Goal: Task Accomplishment & Management: Complete application form

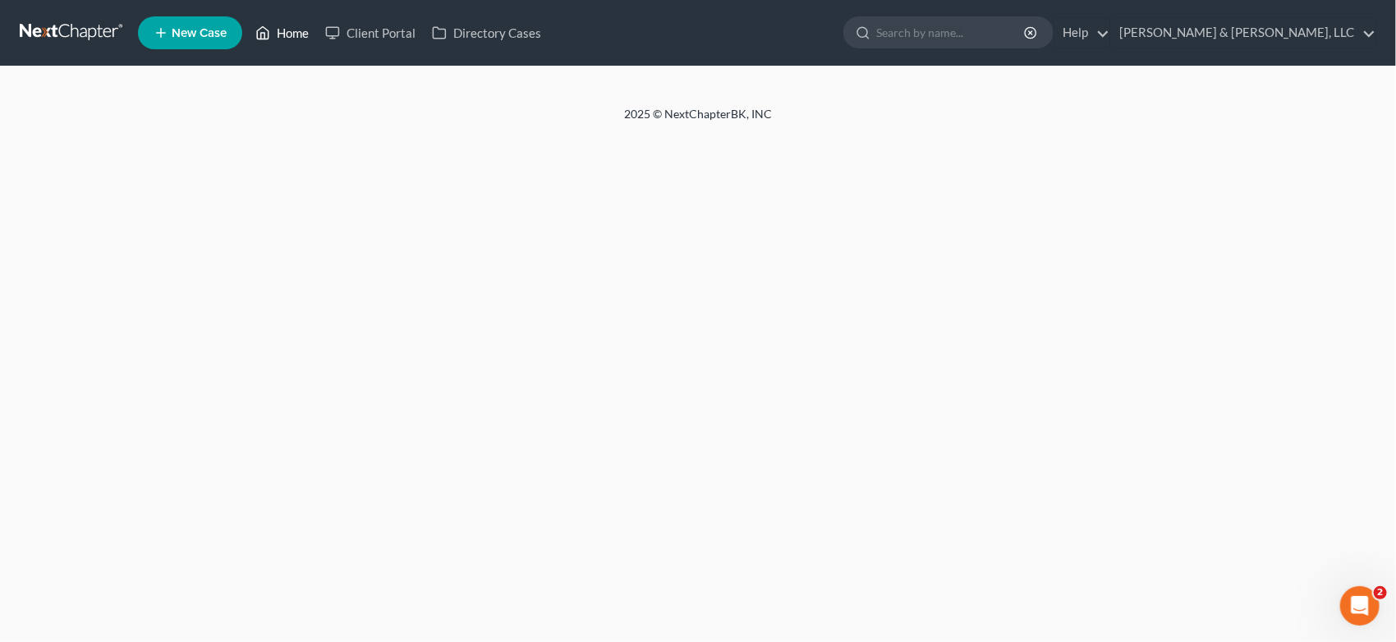
click at [292, 26] on link "Home" at bounding box center [282, 33] width 70 height 30
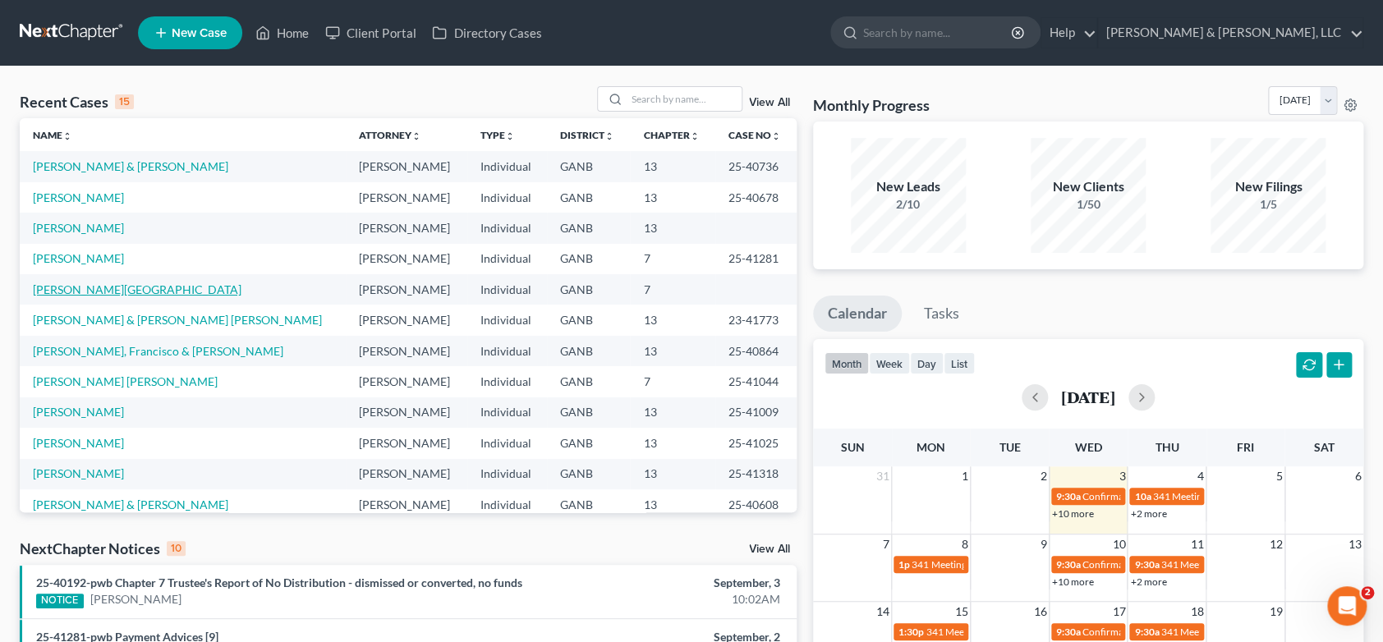
click at [94, 287] on link "[PERSON_NAME][GEOGRAPHIC_DATA]" at bounding box center [137, 290] width 209 height 14
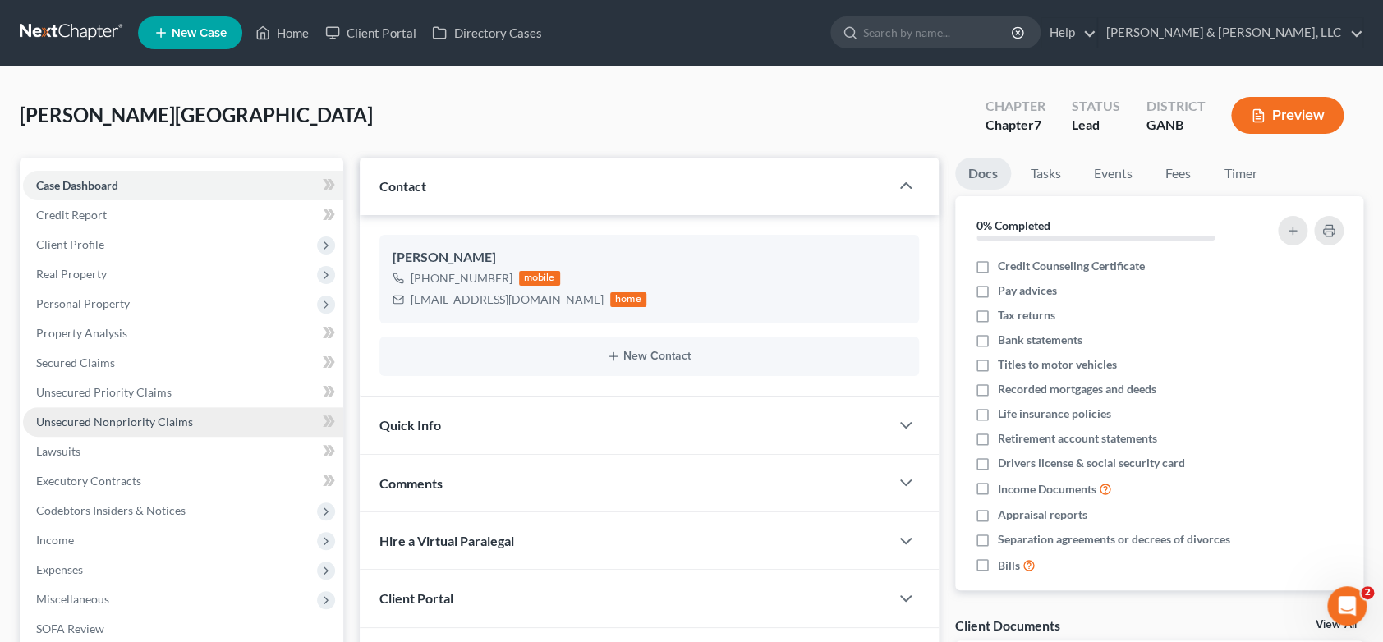
click at [148, 421] on span "Unsecured Nonpriority Claims" at bounding box center [114, 422] width 157 height 14
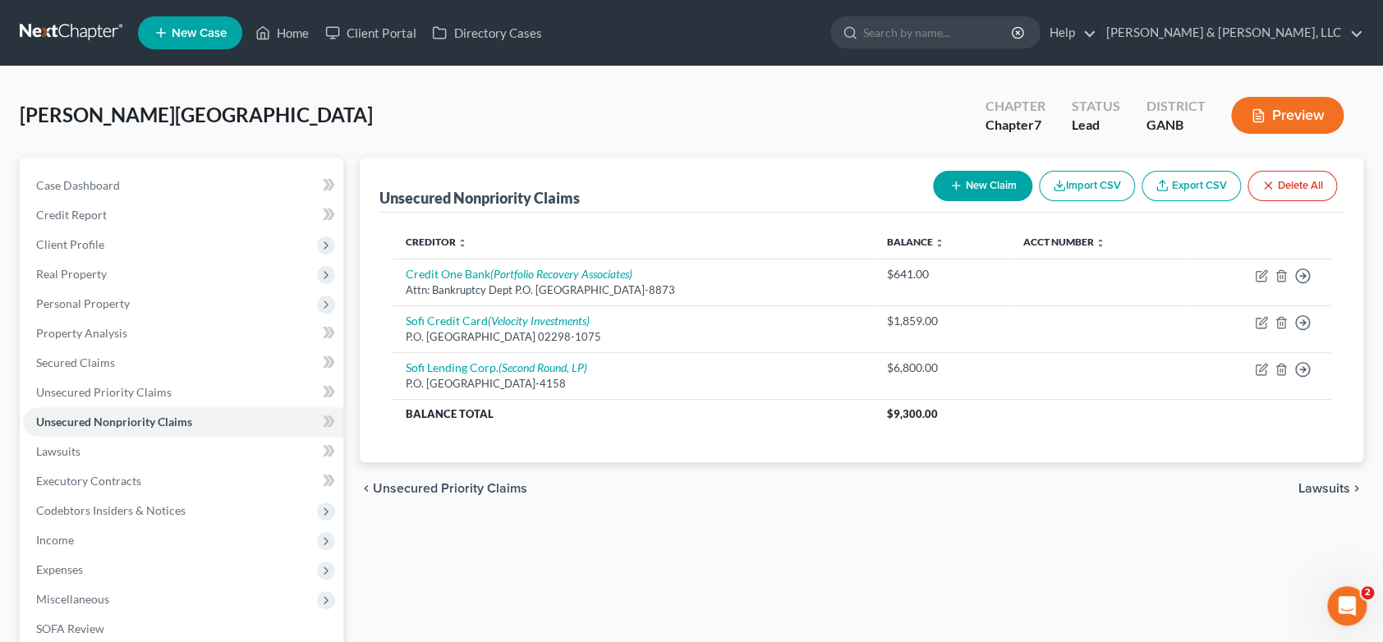
click at [992, 177] on button "New Claim" at bounding box center [982, 186] width 99 height 30
select select "0"
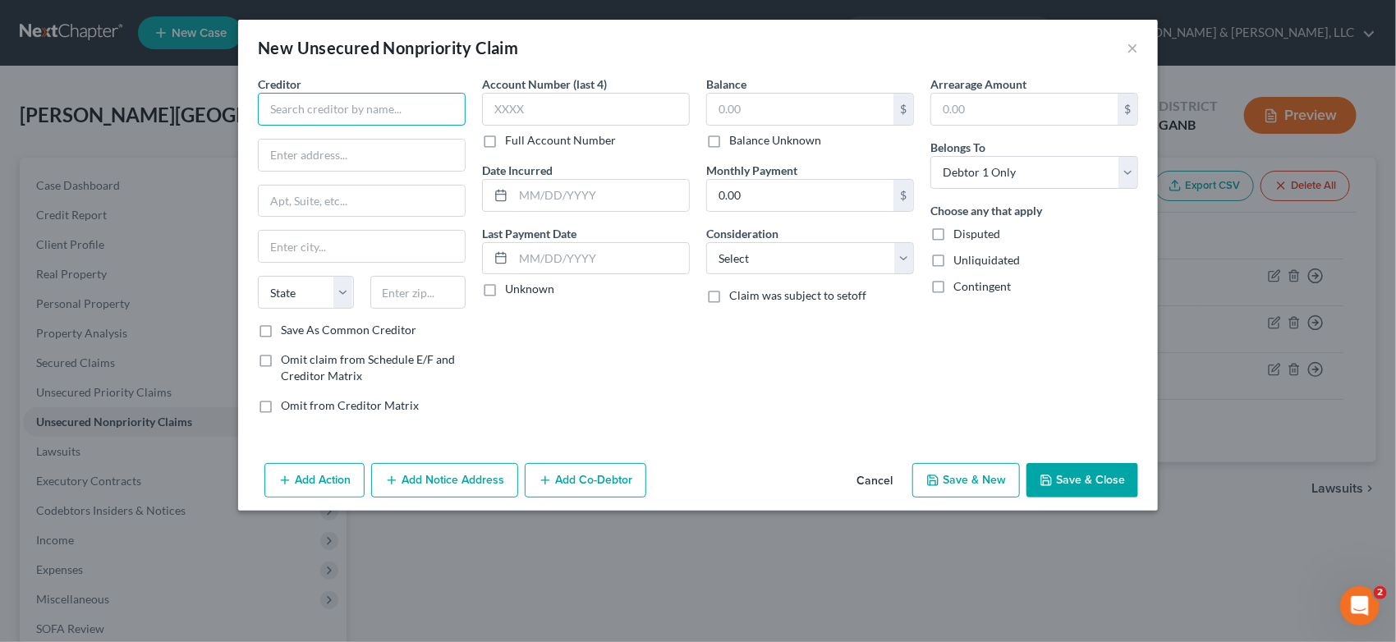
click at [351, 117] on input "text" at bounding box center [362, 109] width 208 height 33
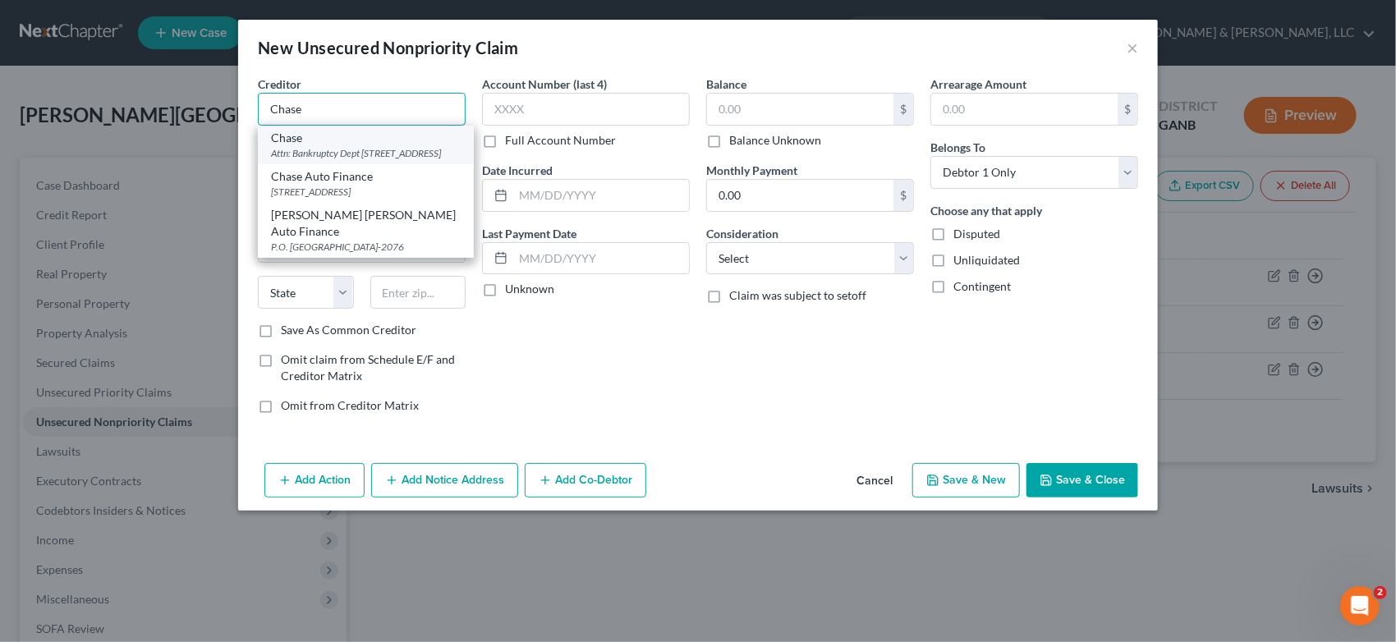
type input "Chase"
click at [342, 159] on div "Attn: Bankruptcy Dept [STREET_ADDRESS]" at bounding box center [366, 153] width 190 height 14
type input "Attn: Bankruptcy Dept"
type input "PO Box 15298"
type input "Wilmington"
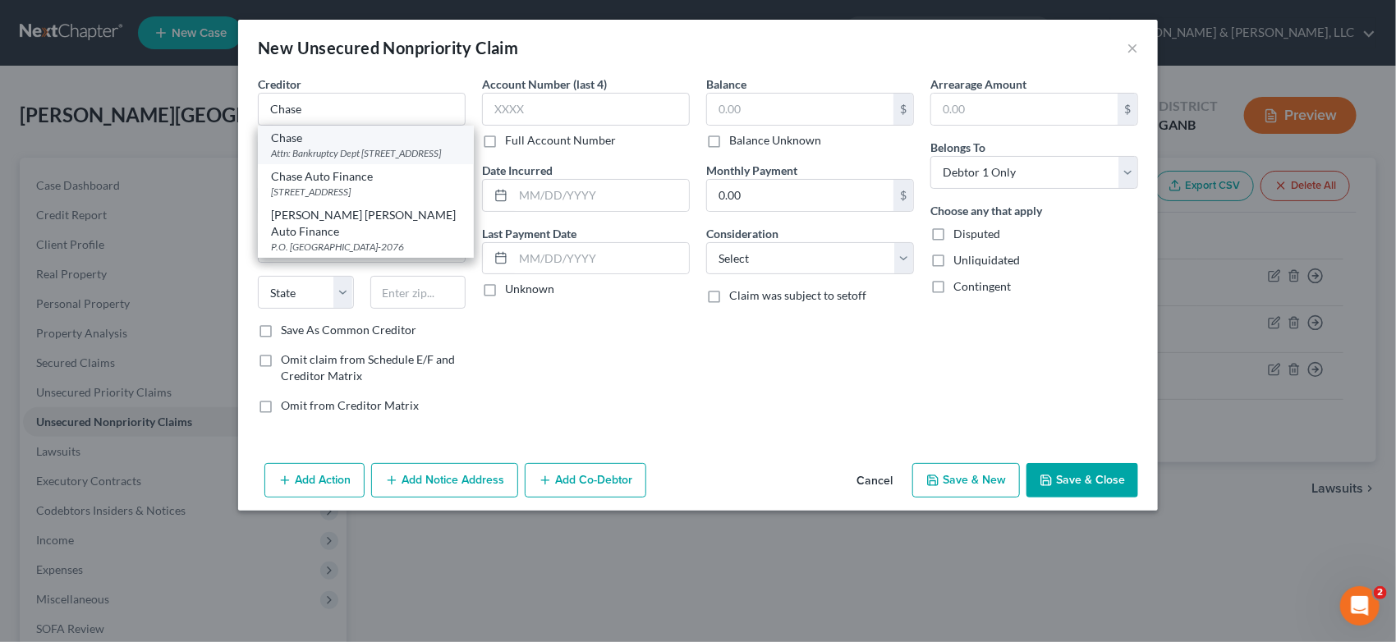
select select "7"
type input "19850-5298"
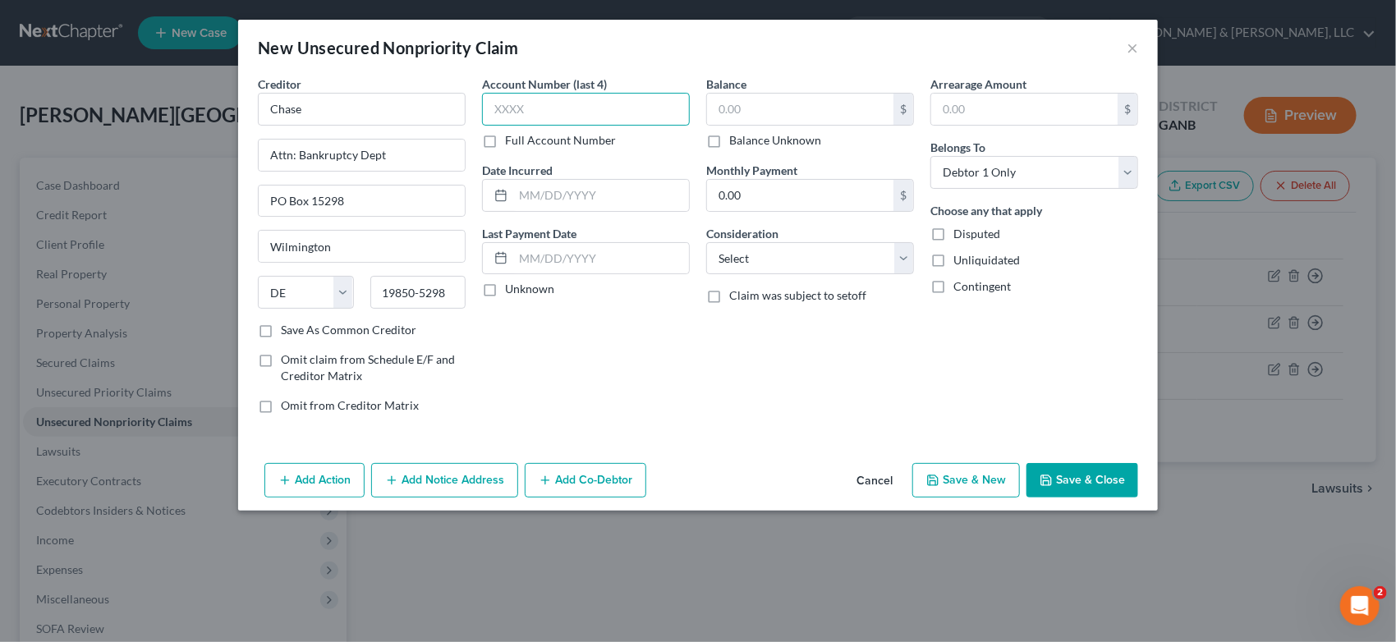
drag, startPoint x: 582, startPoint y: 108, endPoint x: 651, endPoint y: 93, distance: 69.9
click at [590, 110] on input "text" at bounding box center [586, 109] width 208 height 33
click at [780, 104] on input "text" at bounding box center [800, 109] width 186 height 31
type input "3,767.00"
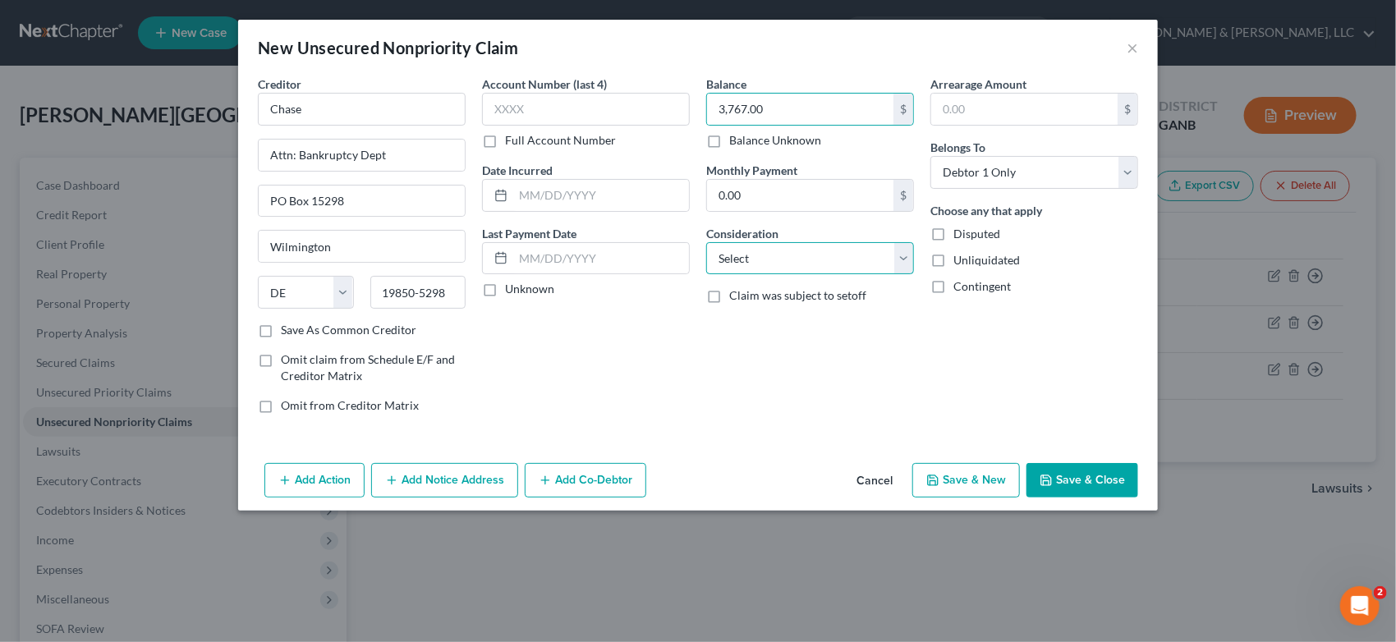
click at [902, 256] on select "Select Cable / Satellite Services Collection Agency Credit Card Debt Debt Couns…" at bounding box center [810, 258] width 208 height 33
select select "2"
click at [706, 242] on select "Select Cable / Satellite Services Collection Agency Credit Card Debt Debt Couns…" at bounding box center [810, 258] width 208 height 33
click at [964, 480] on button "Save & New" at bounding box center [967, 480] width 108 height 34
select select "0"
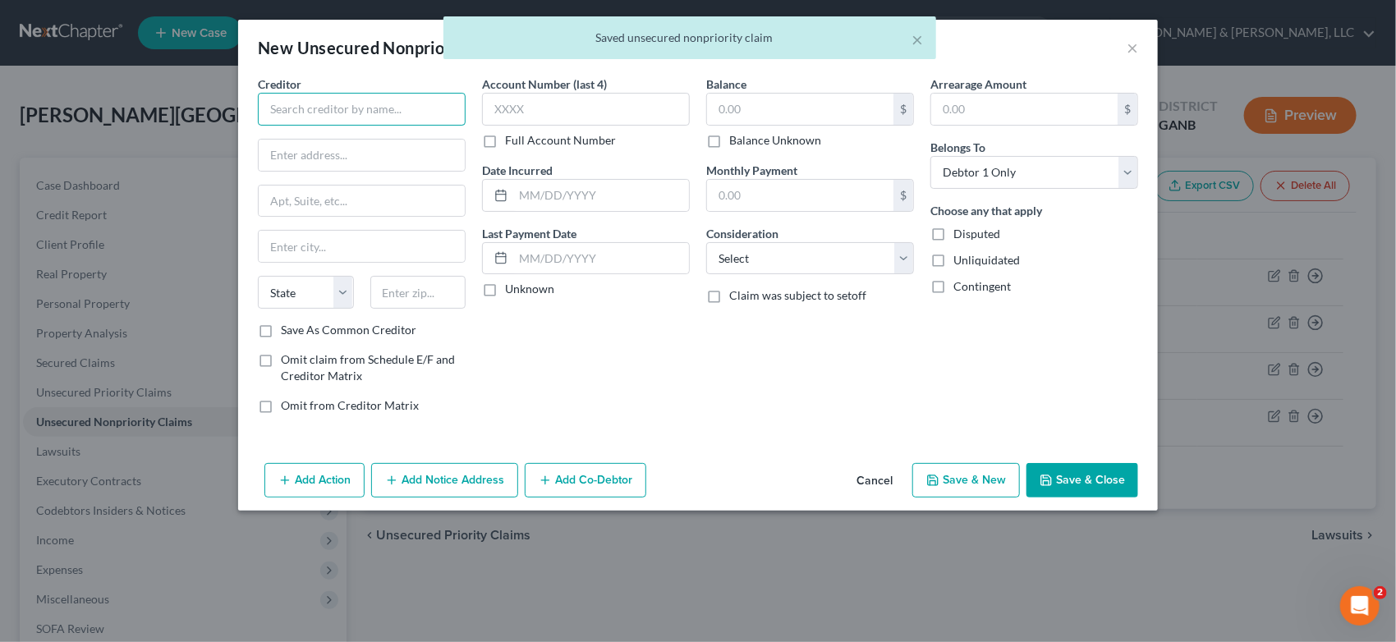
click at [293, 114] on input "text" at bounding box center [362, 109] width 208 height 33
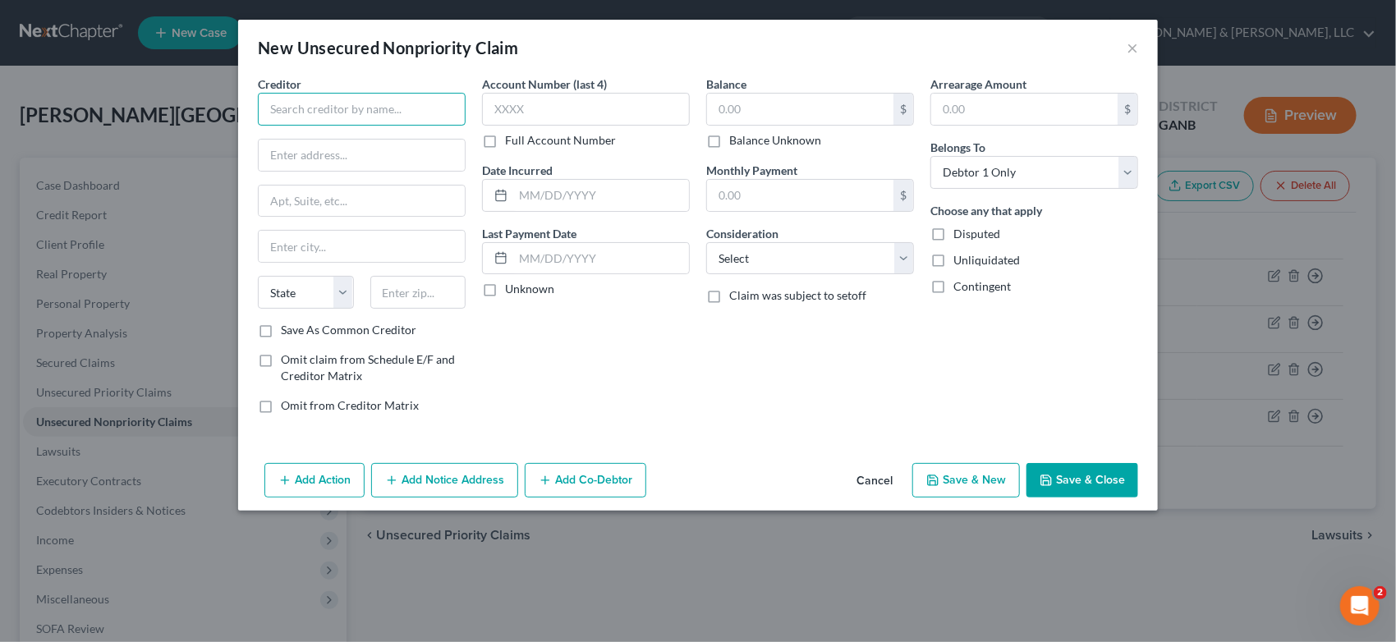
click at [274, 101] on input "text" at bounding box center [362, 109] width 208 height 33
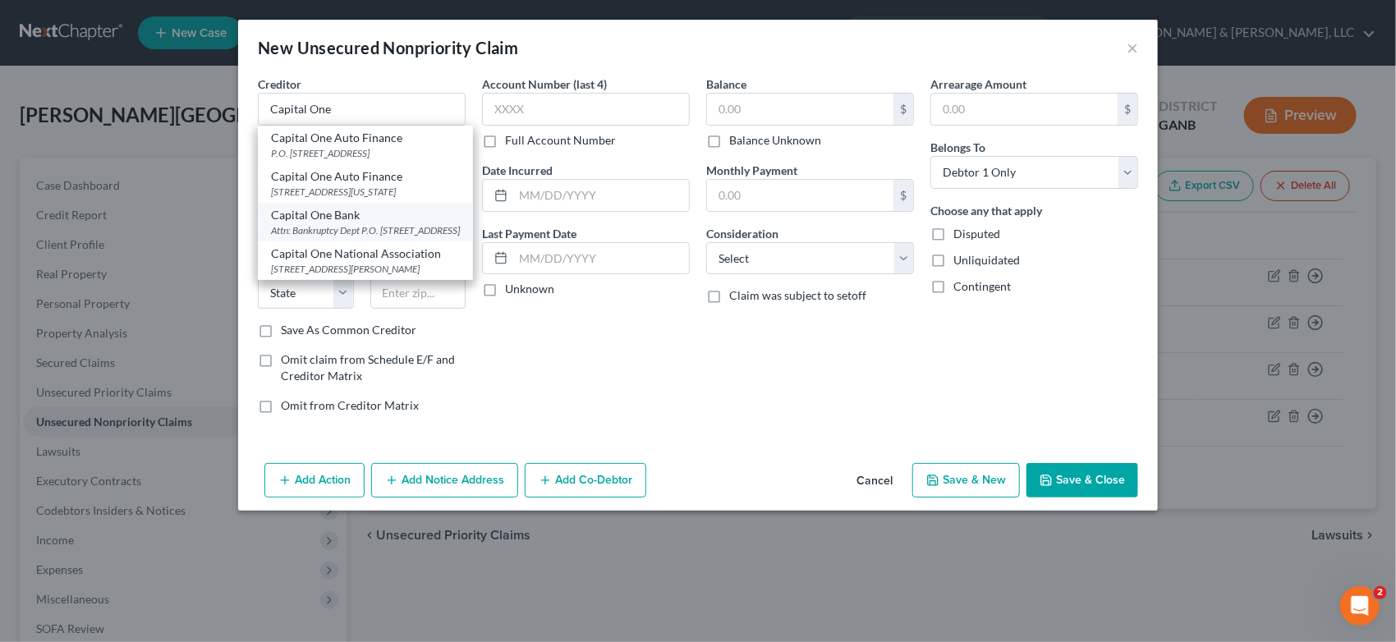
click at [335, 223] on div "Capital One Bank" at bounding box center [365, 215] width 189 height 16
type input "Capital One Bank"
type input "Attn: Bankruptcy Dept"
type input "P.O. Box 30285"
type input "[GEOGRAPHIC_DATA]"
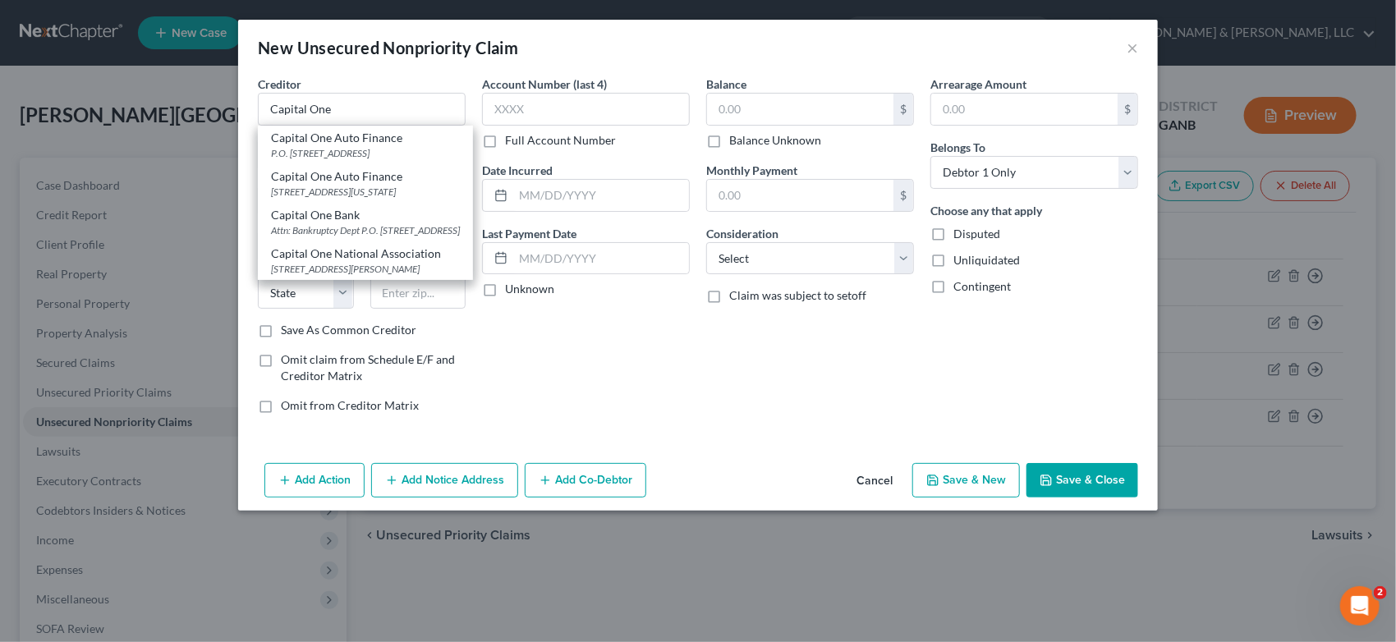
select select "46"
type input "84130-0285"
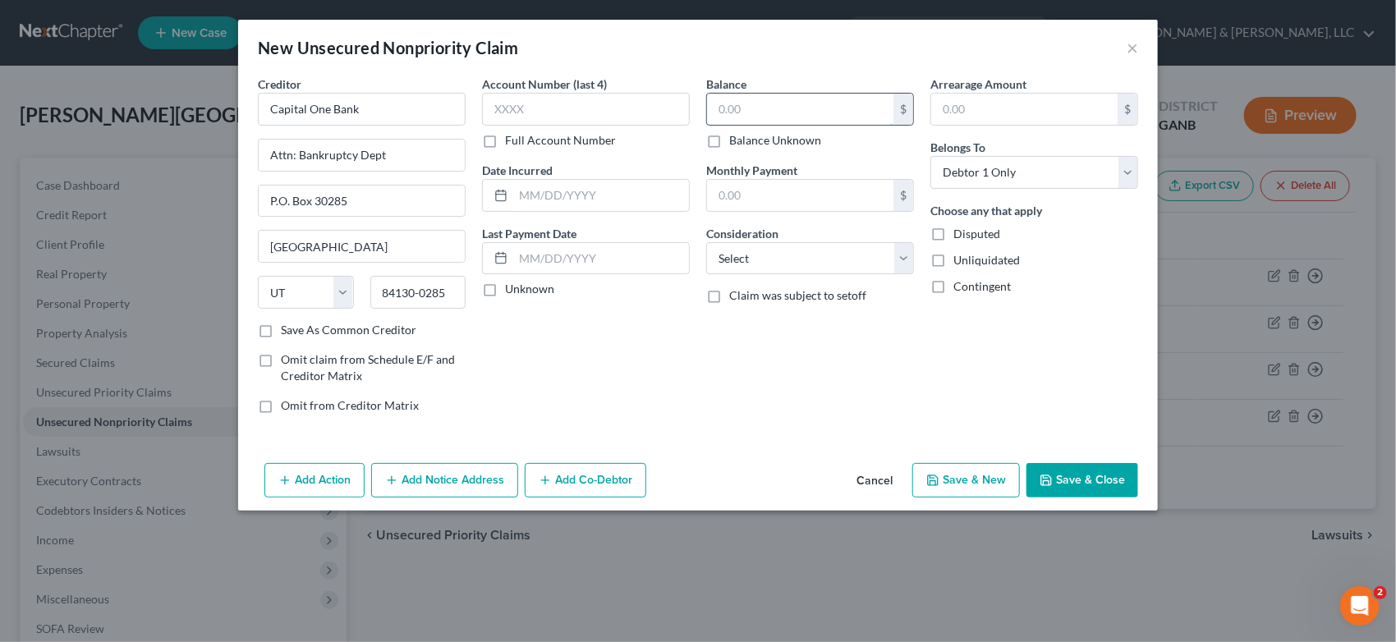
click at [778, 106] on input "text" at bounding box center [800, 109] width 186 height 31
type input "3,006.00"
click at [905, 255] on select "Select Cable / Satellite Services Collection Agency Credit Card Debt Debt Couns…" at bounding box center [810, 258] width 208 height 33
select select "2"
click at [706, 242] on select "Select Cable / Satellite Services Collection Agency Credit Card Debt Debt Couns…" at bounding box center [810, 258] width 208 height 33
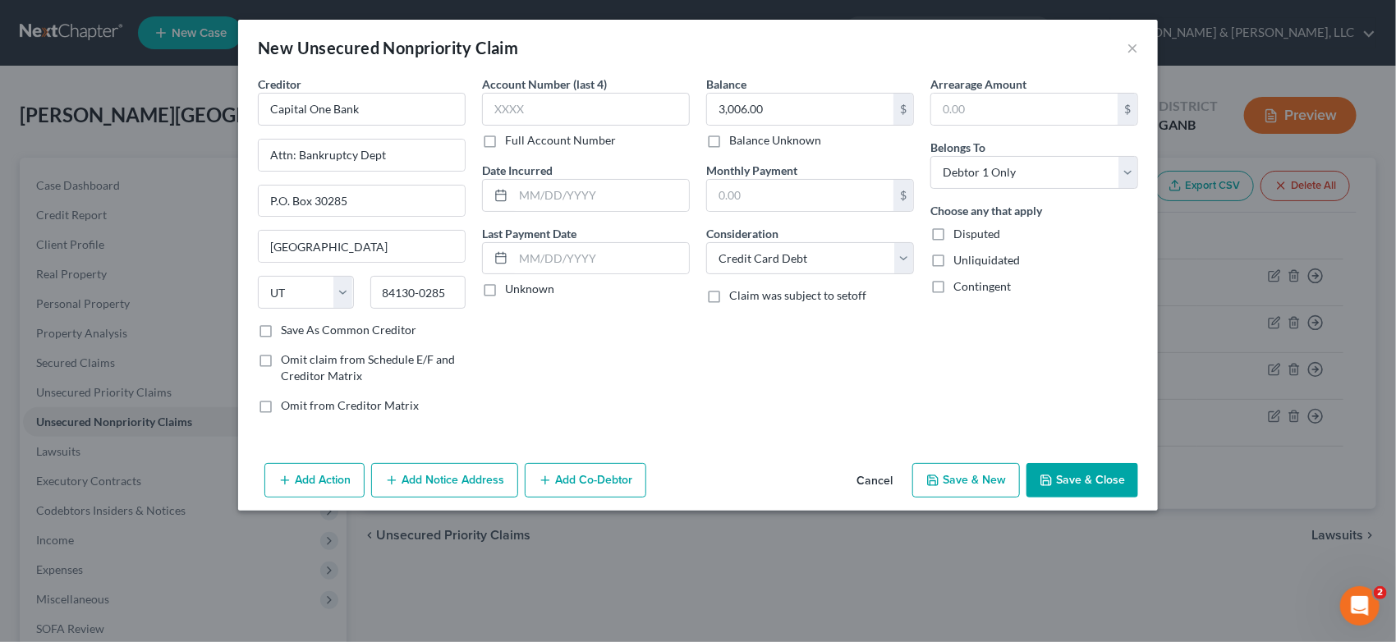
click at [970, 473] on button "Save & New" at bounding box center [967, 480] width 108 height 34
select select "0"
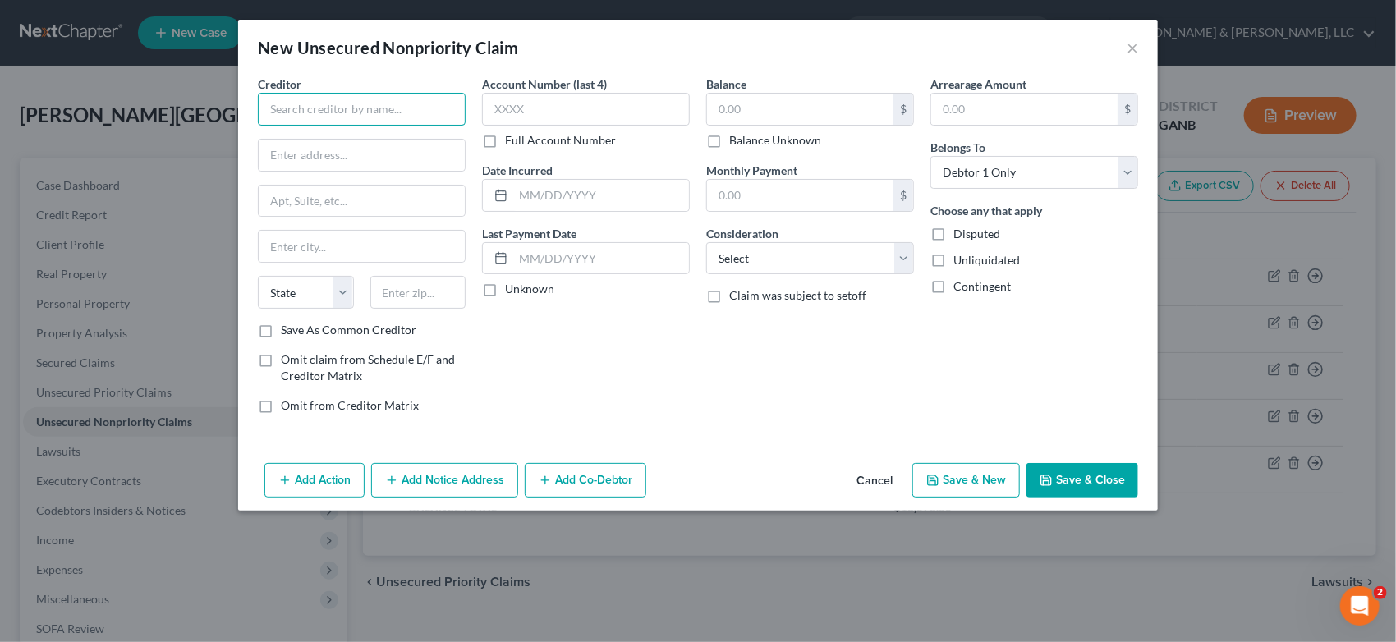
click at [290, 117] on input "text" at bounding box center [362, 109] width 208 height 33
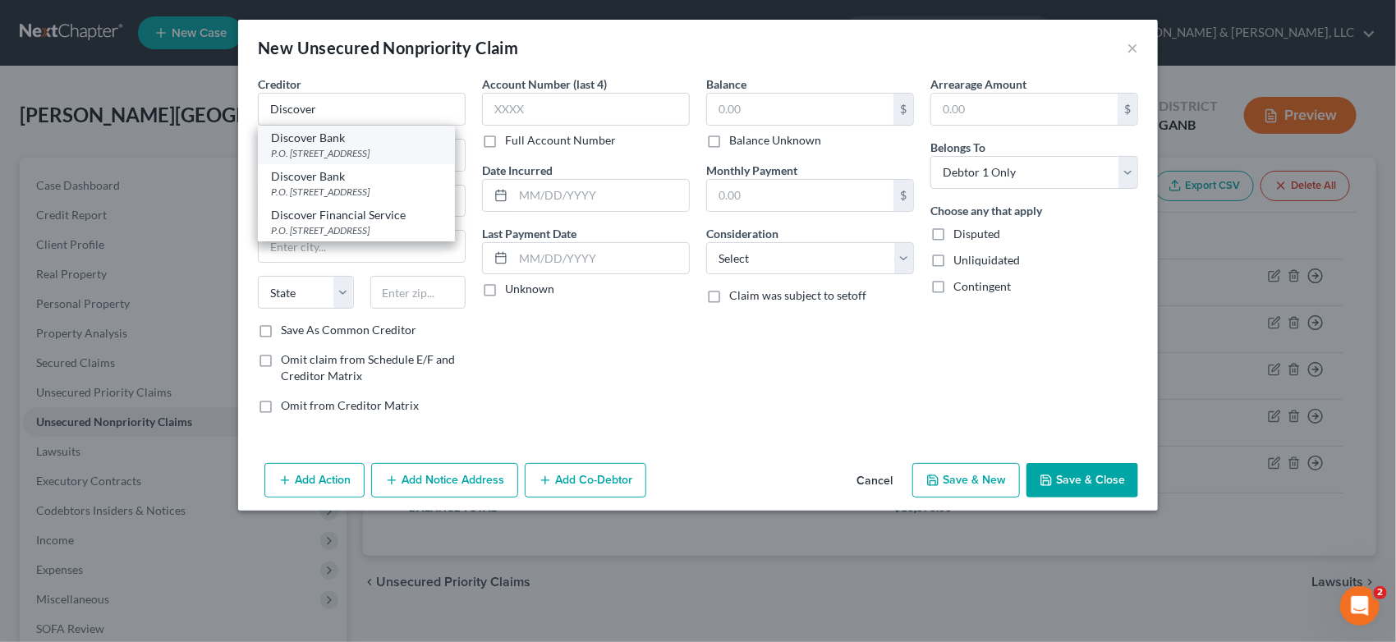
click at [348, 146] on div "P.O. [STREET_ADDRESS]" at bounding box center [356, 153] width 171 height 14
type input "Discover Bank"
type input "P.O. Box 30939"
type input "[GEOGRAPHIC_DATA]"
select select "46"
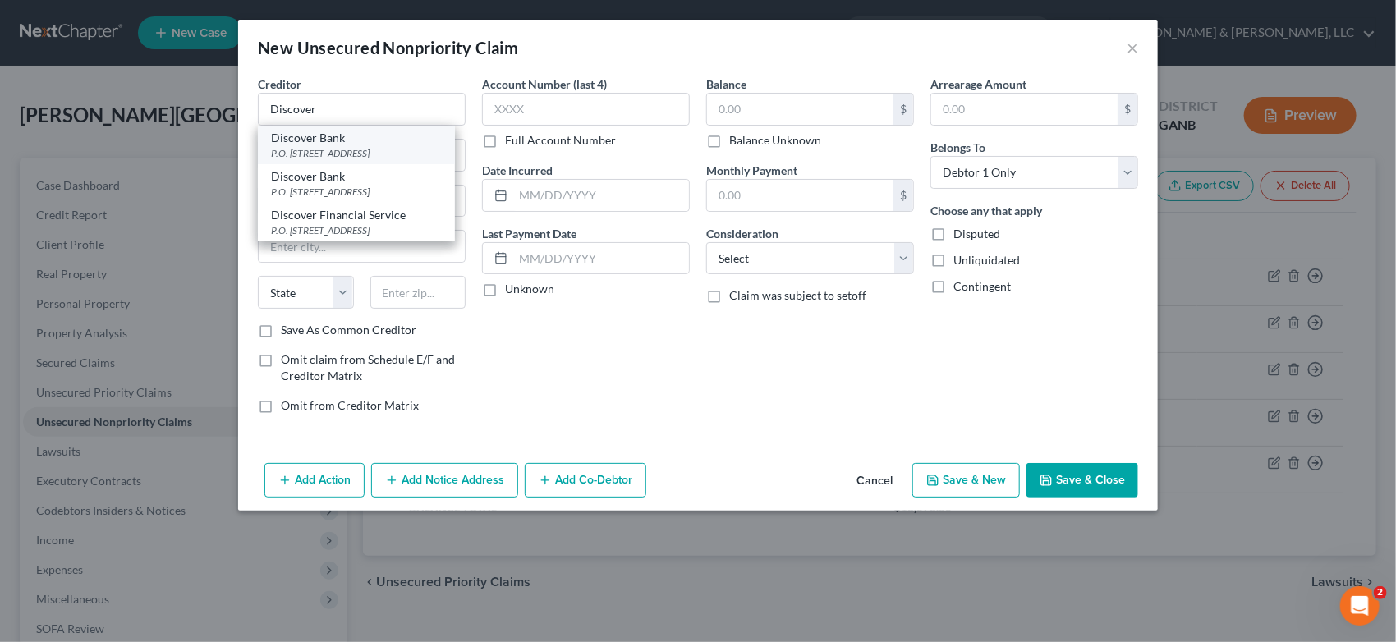
type input "84130"
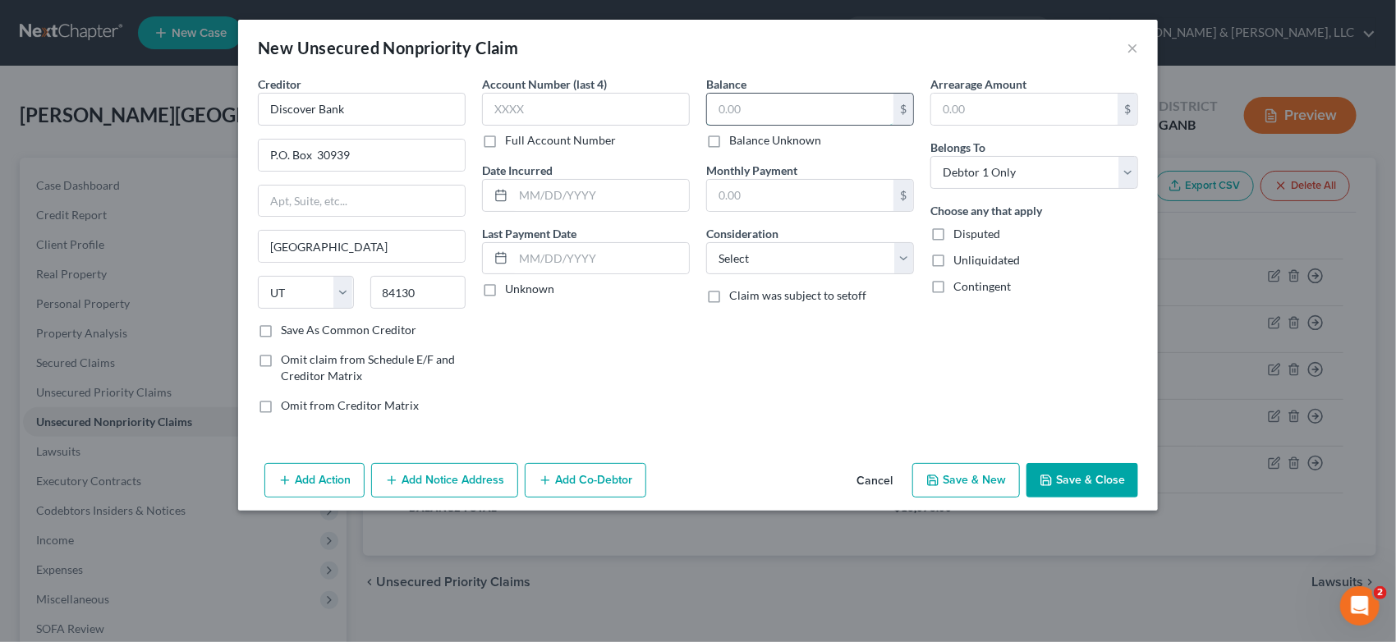
click at [752, 110] on input "text" at bounding box center [800, 109] width 186 height 31
type input "2,581.00"
click at [903, 258] on select "Select Cable / Satellite Services Collection Agency Credit Card Debt Debt Couns…" at bounding box center [810, 258] width 208 height 33
select select "2"
click at [706, 242] on select "Select Cable / Satellite Services Collection Agency Credit Card Debt Debt Couns…" at bounding box center [810, 258] width 208 height 33
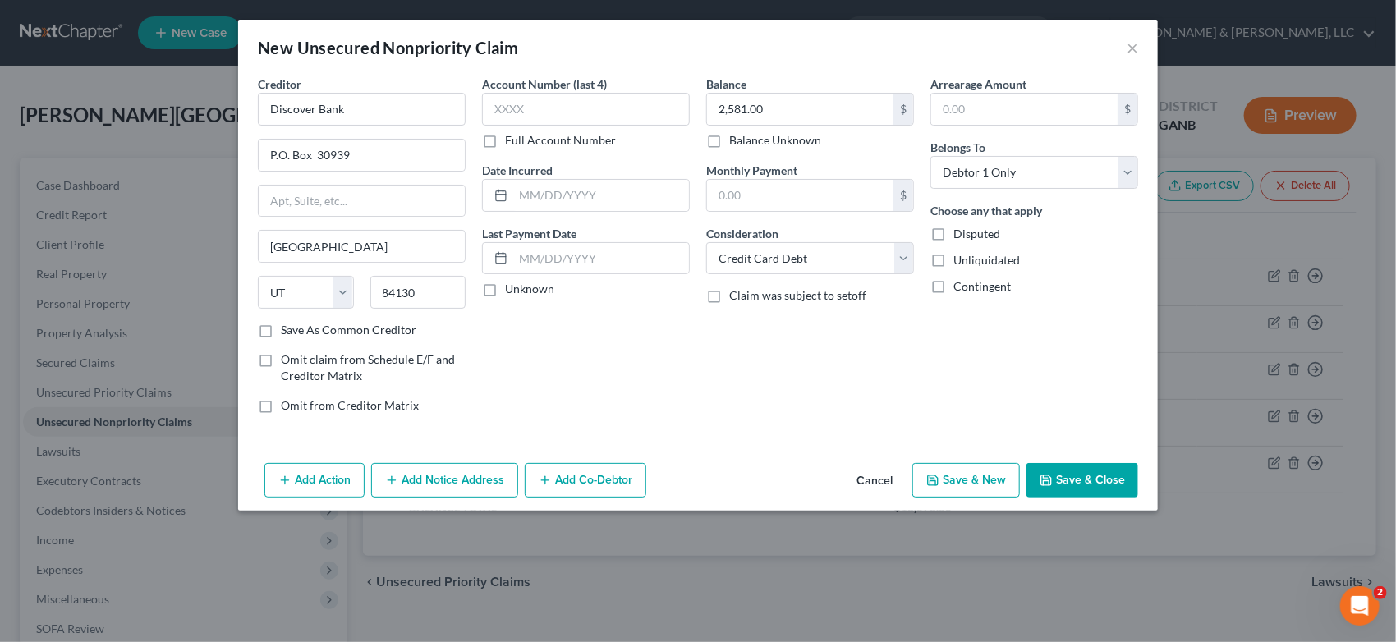
click at [940, 474] on icon "button" at bounding box center [933, 480] width 13 height 13
select select "0"
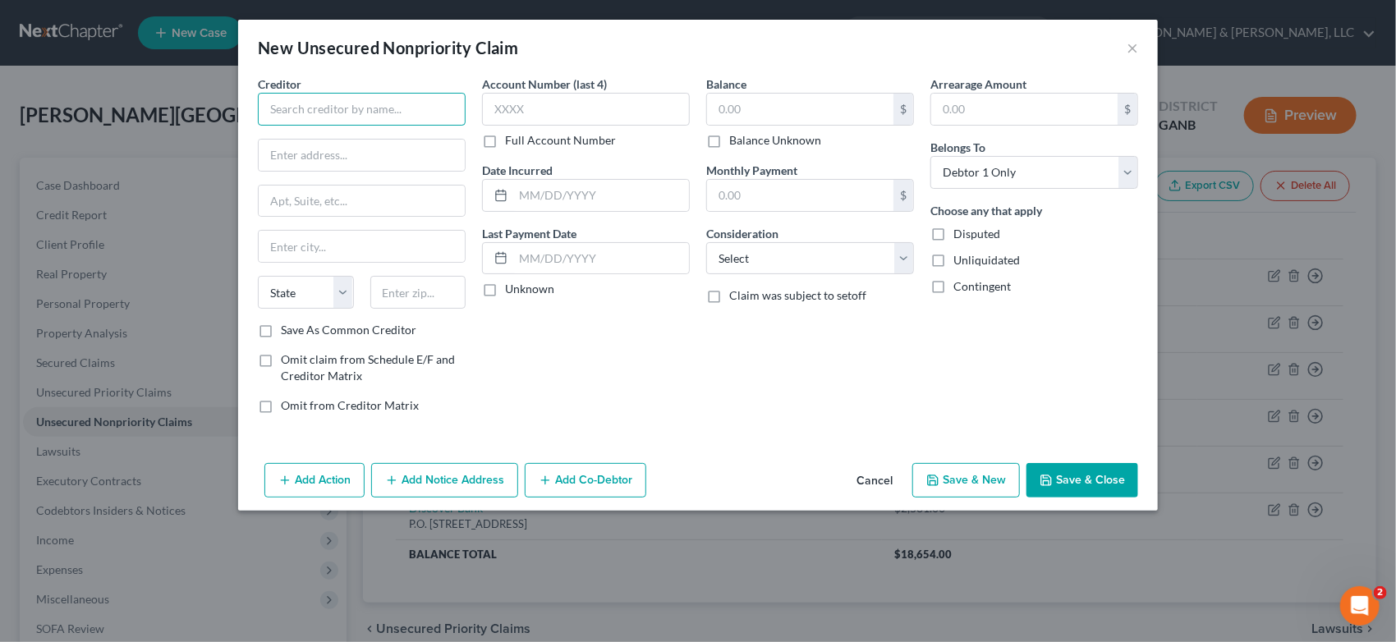
click at [301, 121] on input "text" at bounding box center [362, 109] width 208 height 33
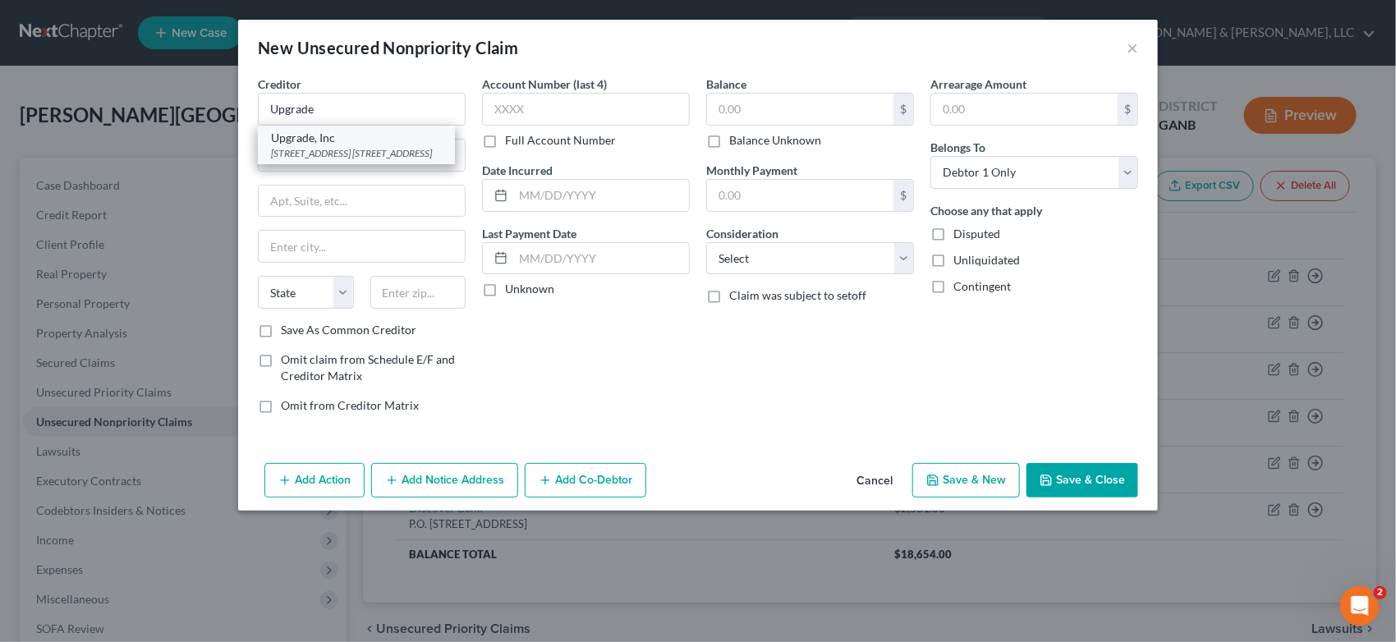
click at [347, 146] on div "[STREET_ADDRESS] [STREET_ADDRESS]" at bounding box center [356, 153] width 171 height 14
type input "Upgrade, Inc"
type input "[STREET_ADDRESS]"
type input "10th Floor"
type input "Phoenix"
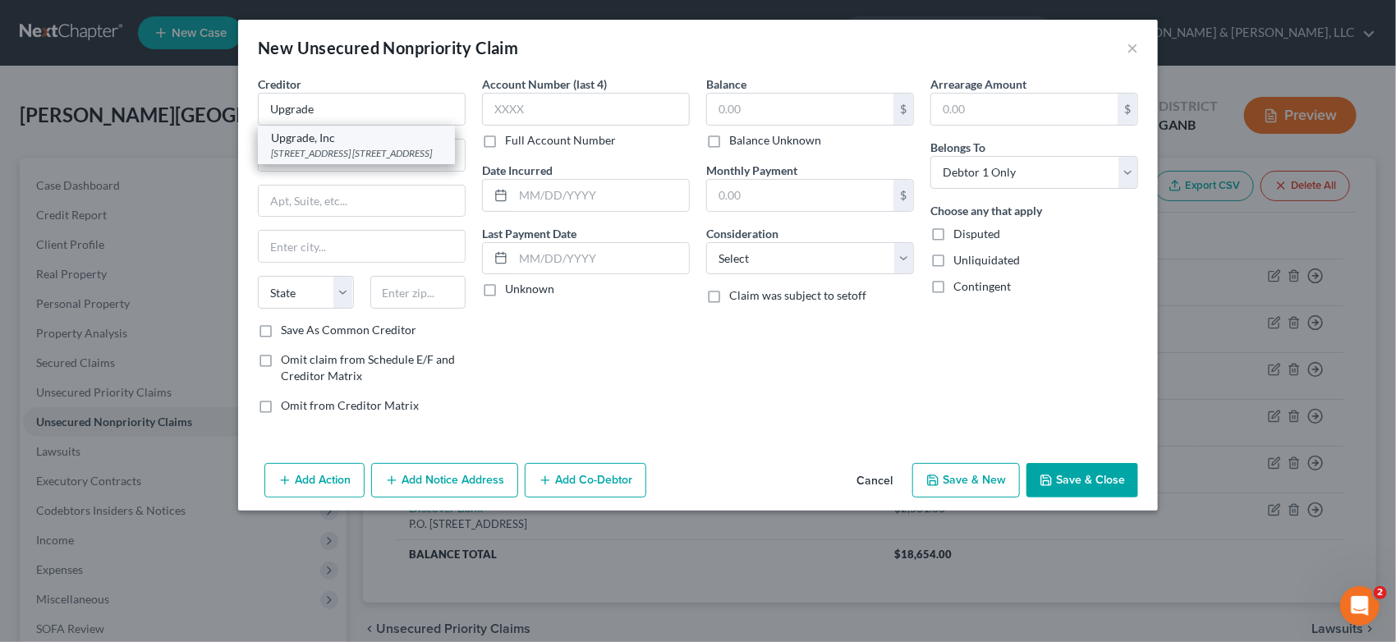
select select "3"
type input "85004"
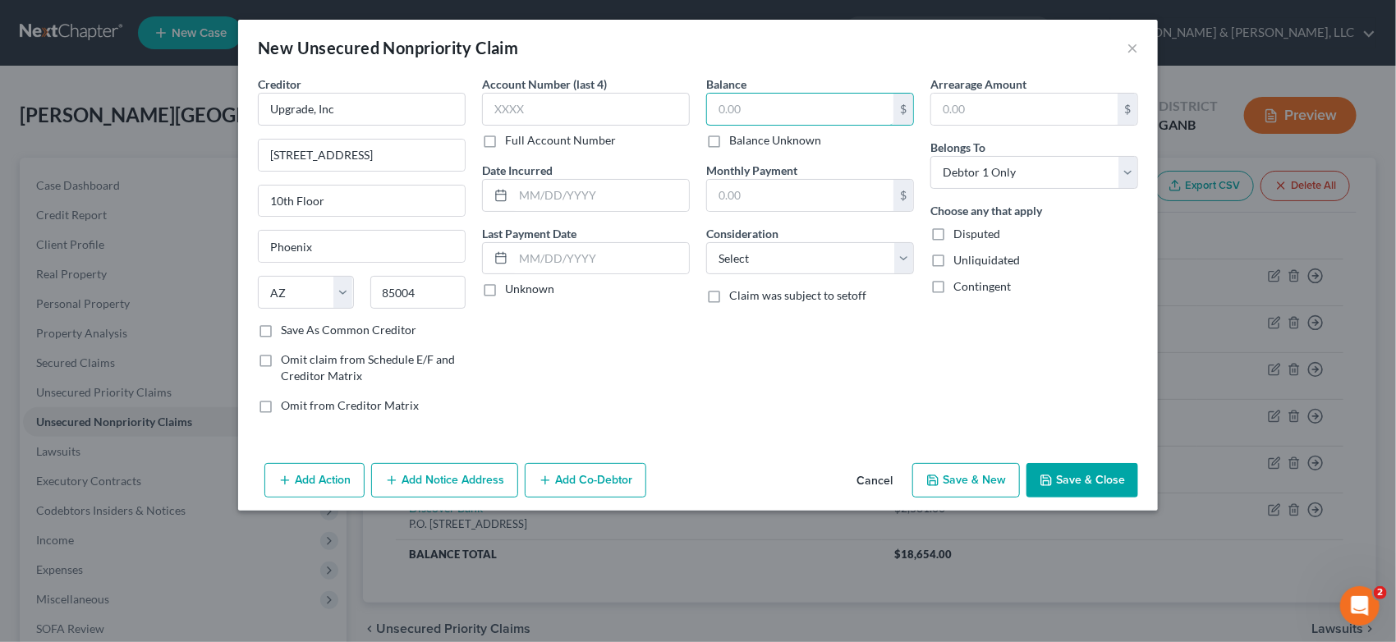
drag, startPoint x: 768, startPoint y: 117, endPoint x: 1028, endPoint y: 32, distance: 273.0
click at [816, 104] on input "text" at bounding box center [800, 109] width 186 height 31
type input "5,644.00"
click at [904, 260] on select "Select Cable / Satellite Services Collection Agency Credit Card Debt Debt Couns…" at bounding box center [810, 258] width 208 height 33
select select "10"
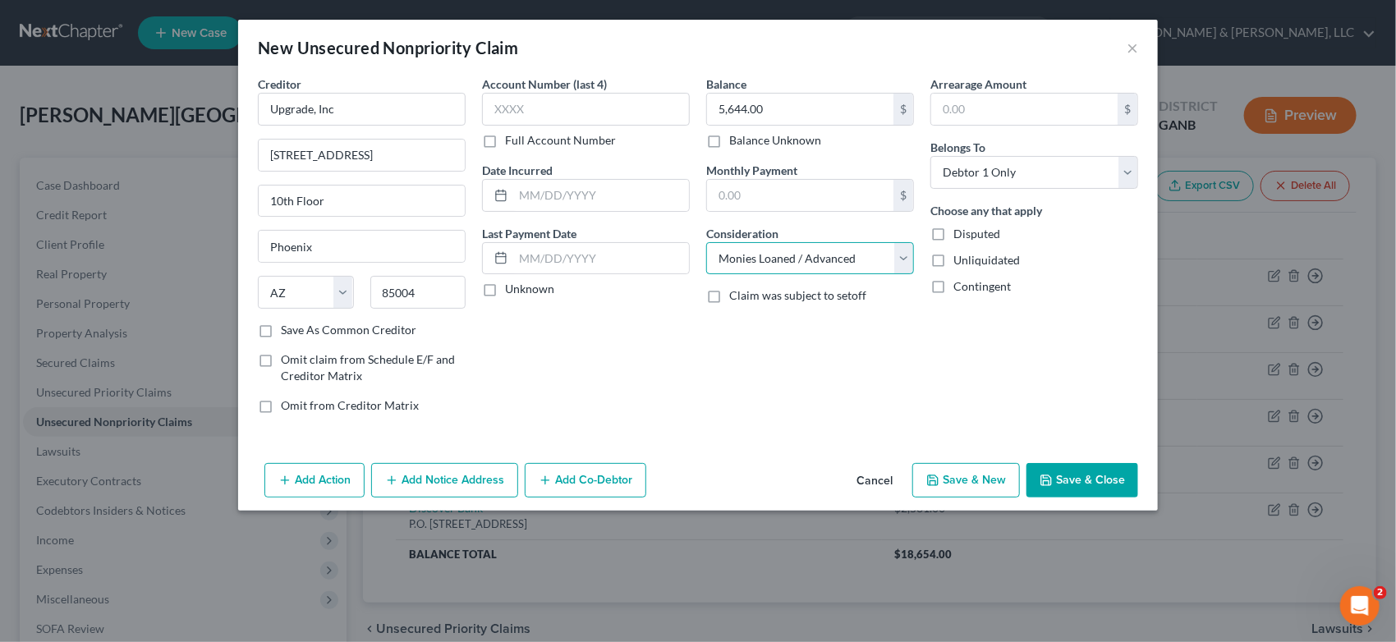
click at [706, 242] on select "Select Cable / Satellite Services Collection Agency Credit Card Debt Debt Couns…" at bounding box center [810, 258] width 208 height 33
click at [963, 478] on button "Save & New" at bounding box center [967, 480] width 108 height 34
select select "0"
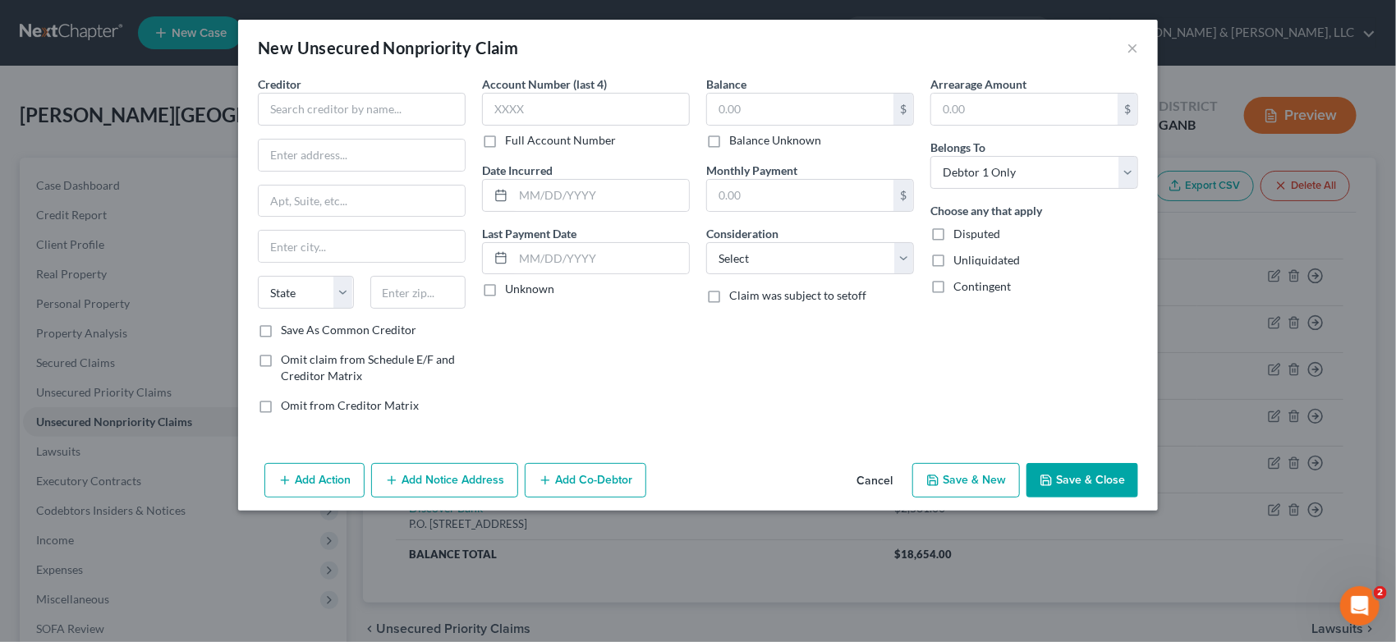
type input "0.00"
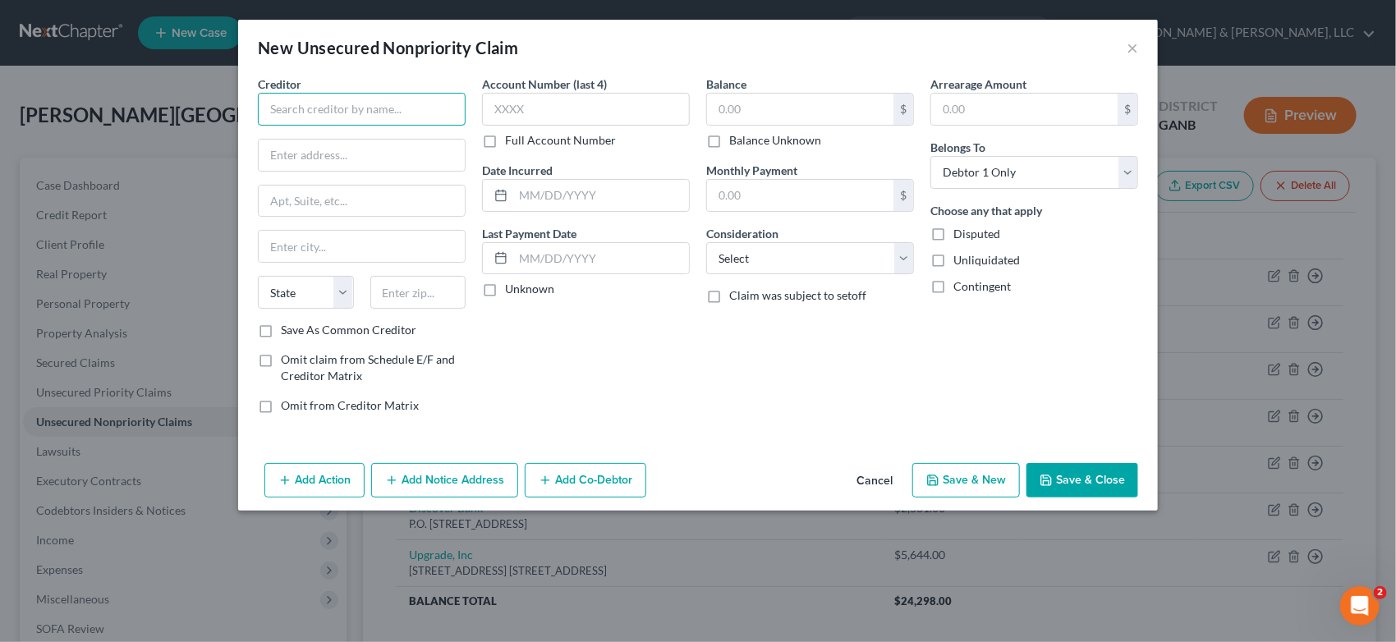
click at [295, 105] on input "text" at bounding box center [362, 109] width 208 height 33
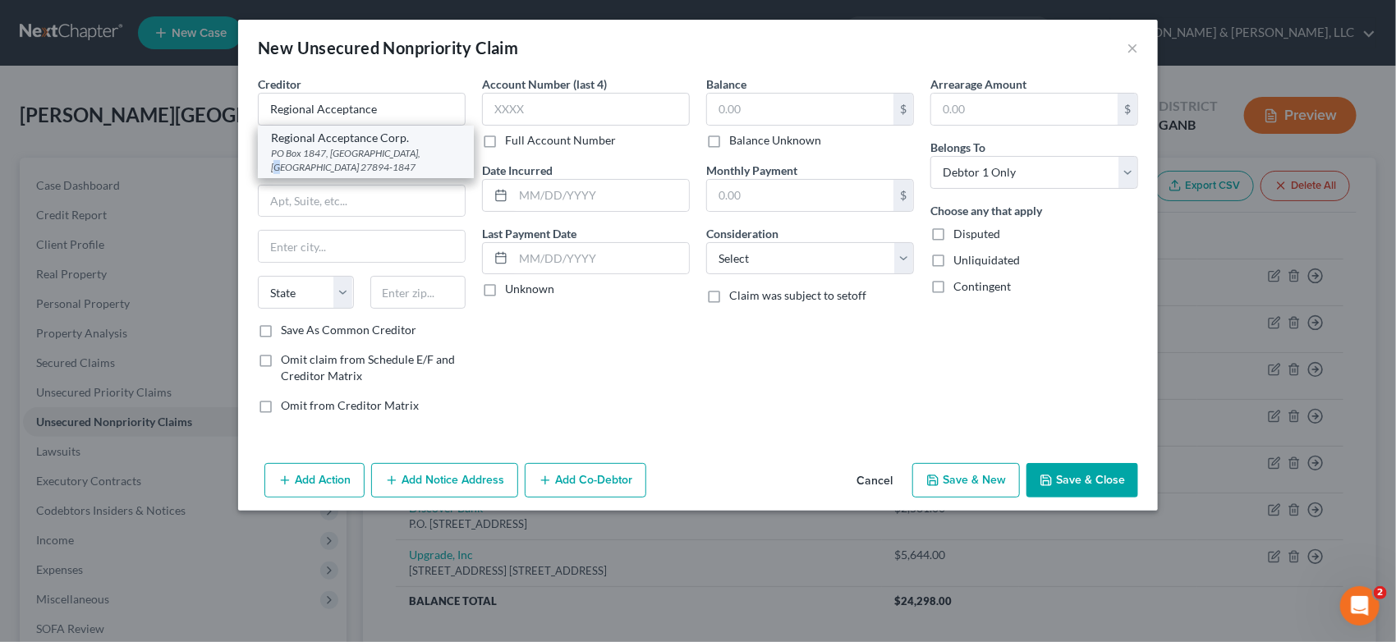
click at [430, 149] on div "PO Box 1847, [GEOGRAPHIC_DATA], [GEOGRAPHIC_DATA] 27894-1847" at bounding box center [366, 160] width 190 height 28
type input "Regional Acceptance Corp."
type input "PO Box 1847"
type input "[PERSON_NAME]"
select select "28"
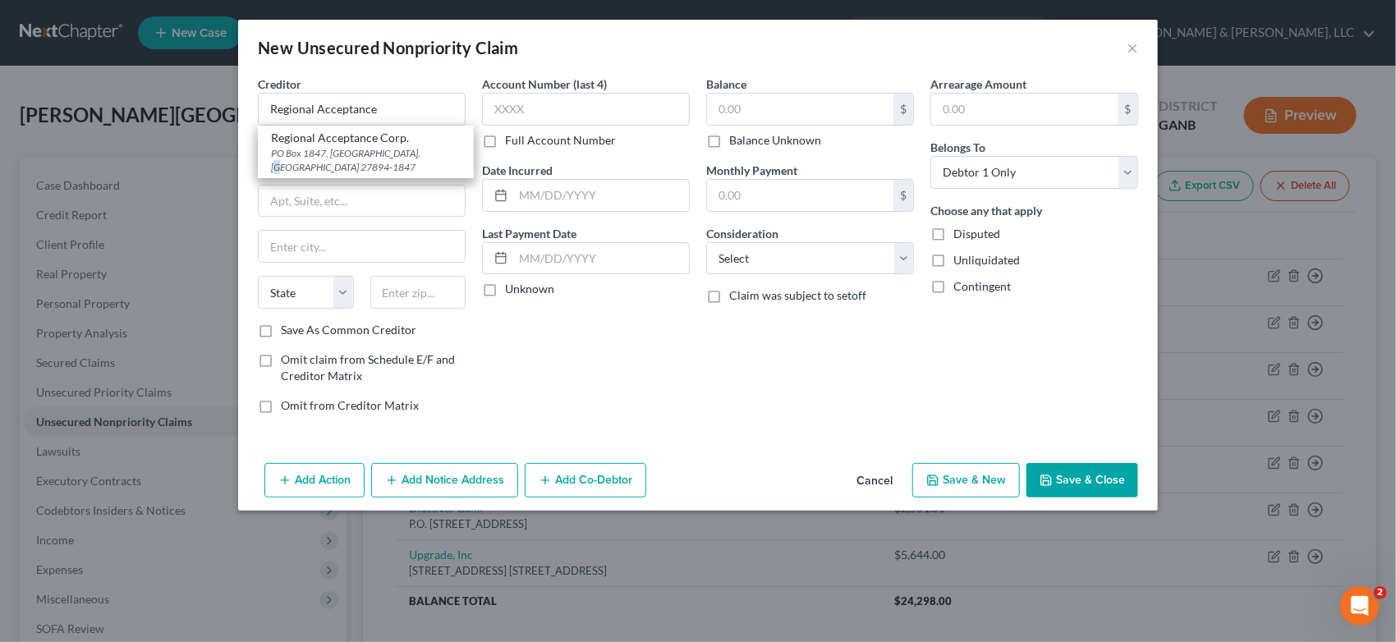
type input "27894-1847"
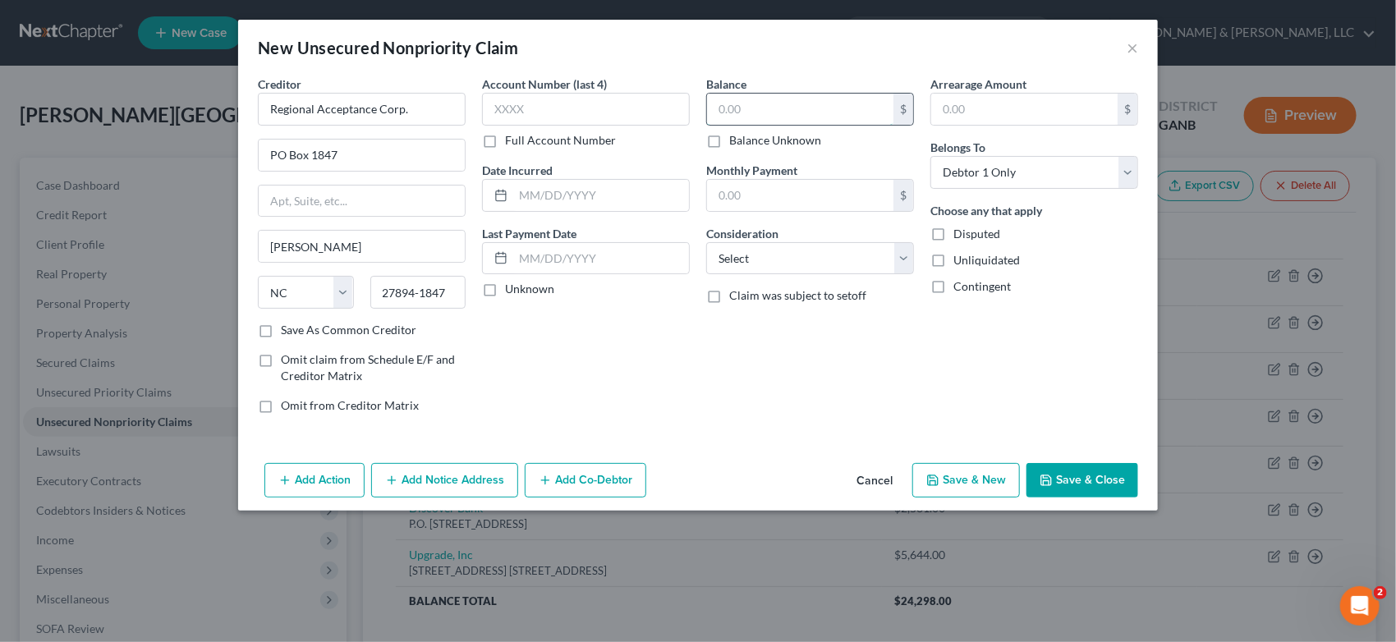
click at [765, 108] on input "text" at bounding box center [800, 109] width 186 height 31
type input "7,621.00"
click at [903, 262] on select "Select Cable / Satellite Services Collection Agency Credit Card Debt Debt Couns…" at bounding box center [810, 258] width 208 height 33
select select "4"
click at [706, 242] on select "Select Cable / Satellite Services Collection Agency Credit Card Debt Debt Couns…" at bounding box center [810, 258] width 208 height 33
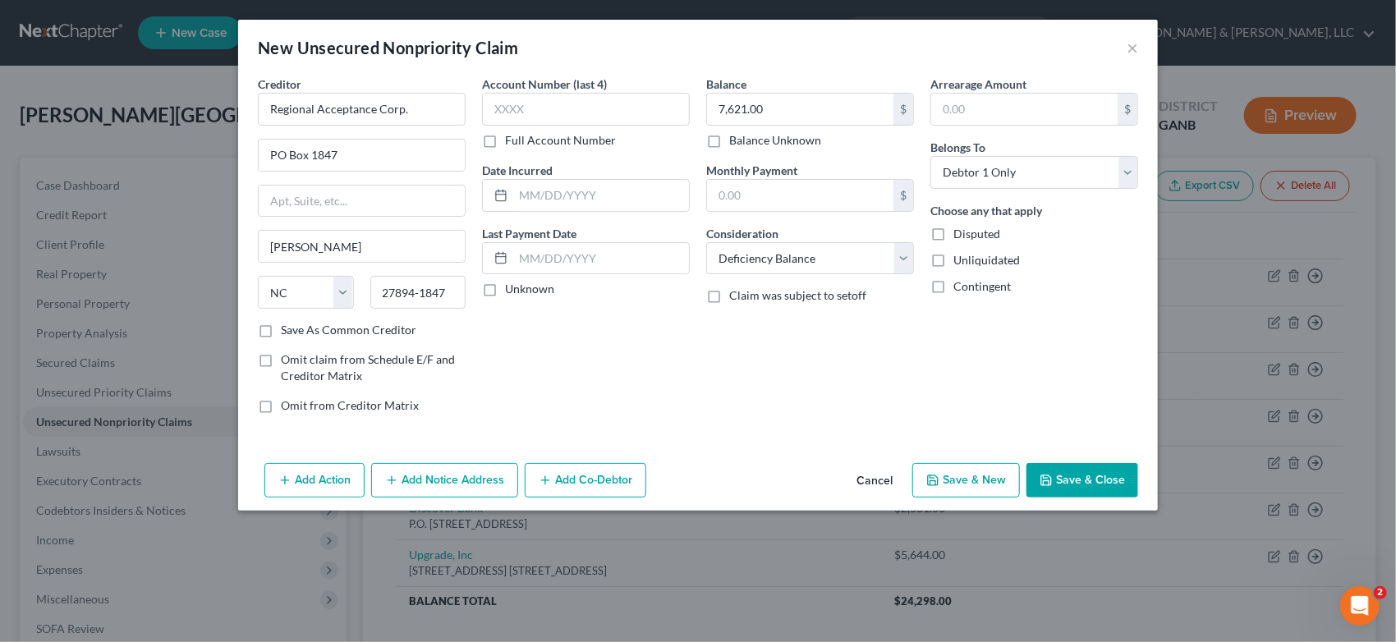
click at [959, 491] on button "Save & New" at bounding box center [967, 480] width 108 height 34
type input "0.00"
select select "0"
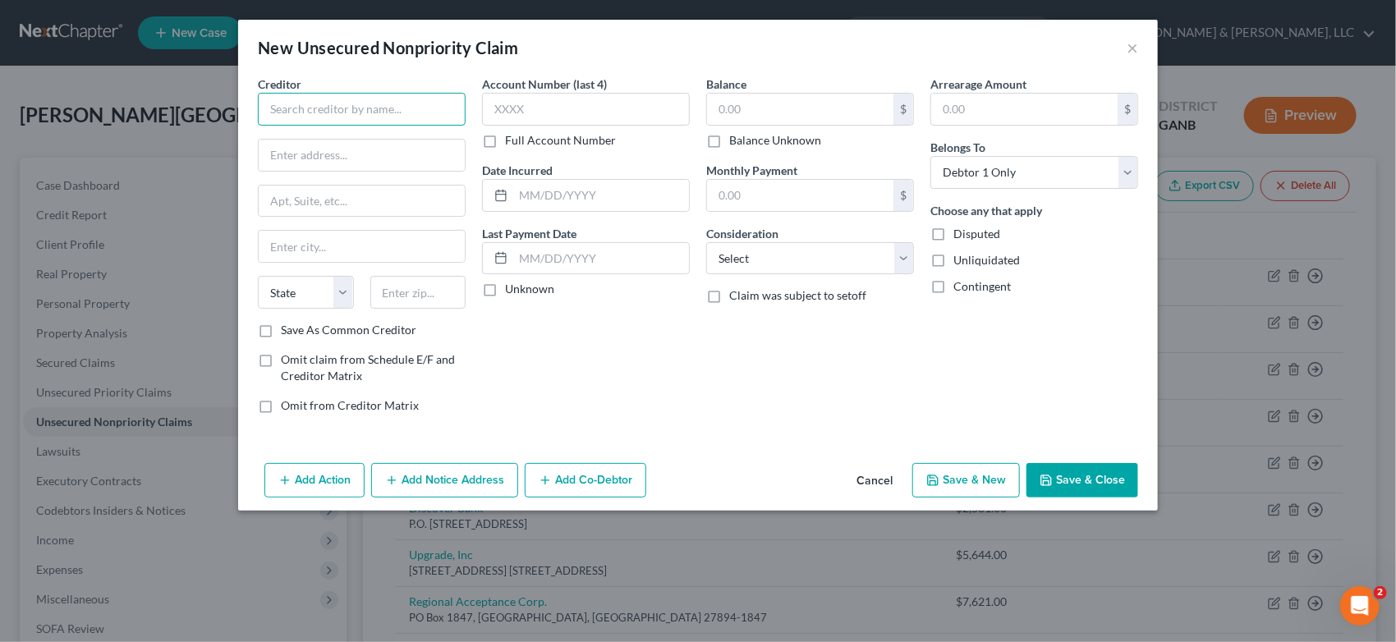
click at [274, 117] on input "text" at bounding box center [362, 109] width 208 height 33
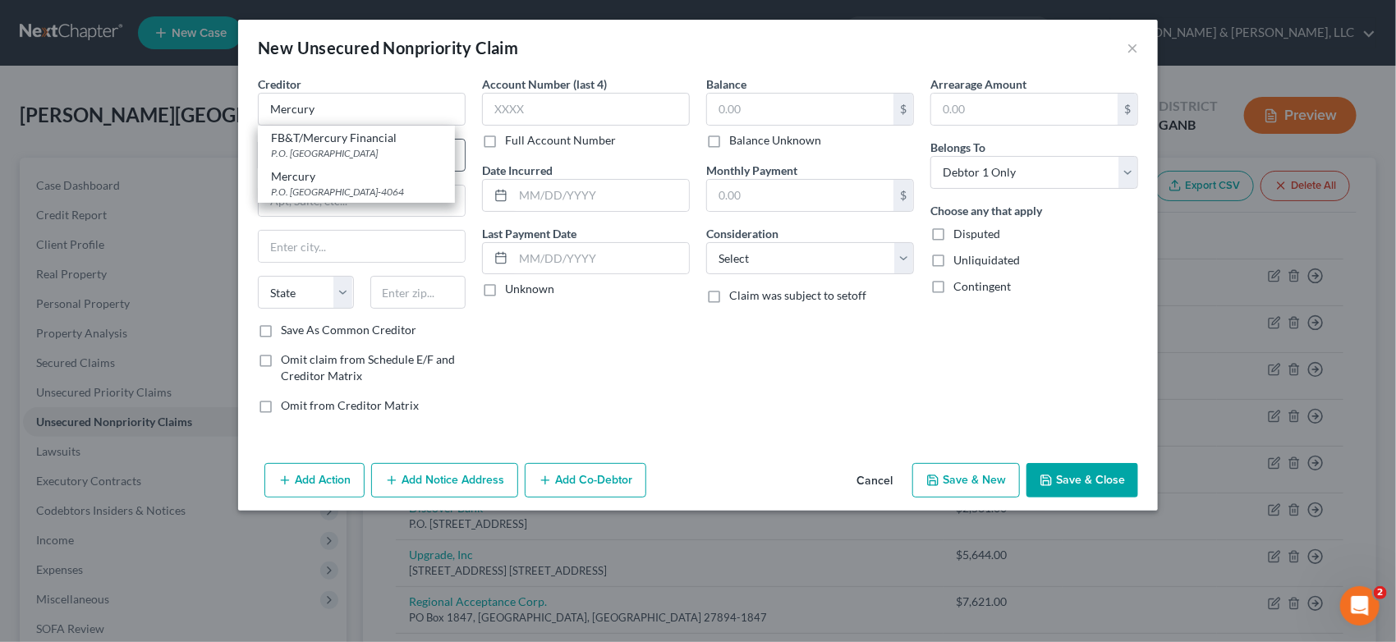
click at [363, 139] on div "FB&T/Mercury Financial" at bounding box center [356, 138] width 171 height 16
type input "FB&T/Mercury Financial"
type input "P.O. Box 84064"
type input "Columbus"
select select "10"
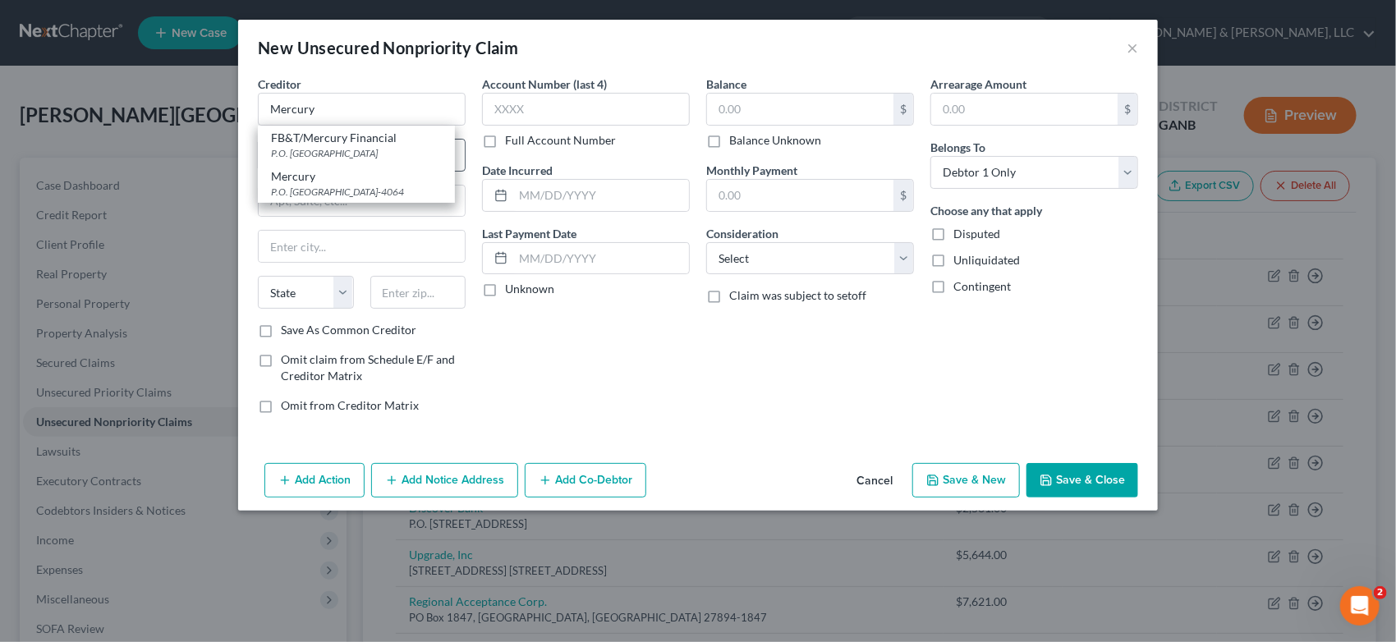
type input "31908"
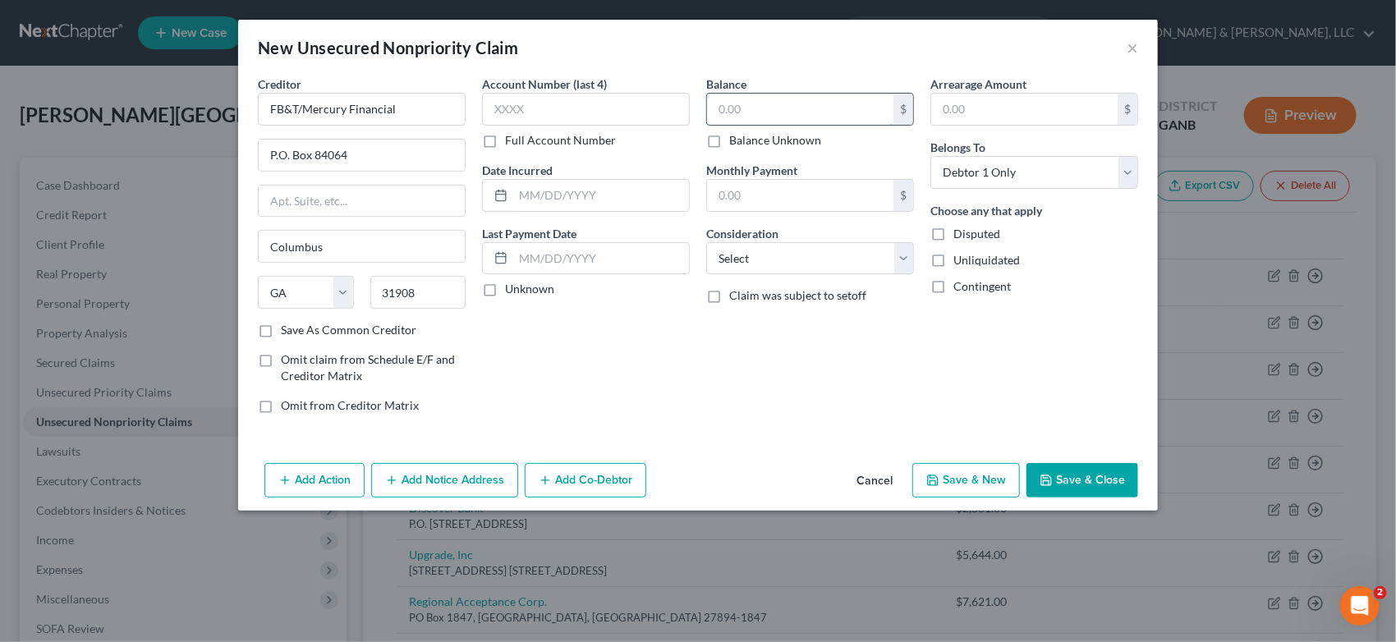
drag, startPoint x: 754, startPoint y: 109, endPoint x: 826, endPoint y: 89, distance: 75.1
click at [756, 108] on input "text" at bounding box center [800, 109] width 186 height 31
type input "2,343.00"
click at [899, 251] on select "Select Cable / Satellite Services Collection Agency Credit Card Debt Debt Couns…" at bounding box center [810, 258] width 208 height 33
select select "2"
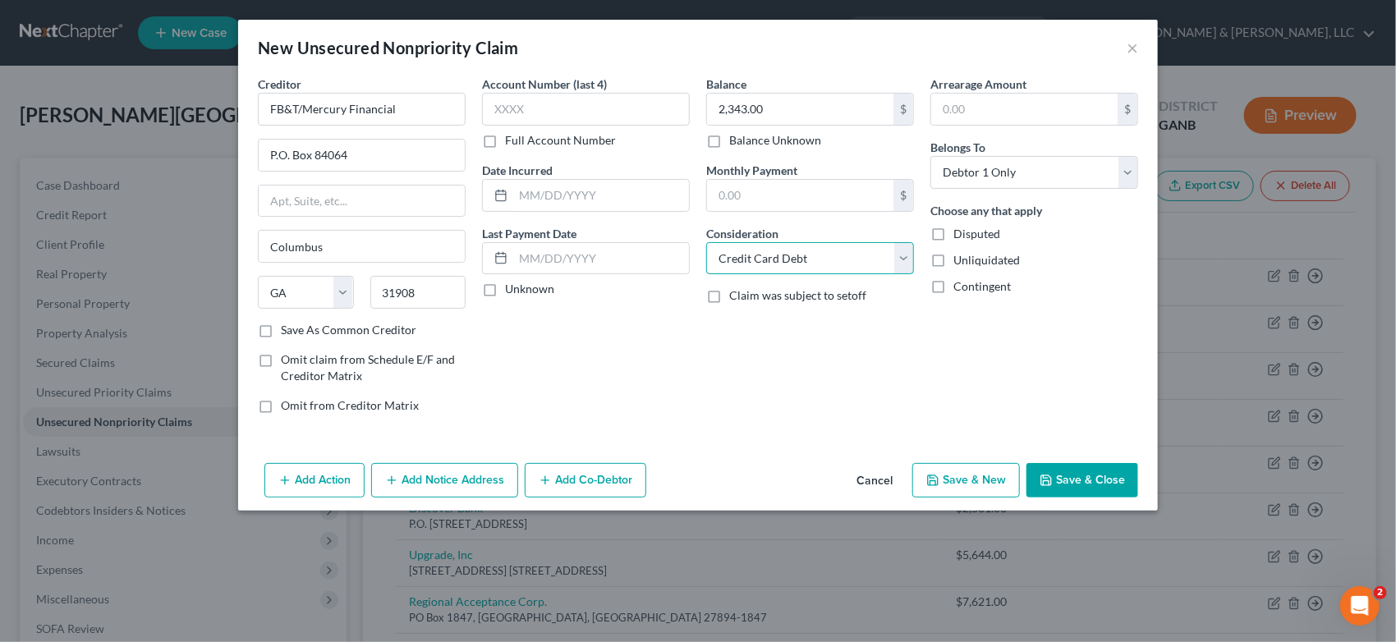
click at [706, 242] on select "Select Cable / Satellite Services Collection Agency Credit Card Debt Debt Couns…" at bounding box center [810, 258] width 208 height 33
click at [979, 478] on button "Save & New" at bounding box center [967, 480] width 108 height 34
select select "0"
type input "0.00"
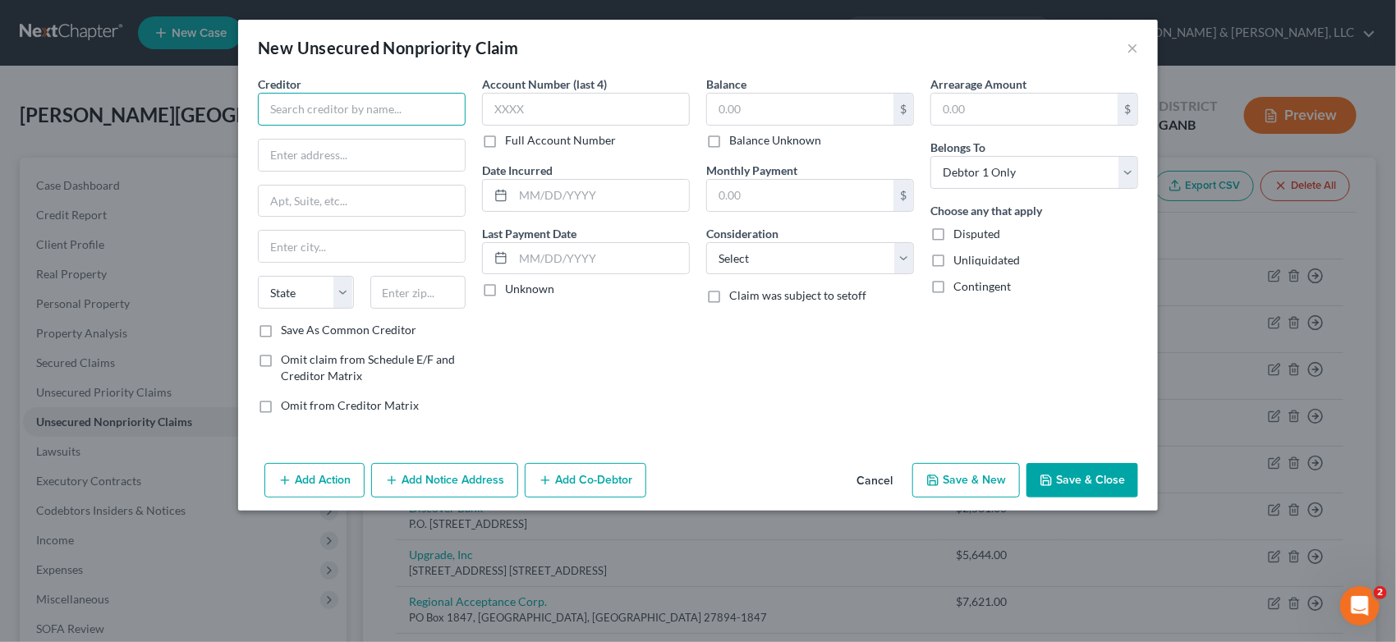
click at [310, 119] on input "text" at bounding box center [362, 109] width 208 height 33
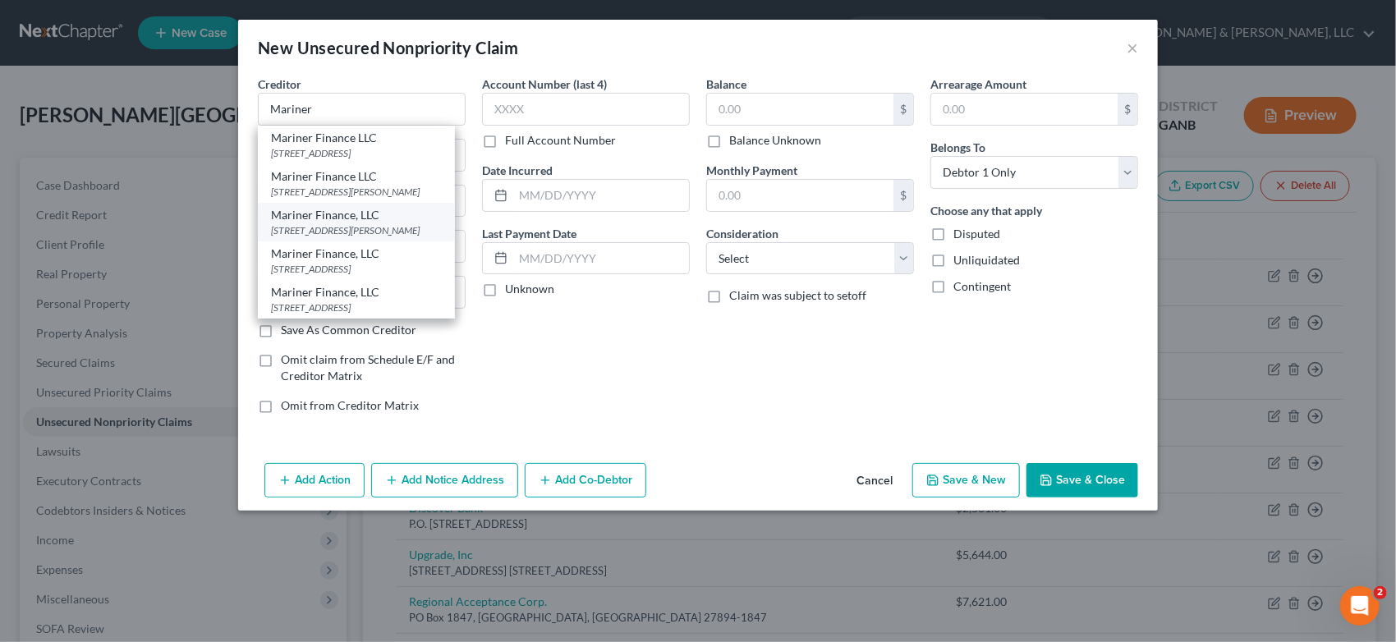
click at [356, 224] on div "[STREET_ADDRESS][PERSON_NAME]" at bounding box center [356, 230] width 171 height 14
type input "Mariner Finance, LLC"
type input "[STREET_ADDRESS]"
type input "[GEOGRAPHIC_DATA]"
select select "21"
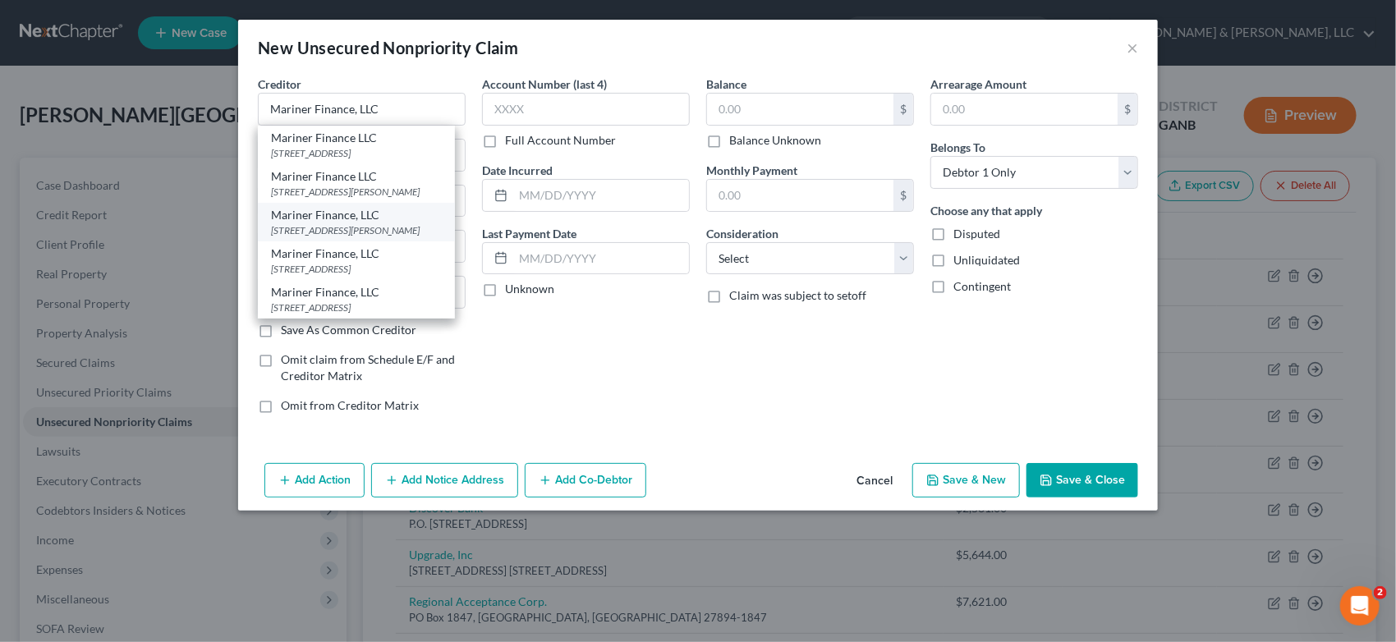
type input "21236"
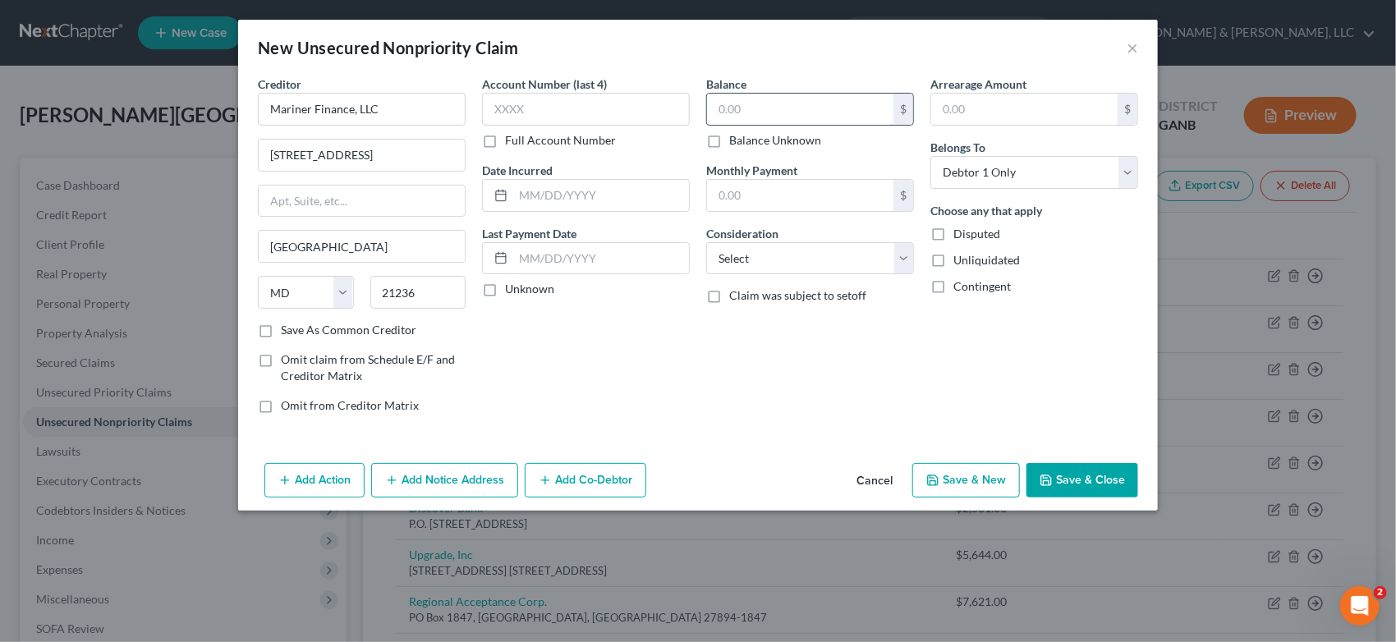
drag, startPoint x: 766, startPoint y: 105, endPoint x: 808, endPoint y: 94, distance: 44.0
click at [780, 104] on input "text" at bounding box center [800, 109] width 186 height 31
type input "5,959.00"
click at [907, 256] on select "Select Cable / Satellite Services Collection Agency Credit Card Debt Debt Couns…" at bounding box center [810, 258] width 208 height 33
select select "10"
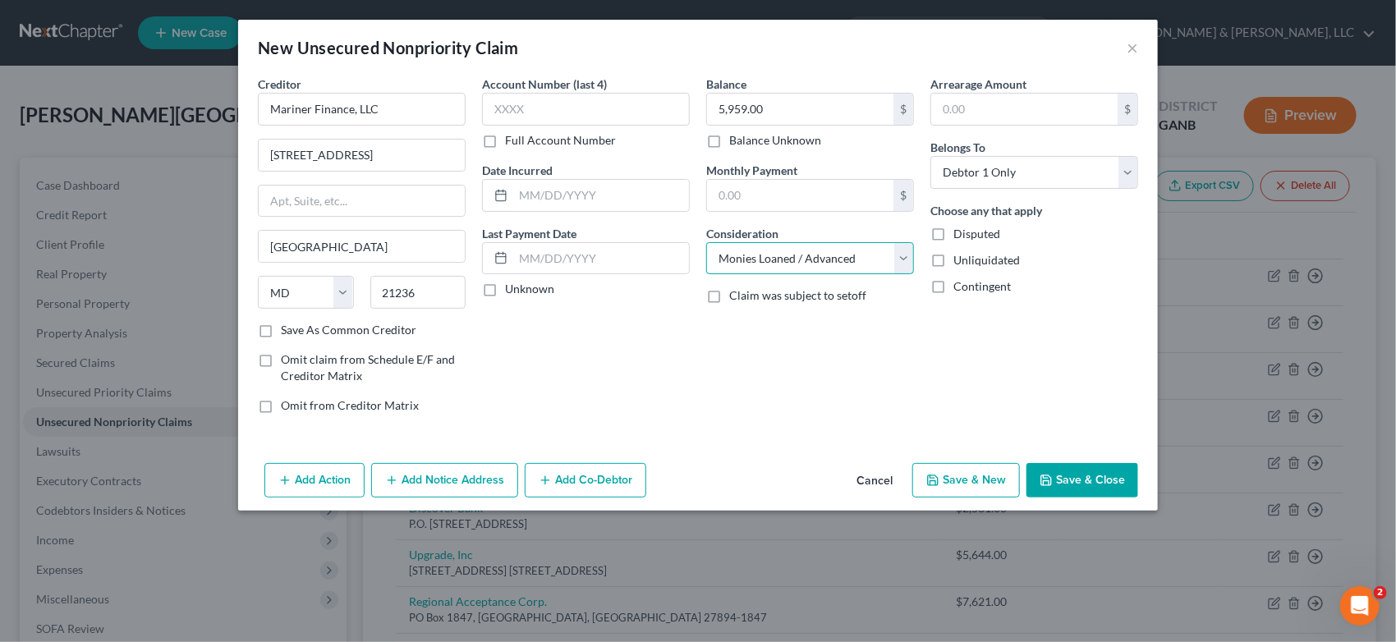
click at [706, 242] on select "Select Cable / Satellite Services Collection Agency Credit Card Debt Debt Couns…" at bounding box center [810, 258] width 208 height 33
click at [965, 478] on button "Save & New" at bounding box center [967, 480] width 108 height 34
select select "0"
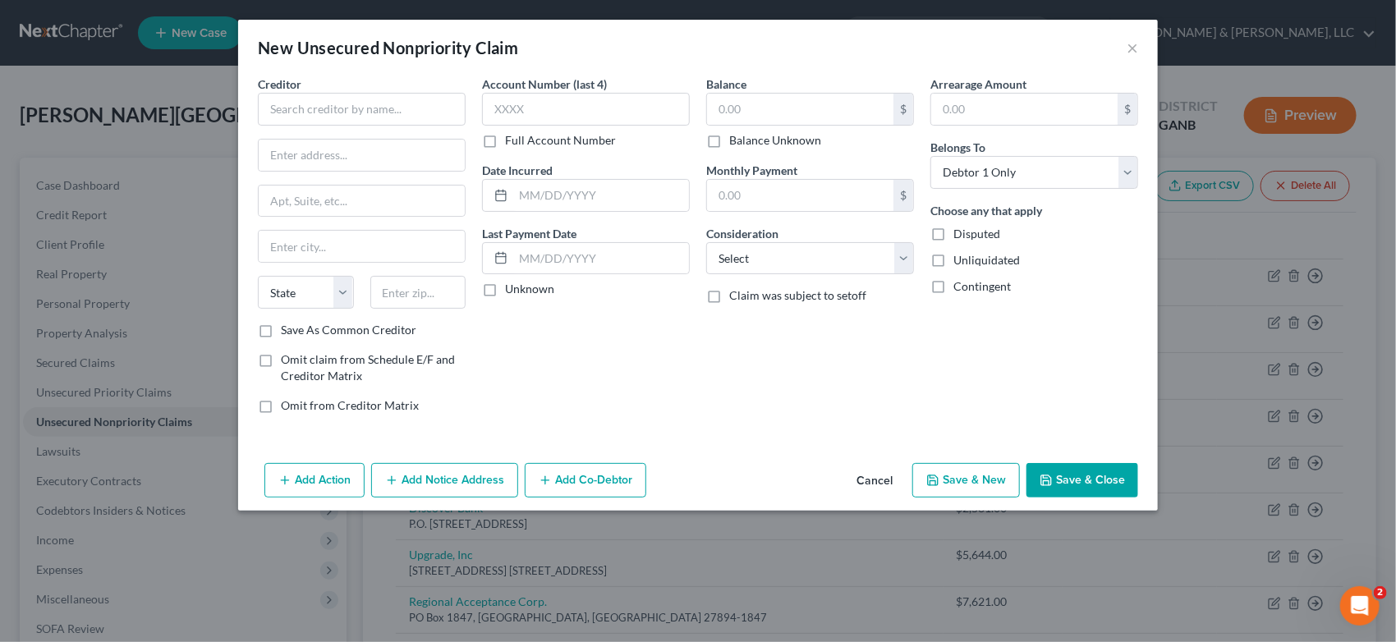
type input "0.00"
click at [1132, 45] on button "×" at bounding box center [1132, 48] width 11 height 20
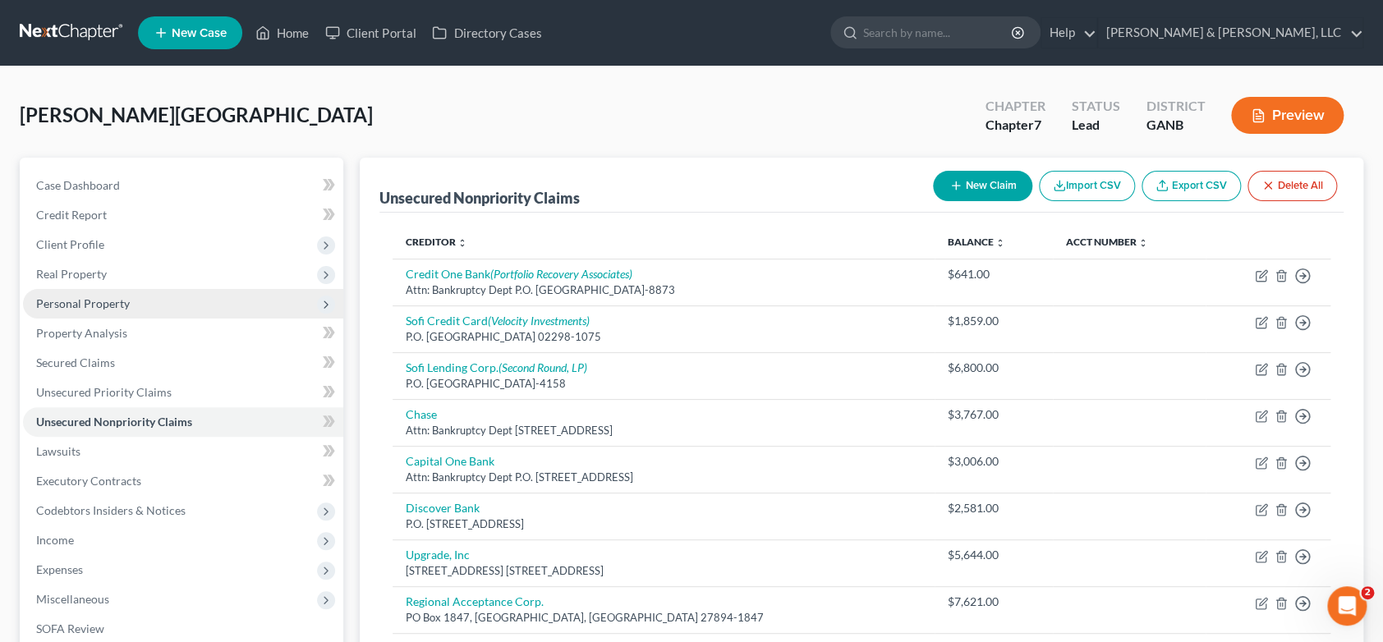
click at [138, 301] on span "Personal Property" at bounding box center [183, 304] width 320 height 30
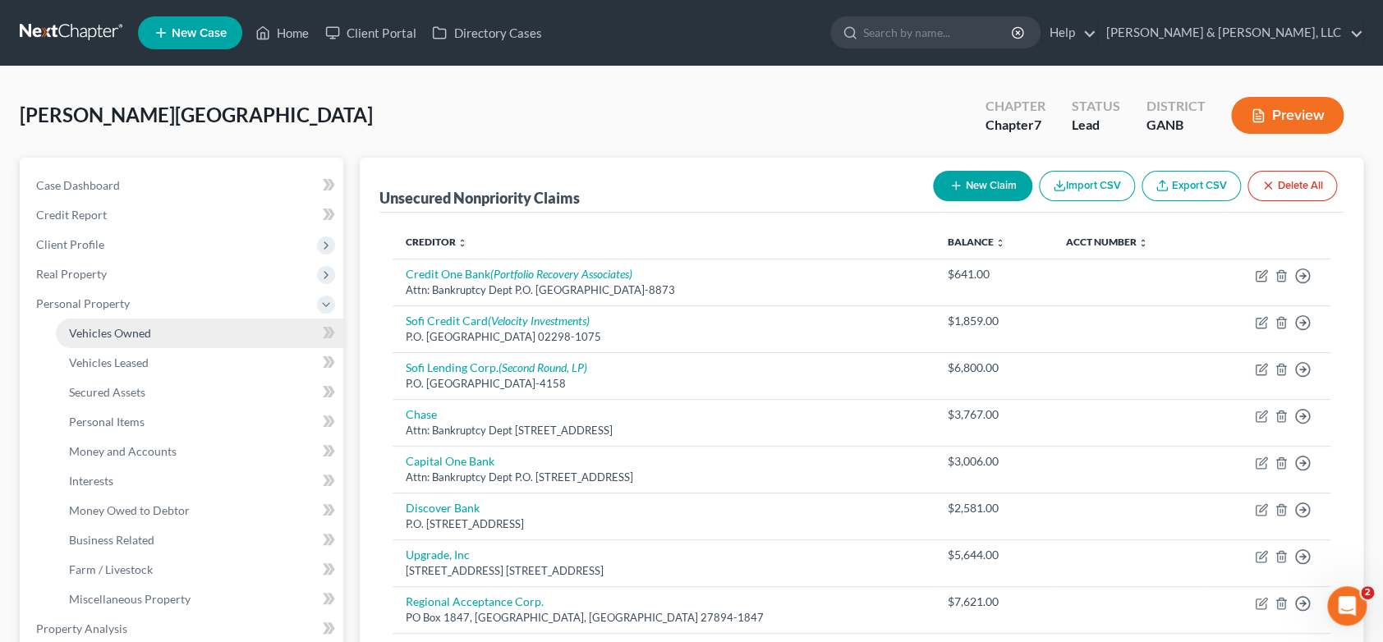
click at [145, 329] on span "Vehicles Owned" at bounding box center [110, 333] width 82 height 14
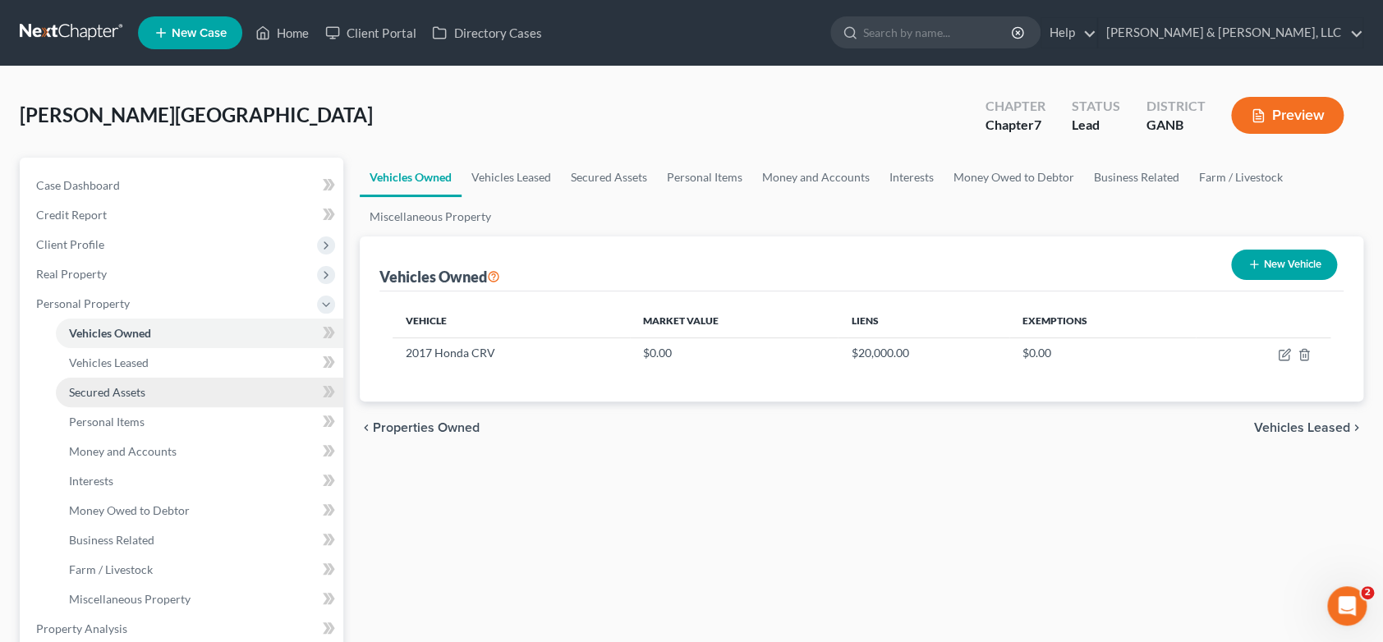
click at [149, 395] on link "Secured Assets" at bounding box center [199, 393] width 287 height 30
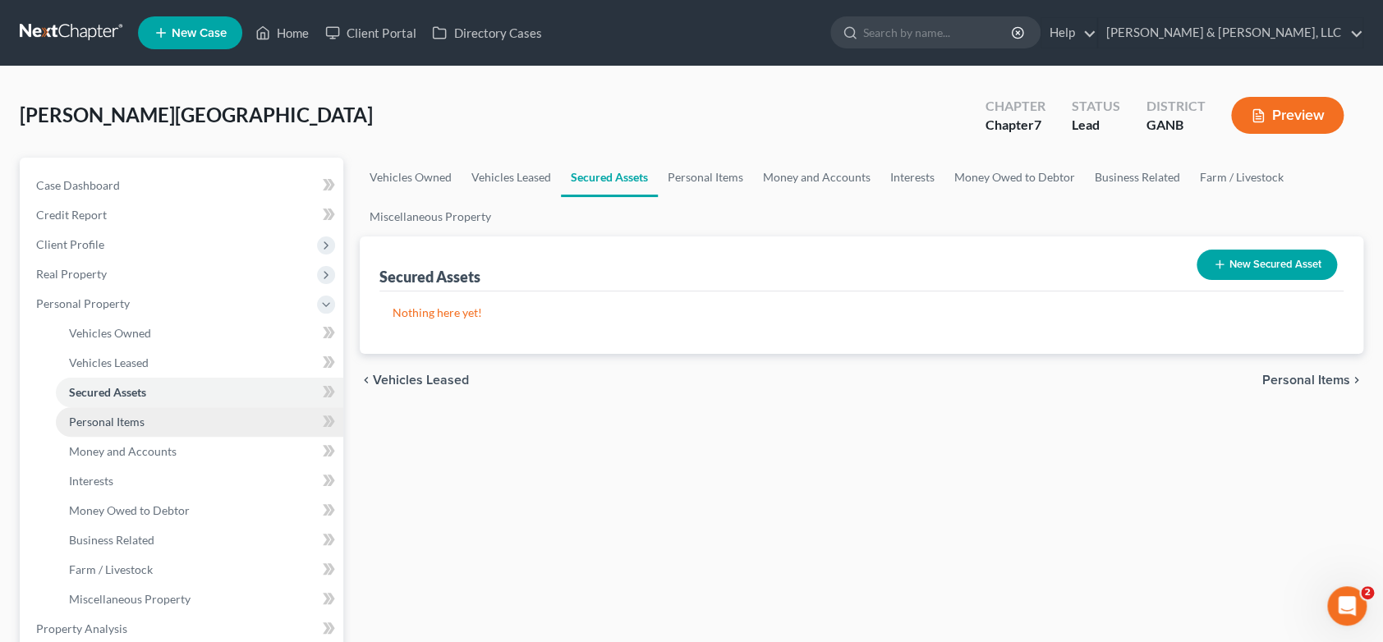
click at [130, 421] on span "Personal Items" at bounding box center [107, 422] width 76 height 14
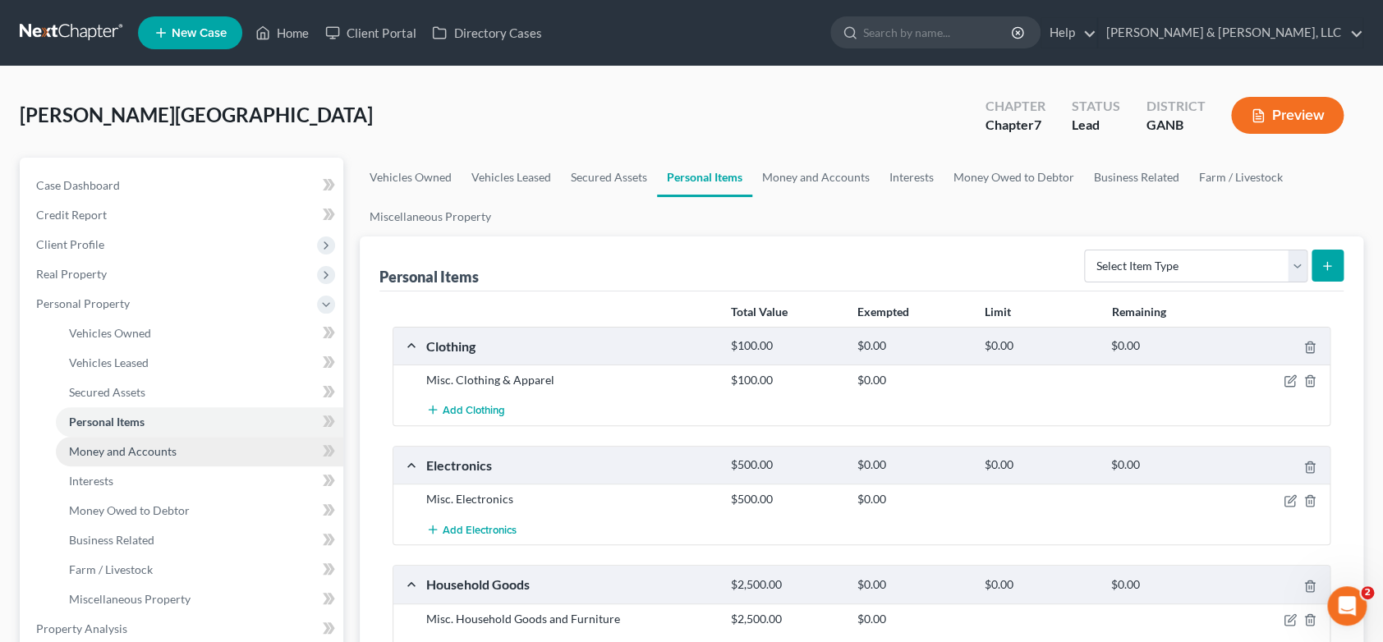
click at [154, 445] on span "Money and Accounts" at bounding box center [123, 451] width 108 height 14
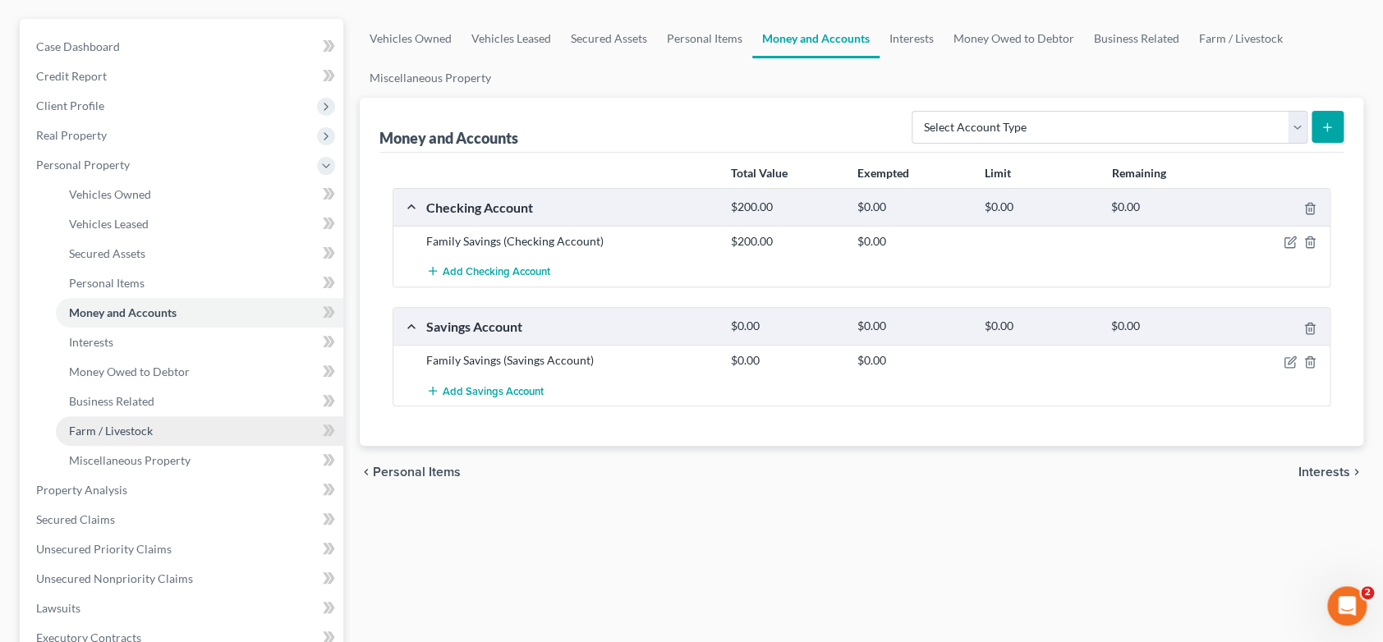
scroll to position [182, 0]
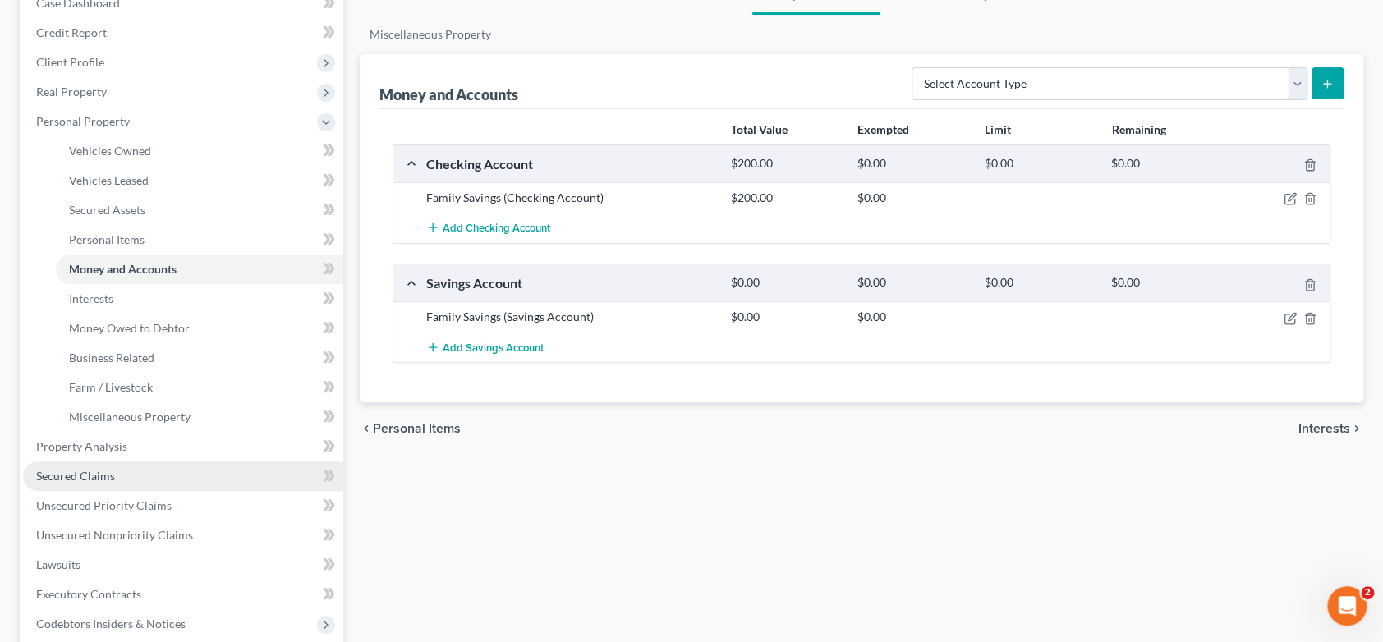
click at [98, 472] on span "Secured Claims" at bounding box center [75, 476] width 79 height 14
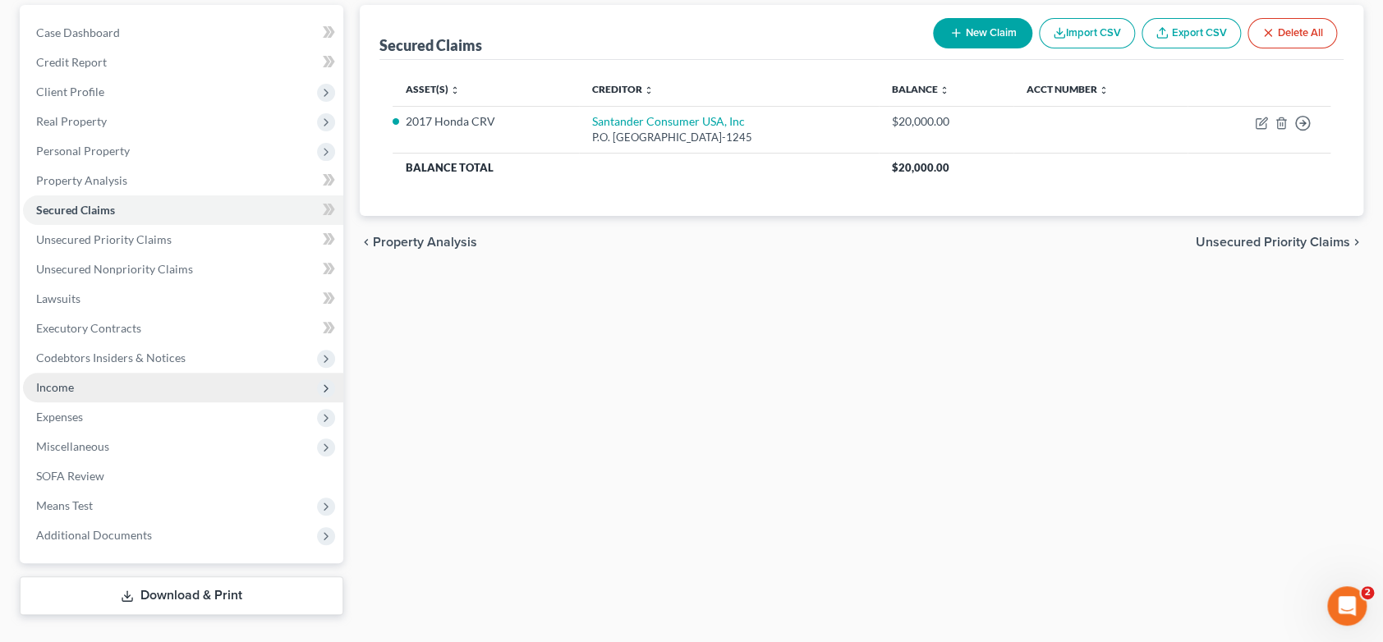
scroll to position [186, 0]
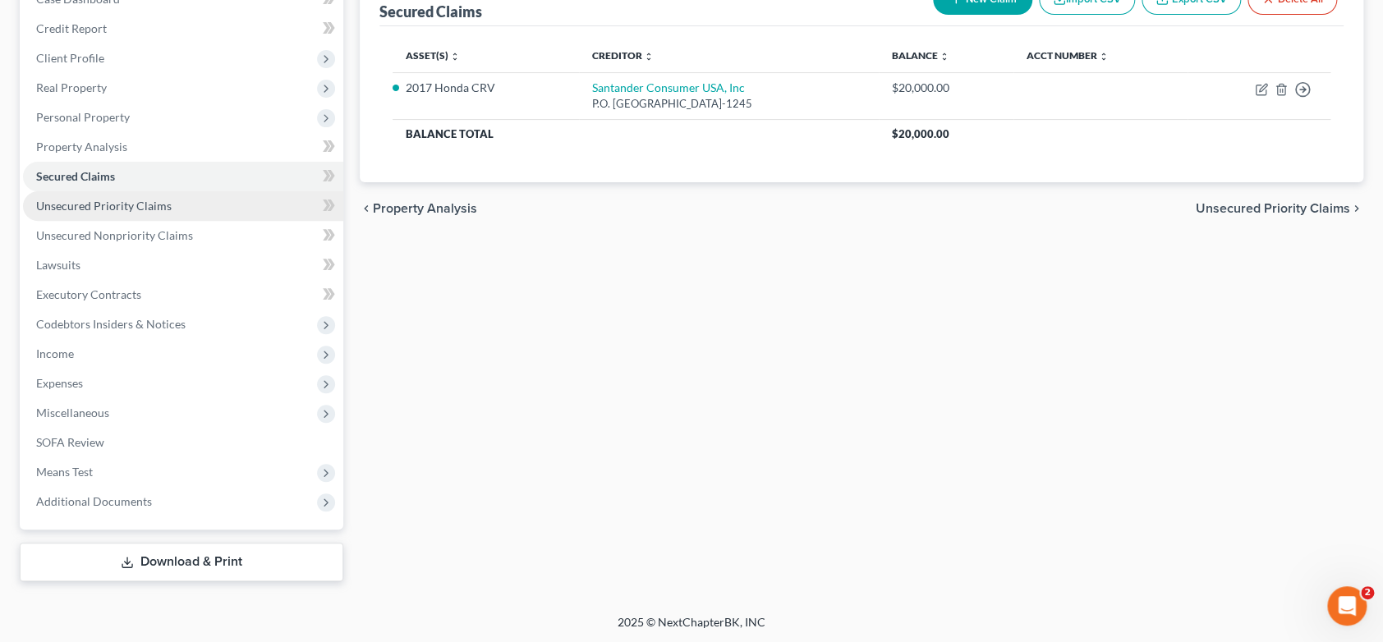
click at [98, 206] on span "Unsecured Priority Claims" at bounding box center [104, 206] width 136 height 14
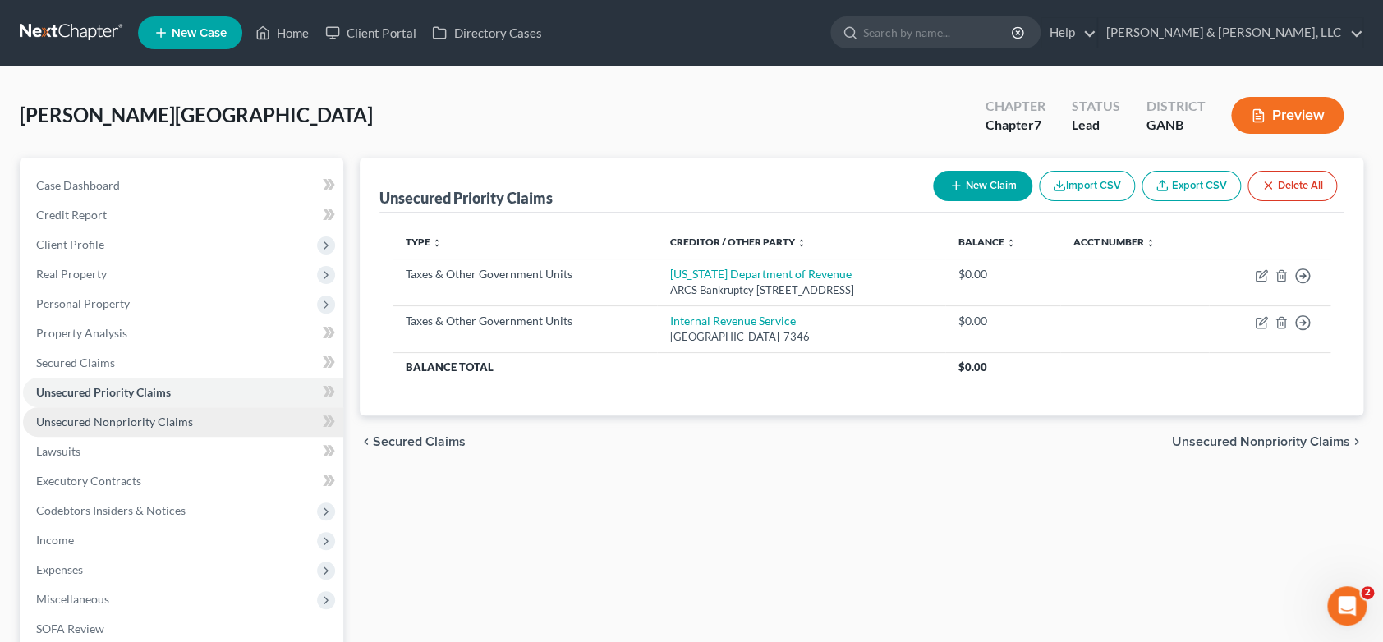
click at [124, 425] on span "Unsecured Nonpriority Claims" at bounding box center [114, 422] width 157 height 14
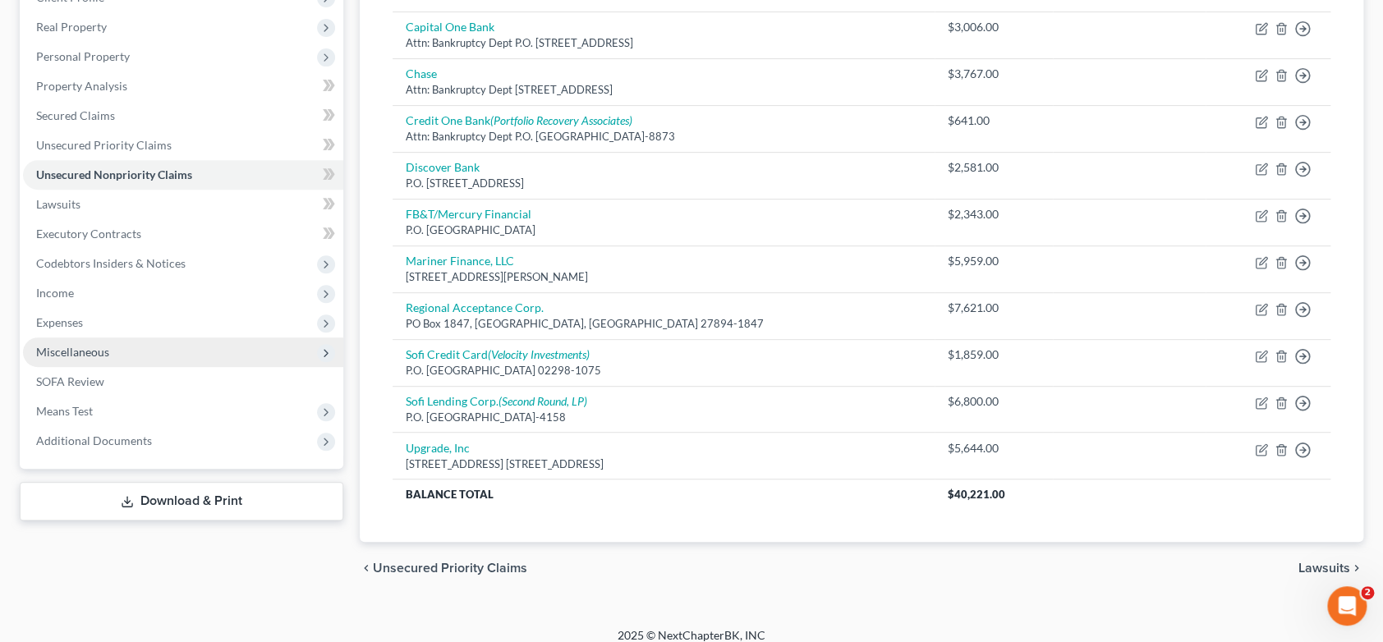
scroll to position [260, 0]
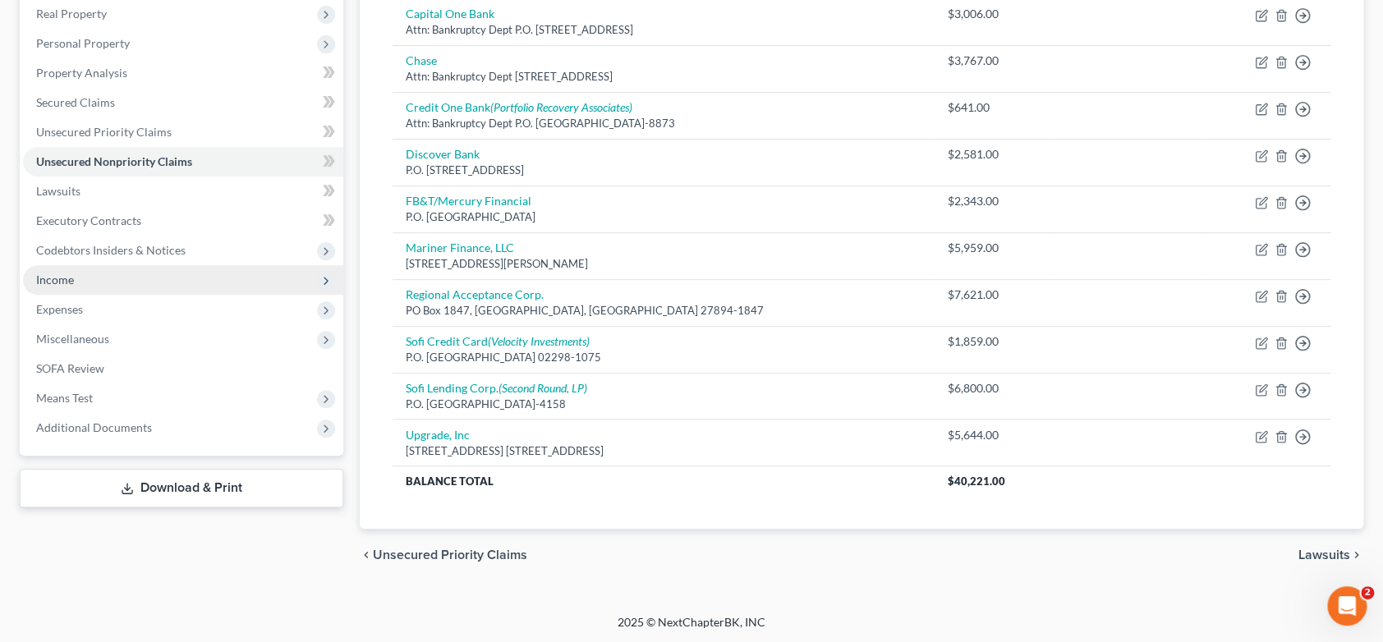
click at [77, 282] on span "Income" at bounding box center [183, 280] width 320 height 30
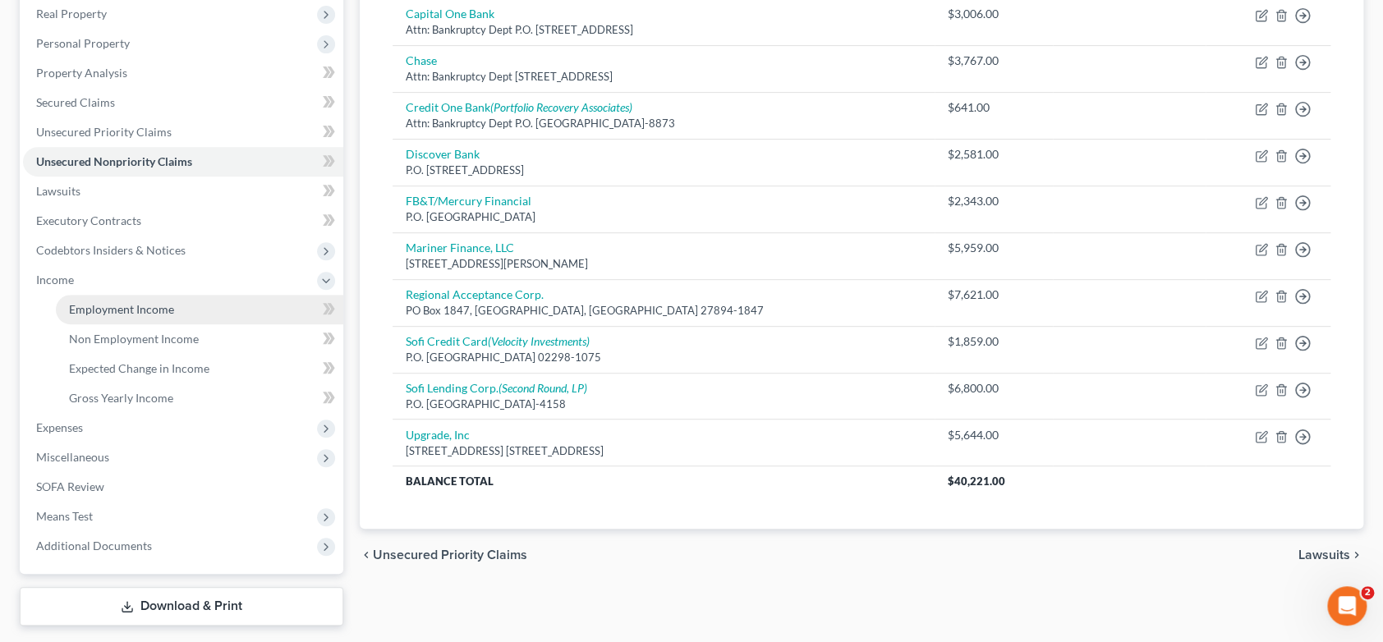
click at [126, 308] on span "Employment Income" at bounding box center [121, 309] width 105 height 14
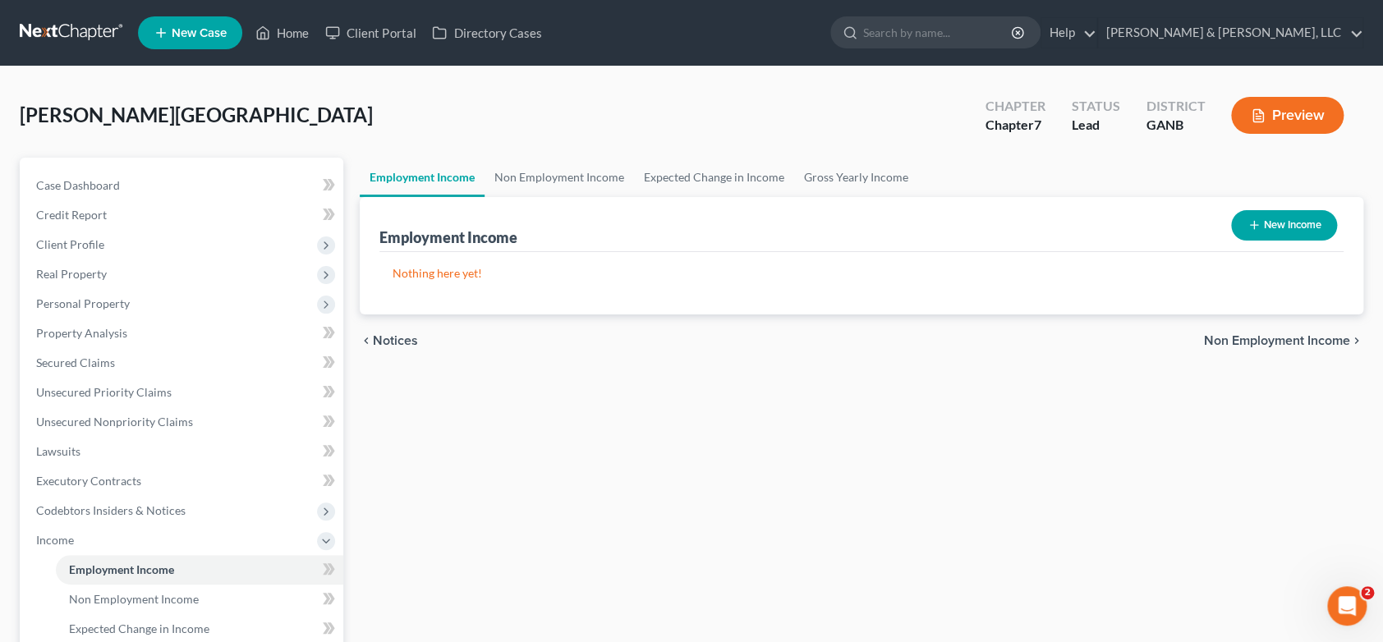
click at [1277, 221] on button "New Income" at bounding box center [1284, 225] width 106 height 30
select select "0"
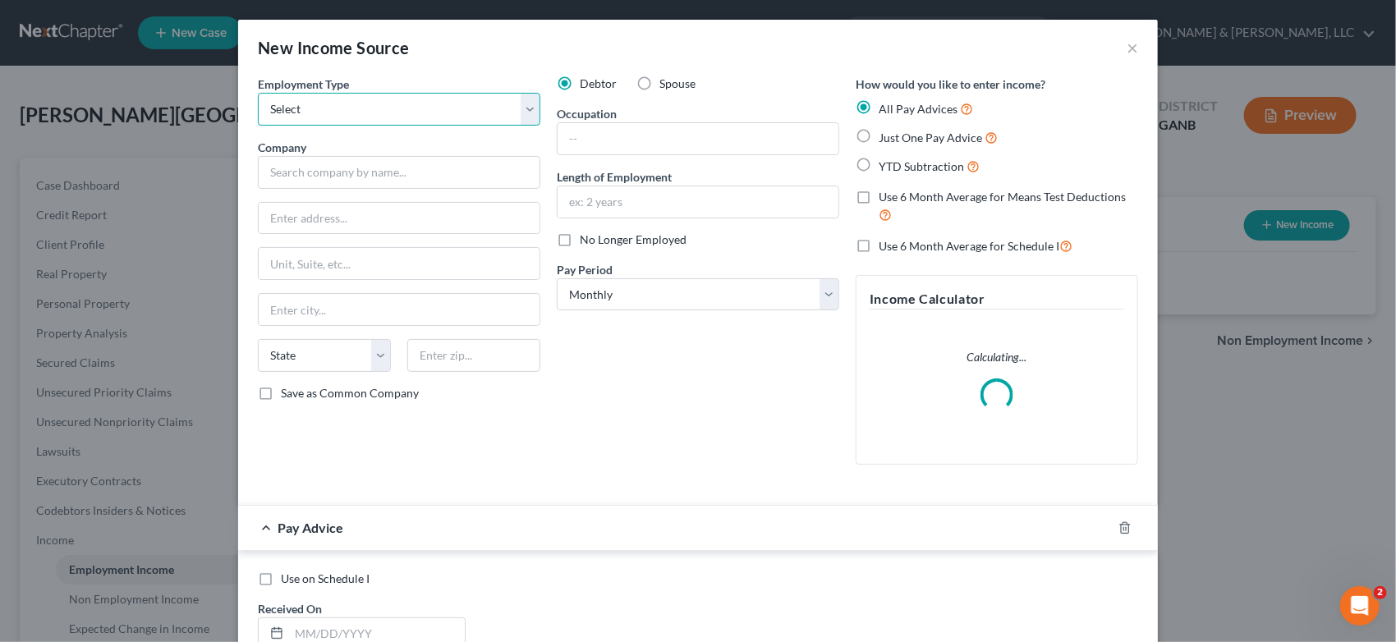
click at [315, 120] on select "Select Full or [DEMOGRAPHIC_DATA] Employment Self Employment" at bounding box center [399, 109] width 283 height 33
select select "0"
click at [258, 93] on select "Select Full or [DEMOGRAPHIC_DATA] Employment Self Employment" at bounding box center [399, 109] width 283 height 33
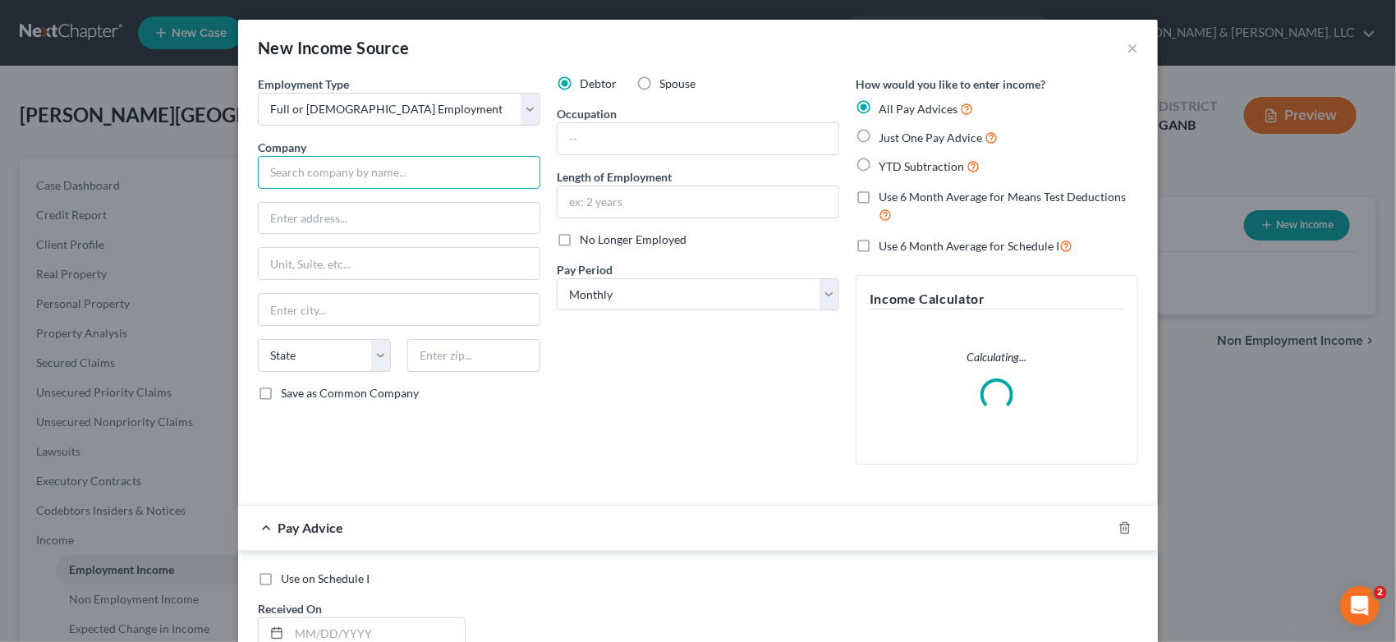
click at [287, 171] on input "text" at bounding box center [399, 172] width 283 height 33
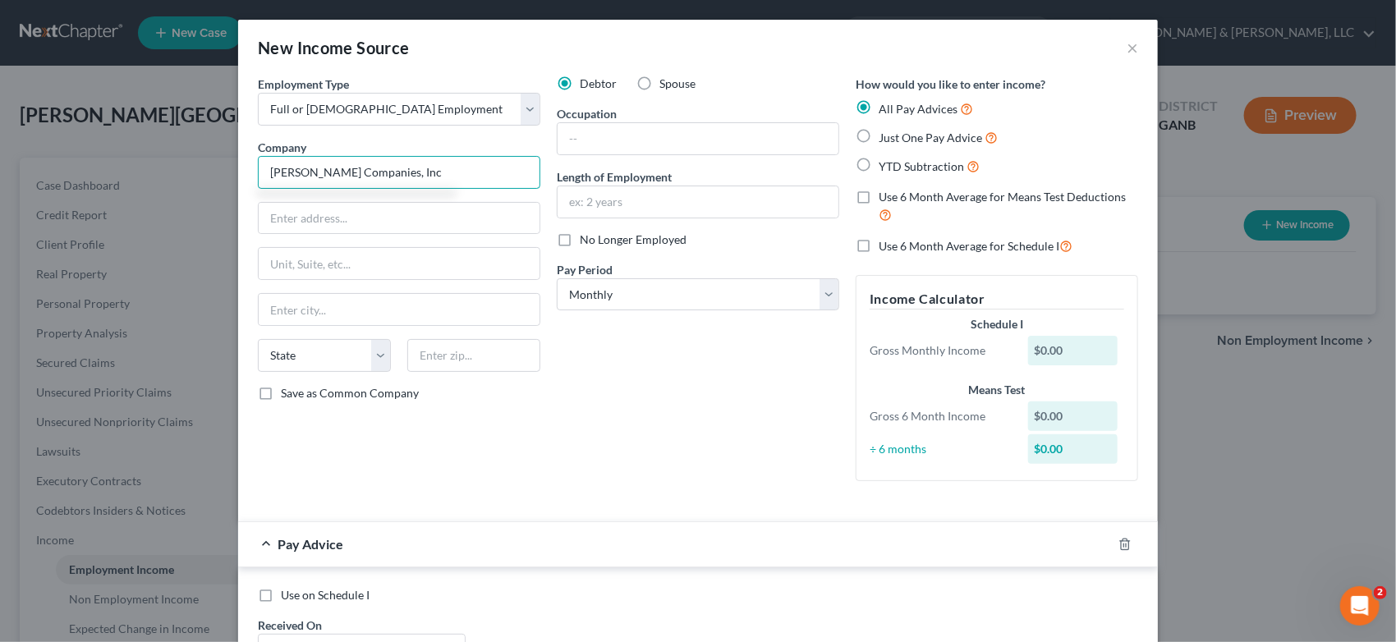
type input "[PERSON_NAME] Companies, Inc"
type input "[STREET_ADDRESS][PERSON_NAME]"
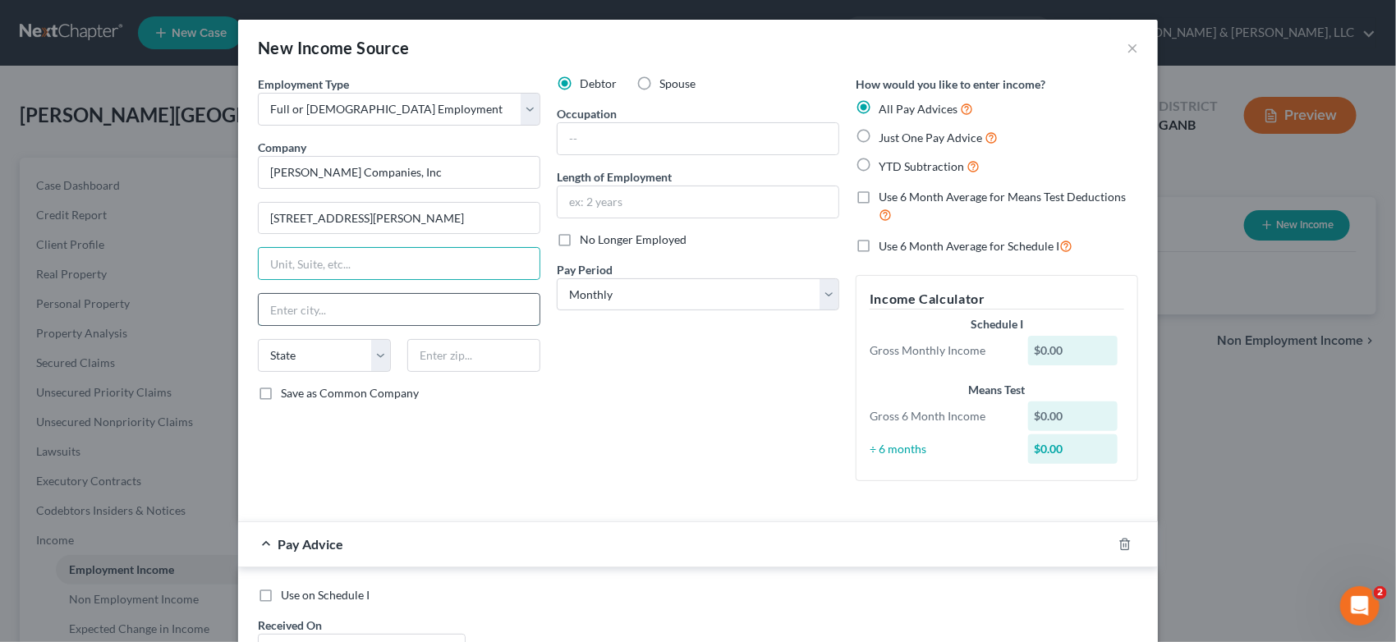
click at [286, 314] on input "text" at bounding box center [399, 309] width 281 height 31
type input "[GEOGRAPHIC_DATA]"
drag, startPoint x: 282, startPoint y: 361, endPoint x: 302, endPoint y: 347, distance: 24.8
click at [291, 354] on select "State [US_STATE] AK AR AZ CA CO CT DE DC [GEOGRAPHIC_DATA] [GEOGRAPHIC_DATA] GU…" at bounding box center [324, 355] width 133 height 33
click at [303, 347] on select "State [US_STATE] AK AR AZ CA CO CT DE DC [GEOGRAPHIC_DATA] [GEOGRAPHIC_DATA] GU…" at bounding box center [324, 355] width 133 height 33
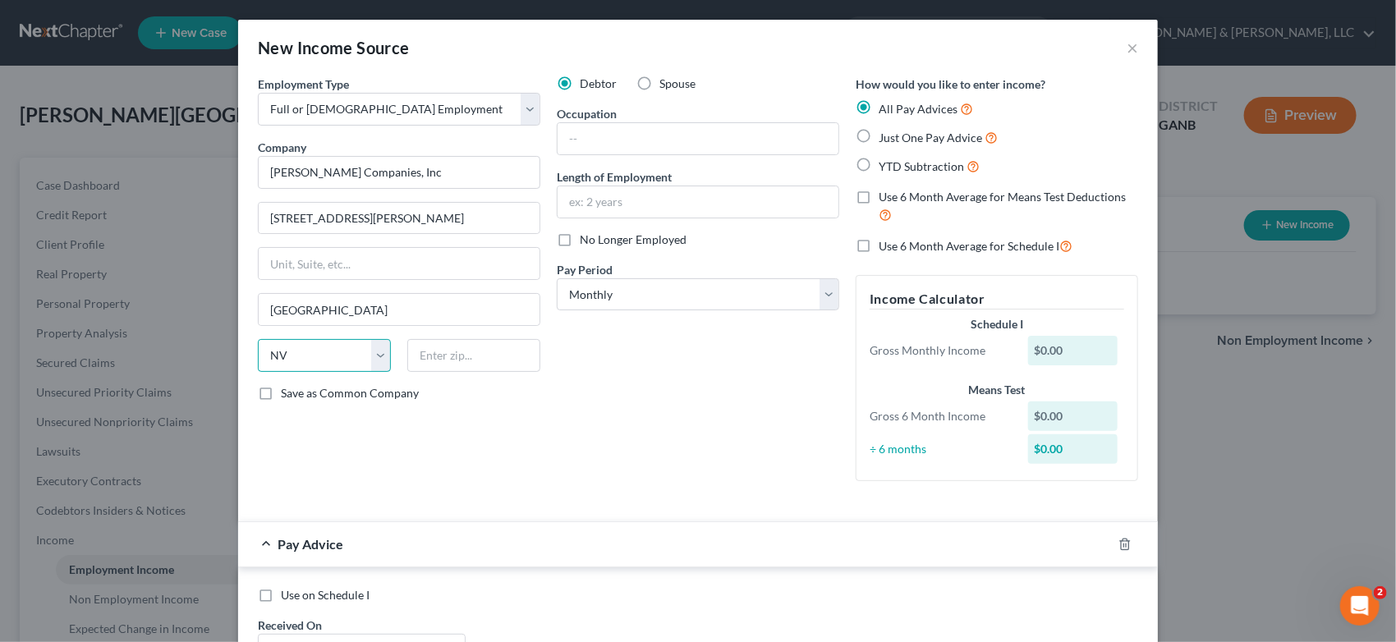
click at [299, 369] on select "State [US_STATE] AK AR AZ CA CO CT DE DC [GEOGRAPHIC_DATA] [GEOGRAPHIC_DATA] GU…" at bounding box center [324, 355] width 133 height 33
select select "28"
click at [258, 339] on select "State [US_STATE] AK AR AZ CA CO CT DE DC [GEOGRAPHIC_DATA] [GEOGRAPHIC_DATA] GU…" at bounding box center [324, 355] width 133 height 33
click at [476, 353] on input "text" at bounding box center [473, 355] width 133 height 33
type input "27101"
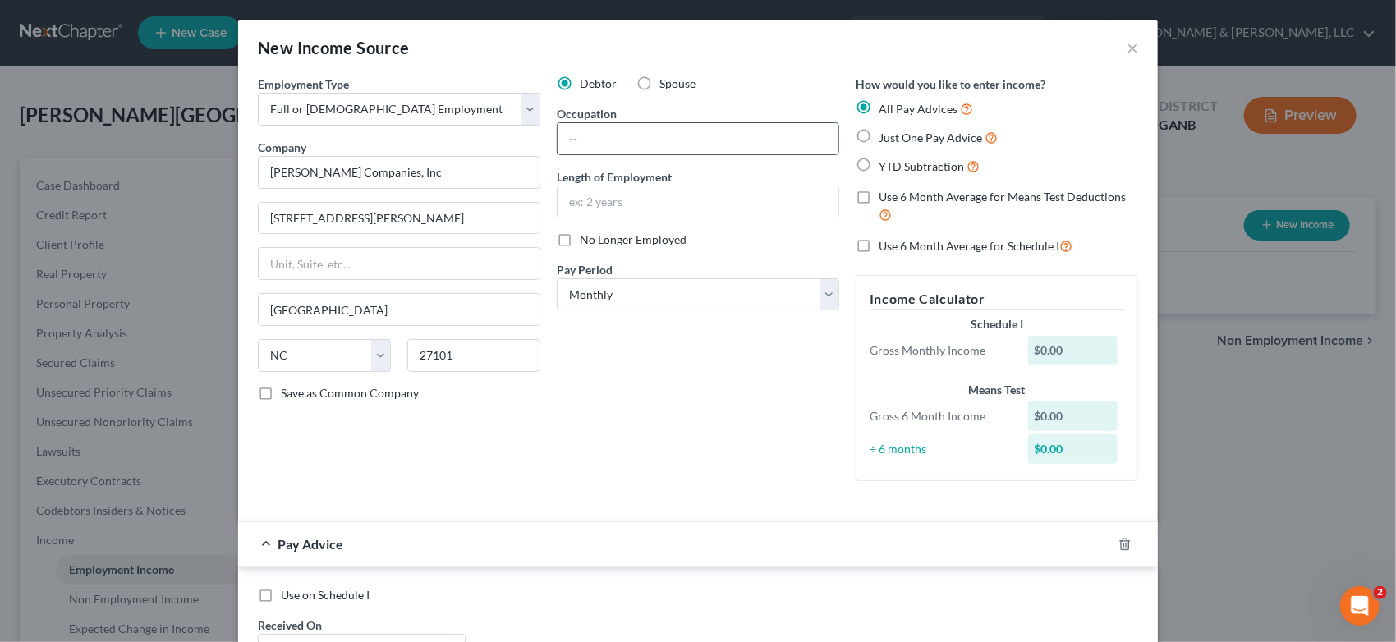
type input "[PERSON_NAME]"
drag, startPoint x: 624, startPoint y: 145, endPoint x: 634, endPoint y: 143, distance: 10.2
click at [624, 144] on input "text" at bounding box center [698, 138] width 281 height 31
type input "AR"
type input "1.5 Years"
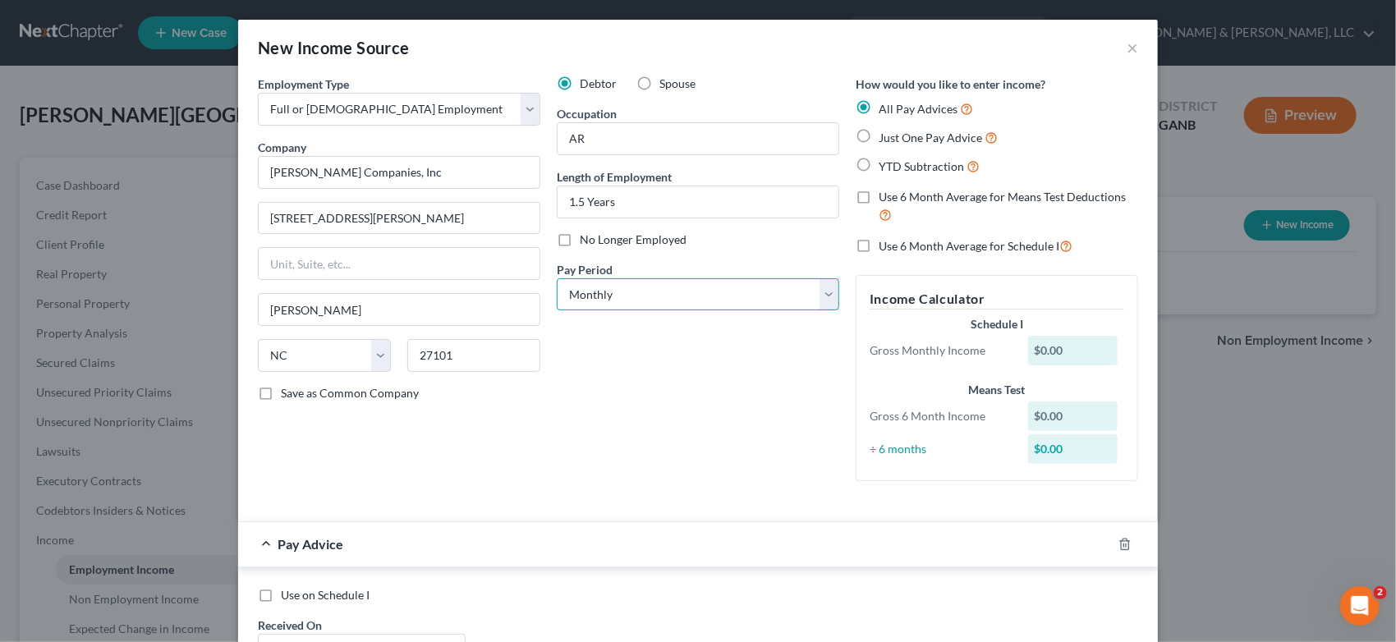
click at [821, 301] on select "Select Monthly Twice Monthly Every Other Week Weekly" at bounding box center [698, 294] width 283 height 33
select select "3"
click at [557, 278] on select "Select Monthly Twice Monthly Every Other Week Weekly" at bounding box center [698, 294] width 283 height 33
drag, startPoint x: 855, startPoint y: 133, endPoint x: 853, endPoint y: 145, distance: 12.4
click at [879, 132] on label "Just One Pay Advice" at bounding box center [938, 137] width 119 height 19
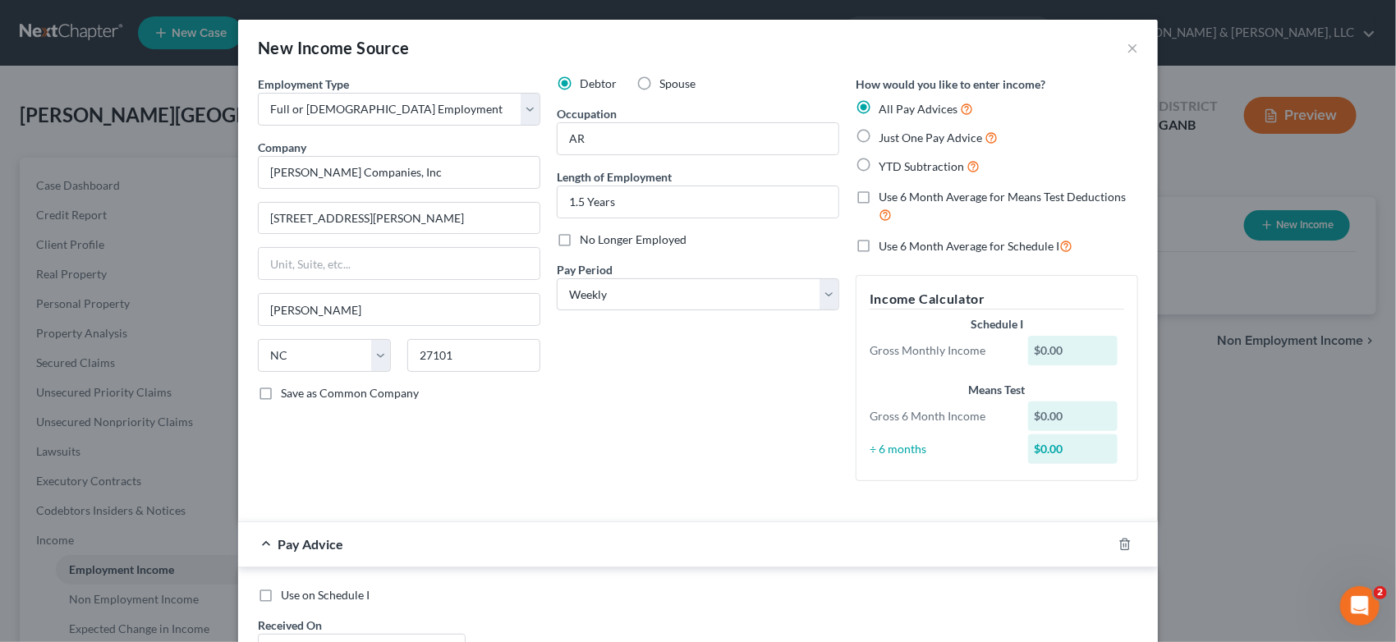
click at [885, 132] on input "Just One Pay Advice" at bounding box center [890, 133] width 11 height 11
radio input "true"
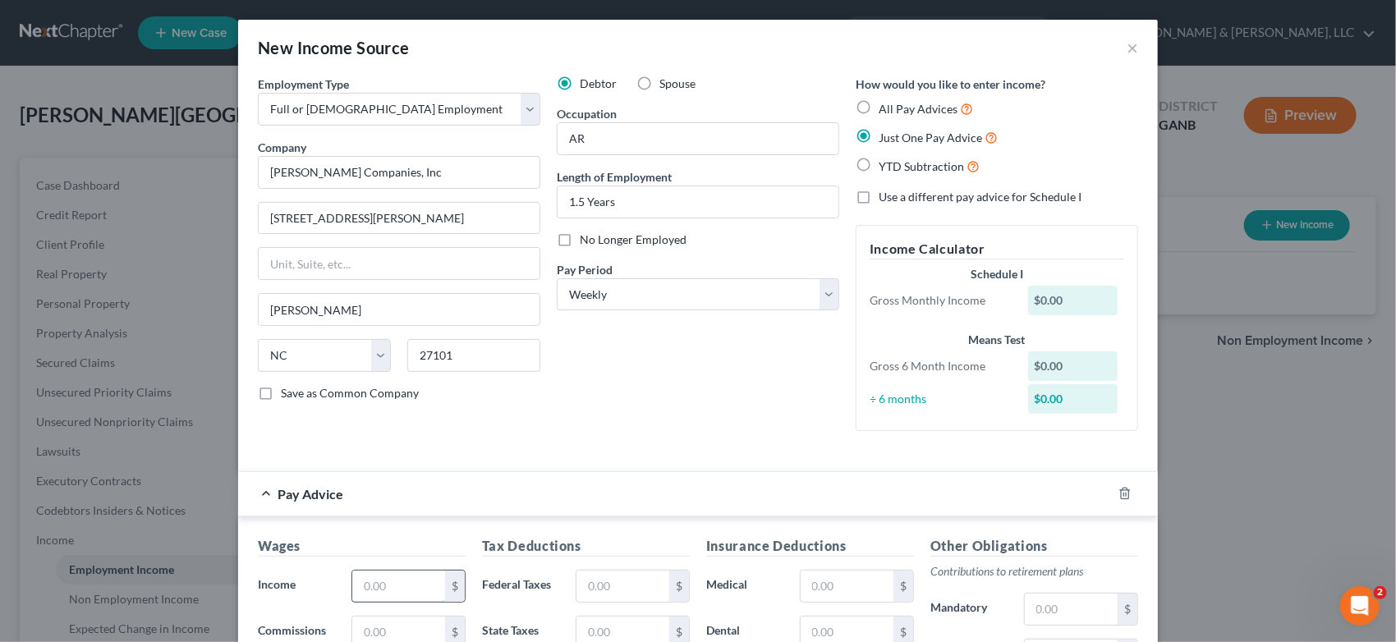
click at [401, 583] on input "text" at bounding box center [398, 586] width 93 height 31
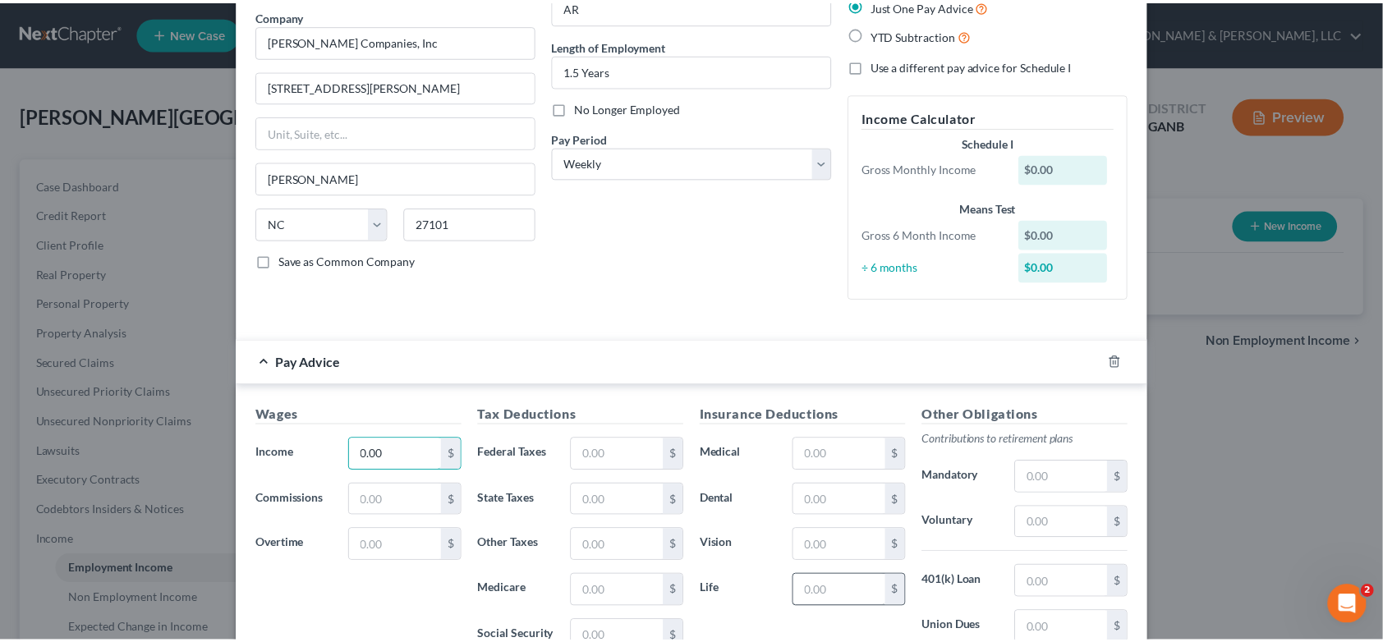
scroll to position [363, 0]
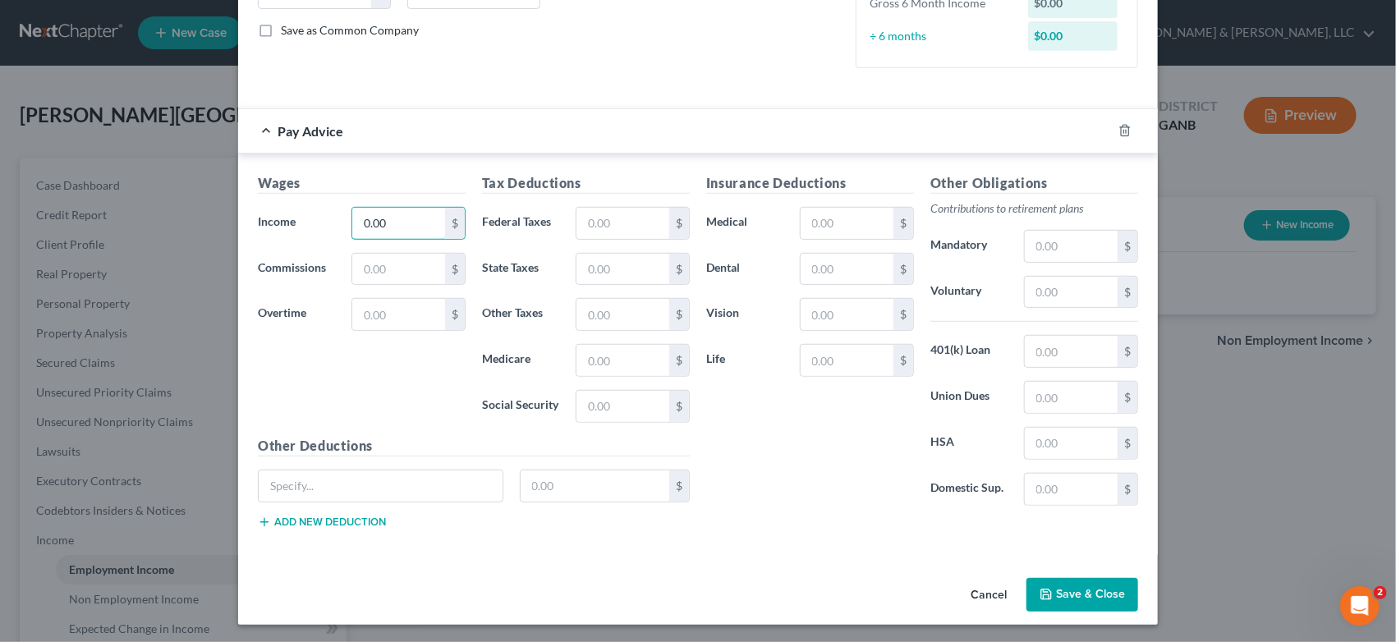
type input "0.00"
click at [1104, 596] on button "Save & Close" at bounding box center [1083, 595] width 112 height 34
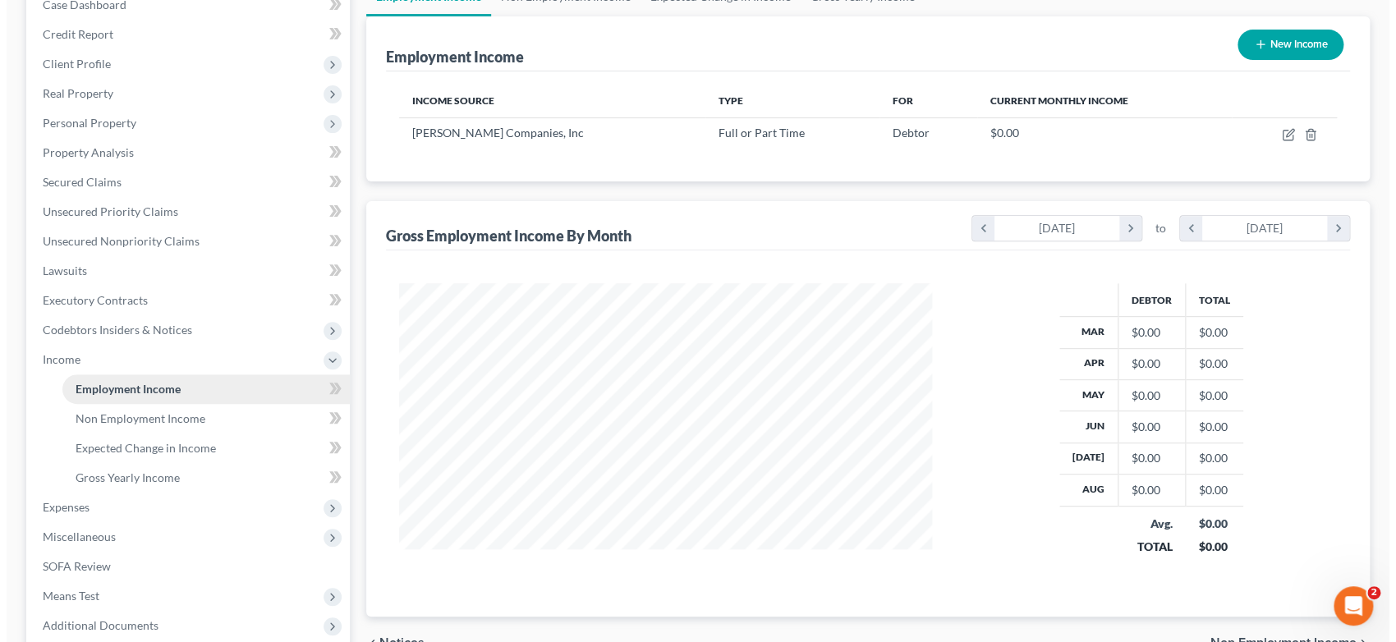
scroll to position [0, 0]
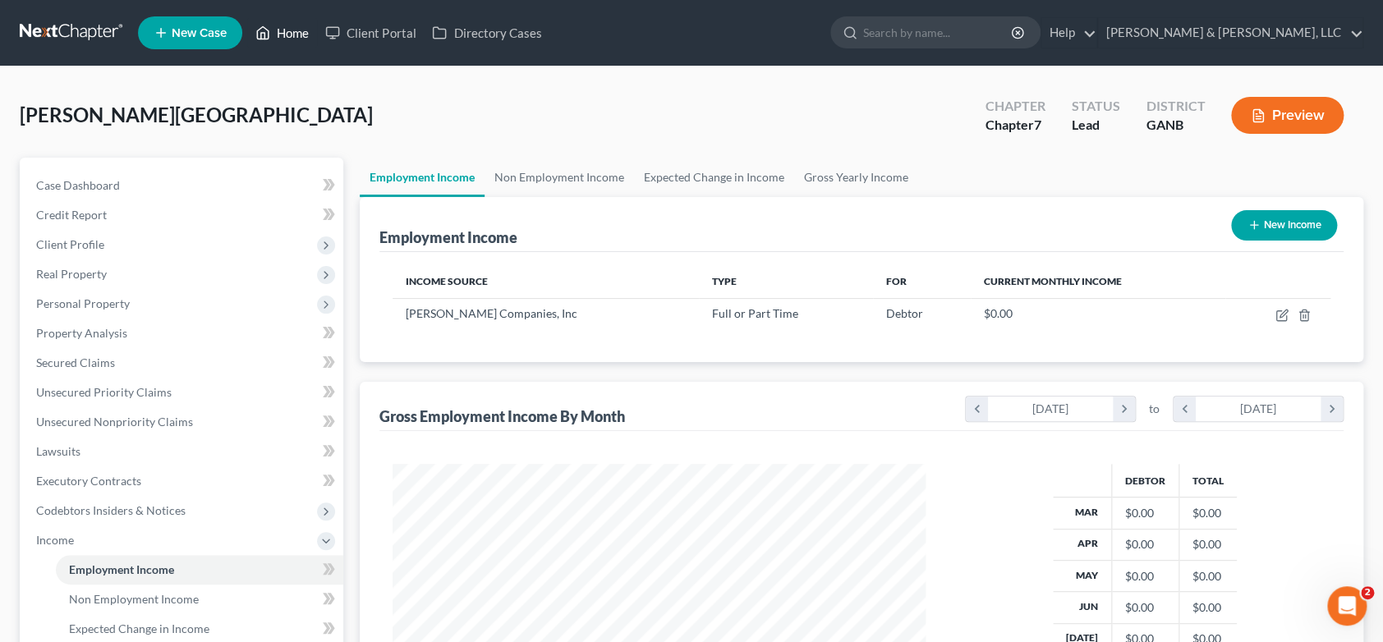
click at [298, 21] on link "Home" at bounding box center [282, 33] width 70 height 30
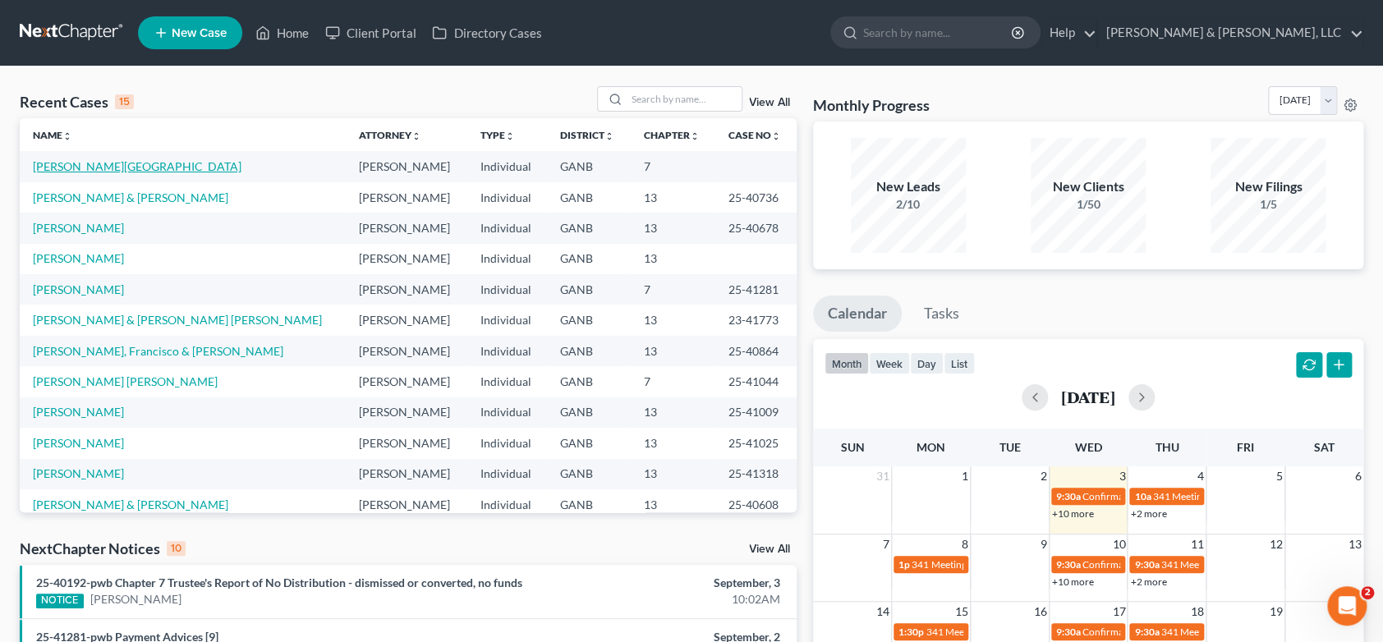
click at [50, 159] on link "[PERSON_NAME][GEOGRAPHIC_DATA]" at bounding box center [137, 166] width 209 height 14
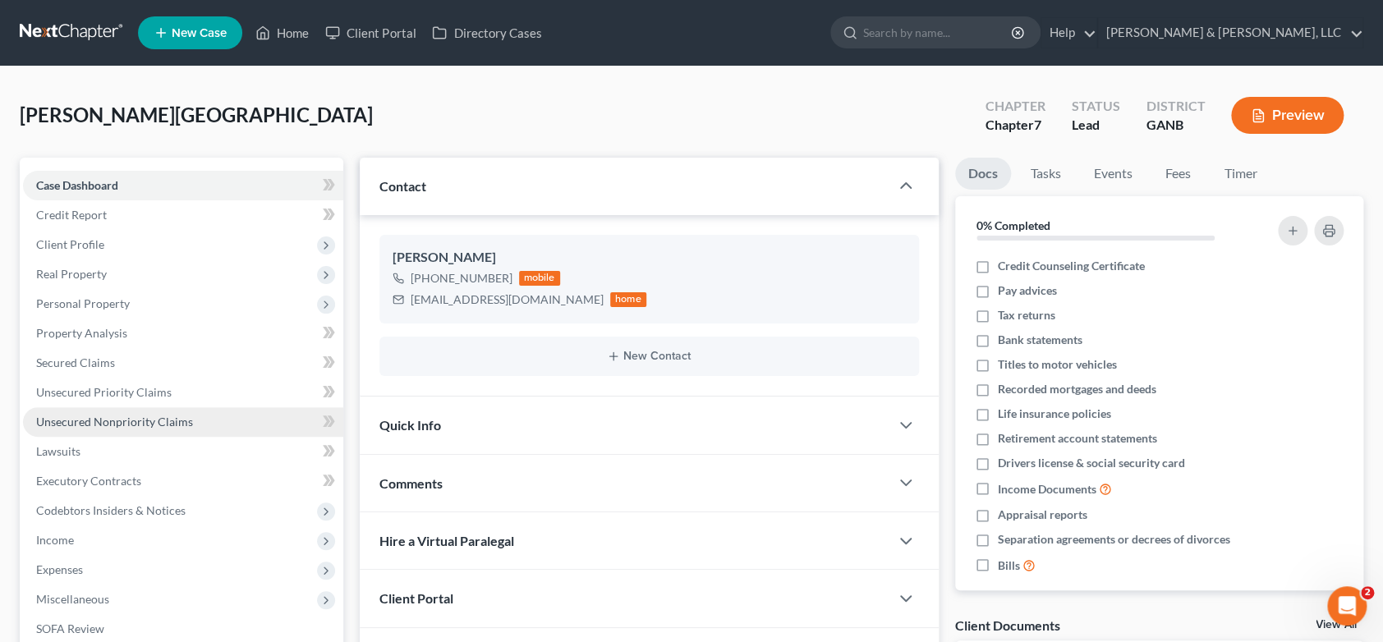
click at [191, 419] on link "Unsecured Nonpriority Claims" at bounding box center [183, 422] width 320 height 30
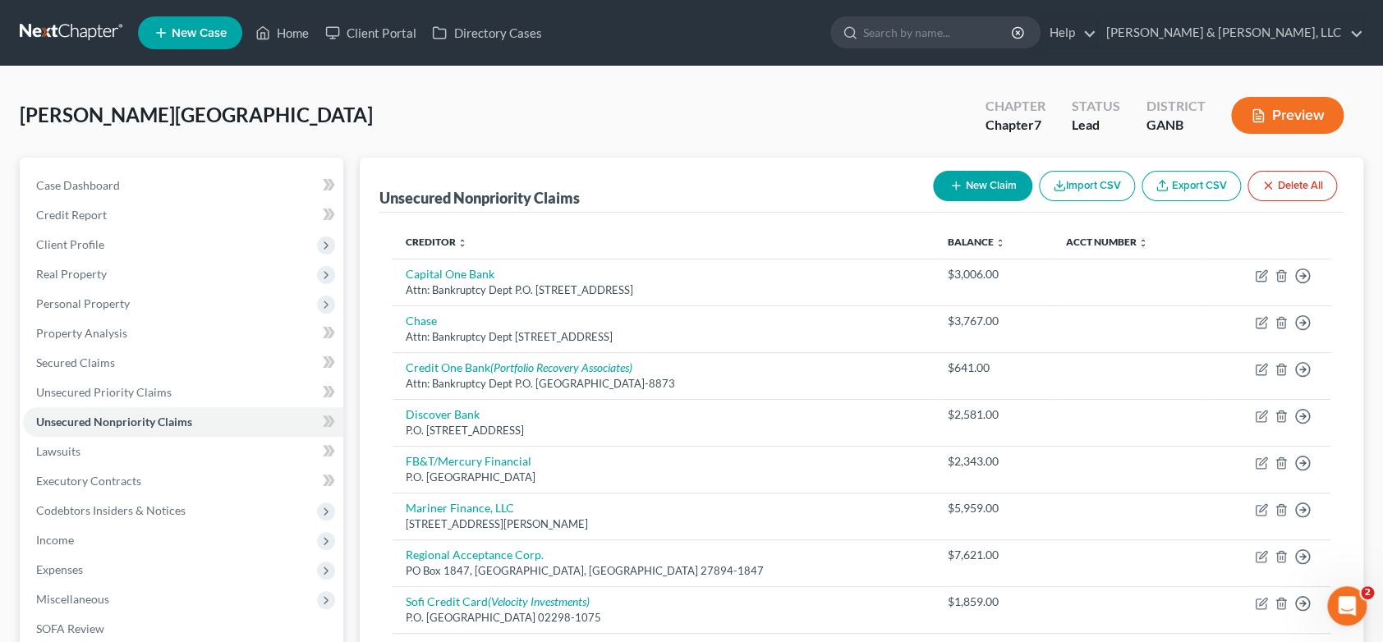
click at [993, 183] on button "New Claim" at bounding box center [982, 186] width 99 height 30
select select "0"
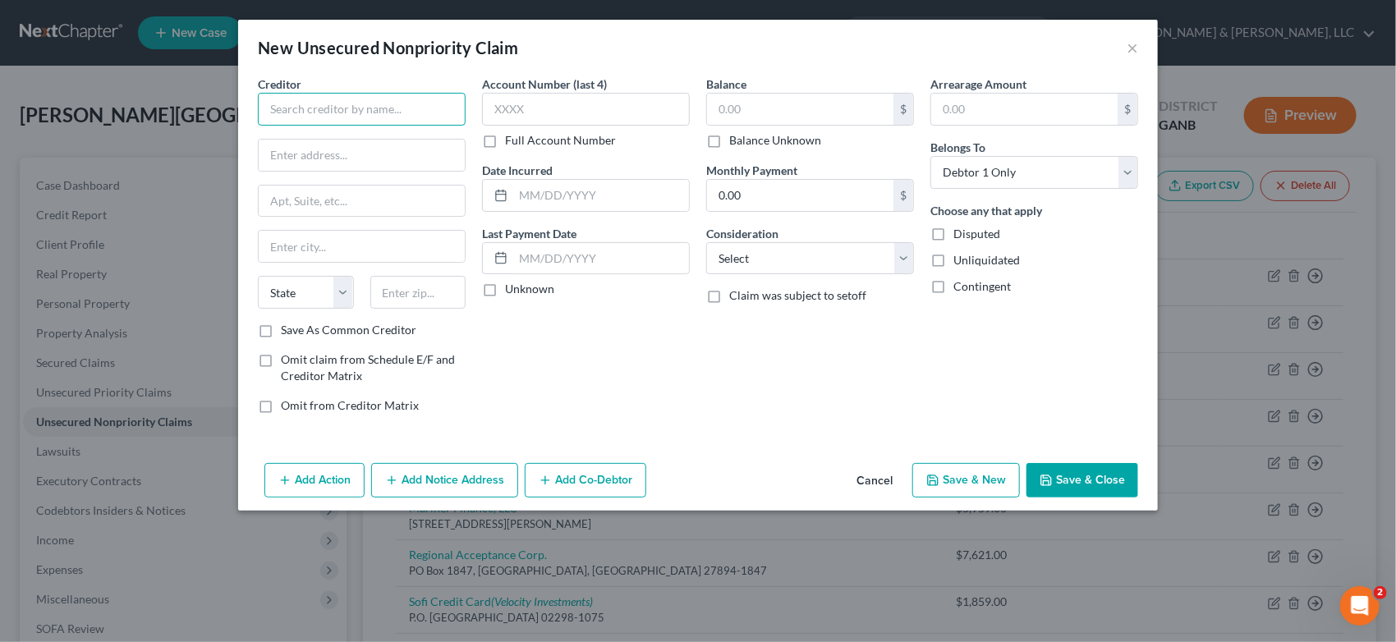
click at [298, 117] on input "text" at bounding box center [362, 109] width 208 height 33
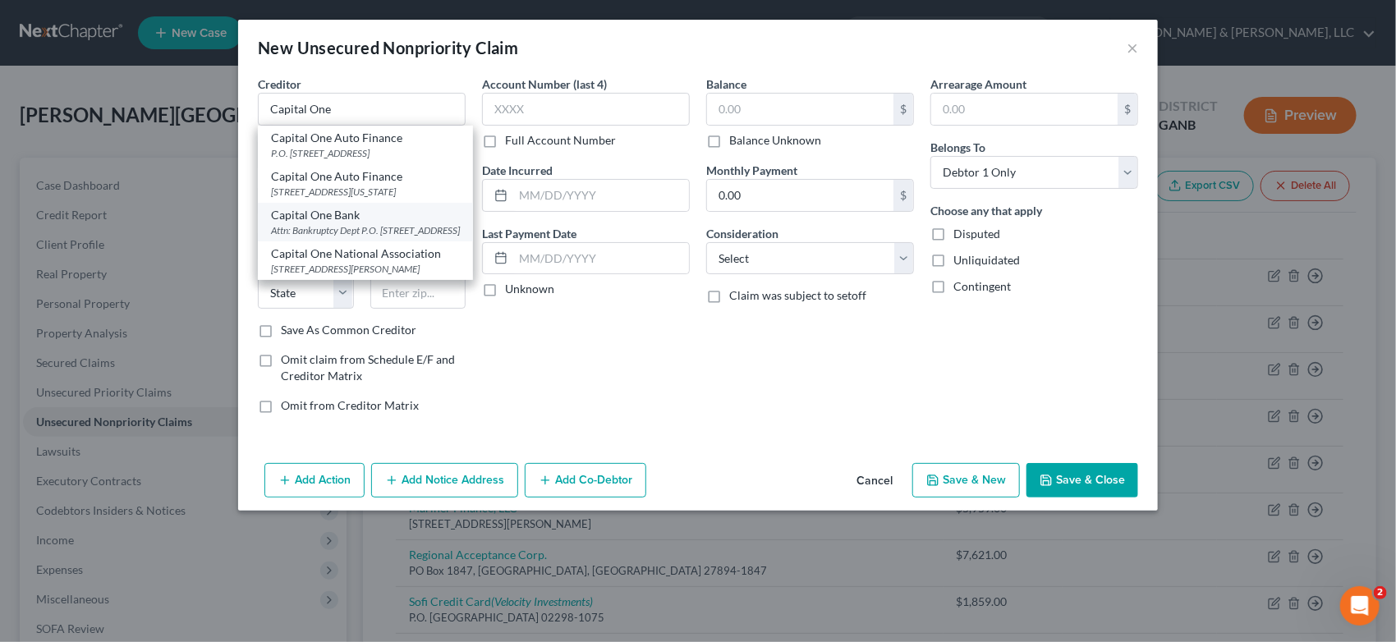
click at [348, 223] on div "Capital One Bank" at bounding box center [365, 215] width 189 height 16
type input "Capital One Bank"
type input "Attn: Bankruptcy Dept"
type input "P.O. Box 30285"
type input "[GEOGRAPHIC_DATA]"
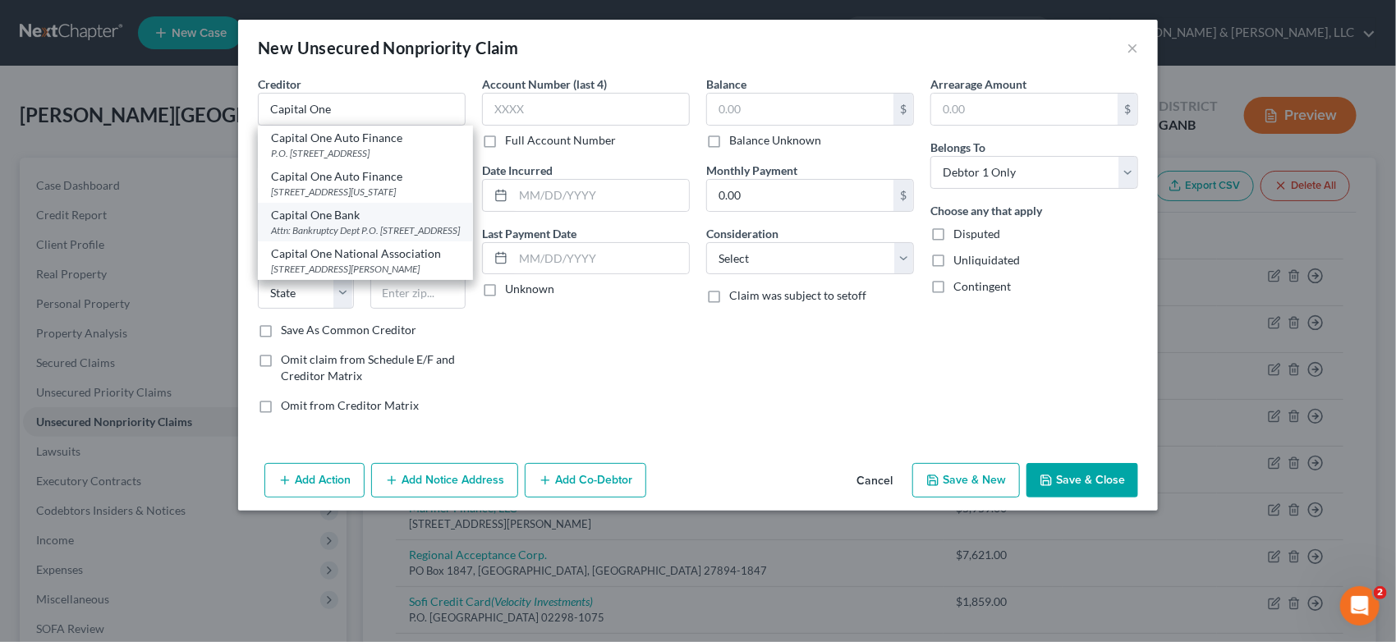
select select "46"
type input "84130-0285"
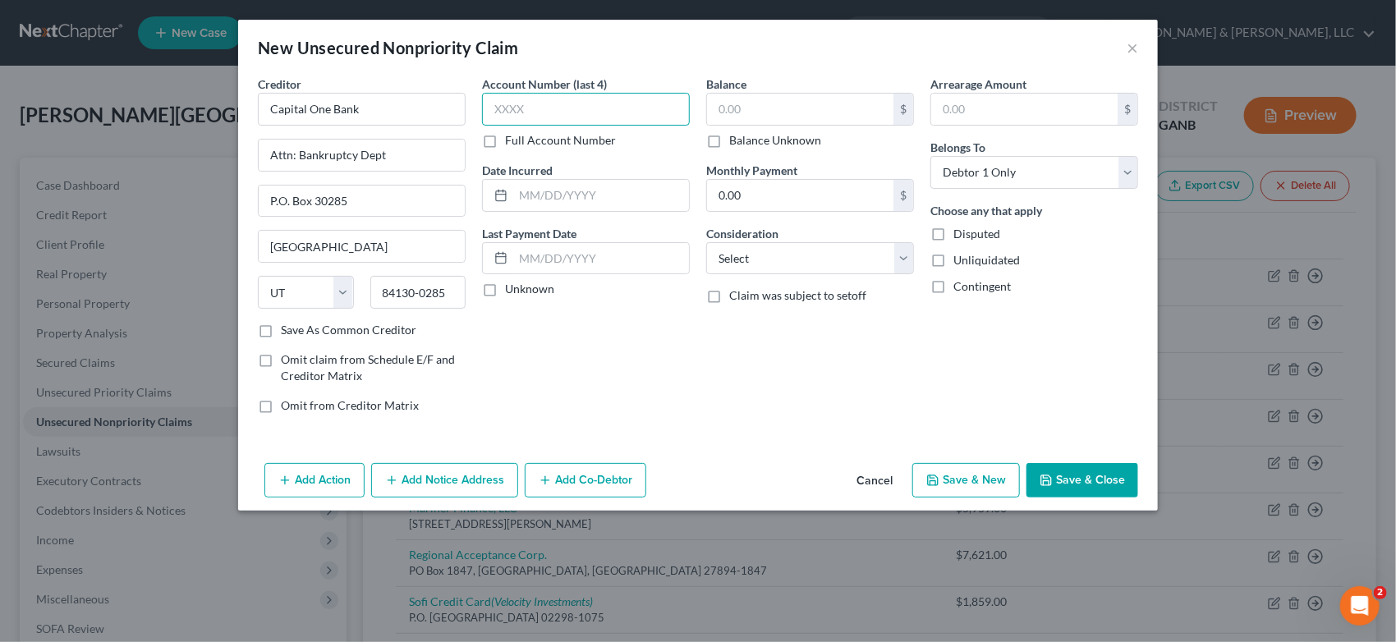
click at [536, 113] on input "text" at bounding box center [586, 109] width 208 height 33
click at [556, 99] on input "text" at bounding box center [586, 109] width 208 height 33
type input "4544"
click at [762, 116] on input "text" at bounding box center [800, 109] width 186 height 31
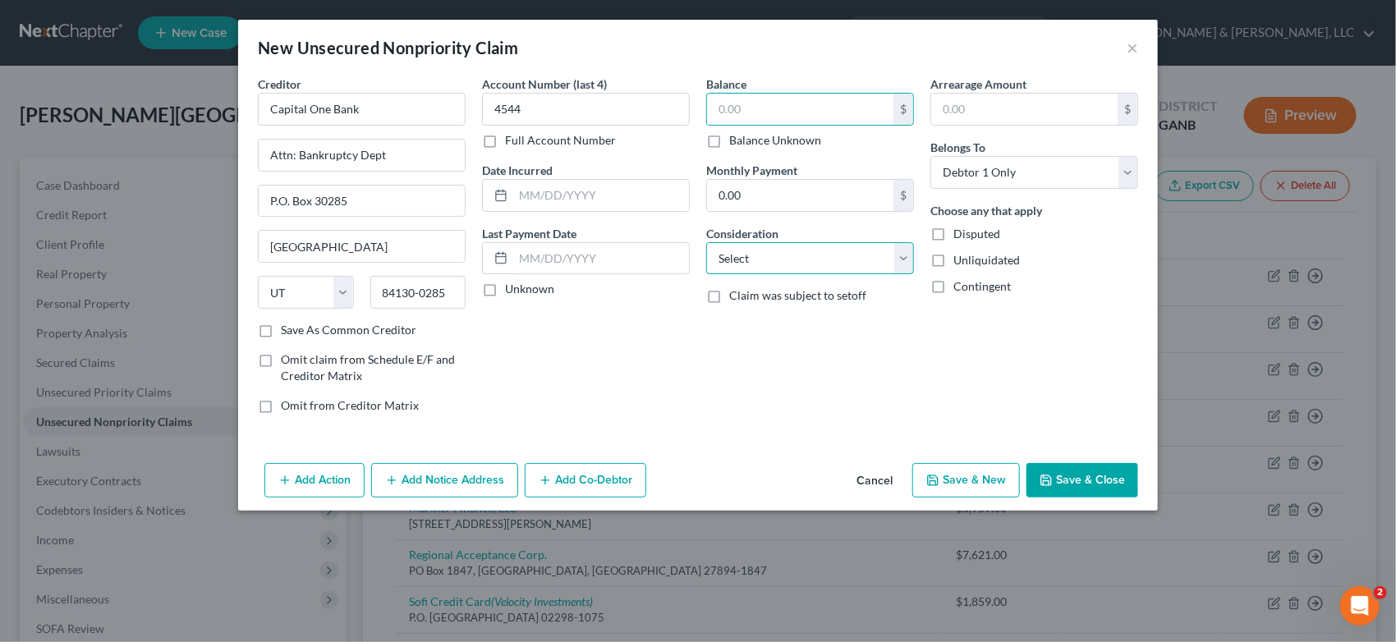
click at [910, 261] on select "Select Cable / Satellite Services Collection Agency Credit Card Debt Debt Couns…" at bounding box center [810, 258] width 208 height 33
select select "14"
click at [706, 242] on select "Select Cable / Satellite Services Collection Agency Credit Card Debt Debt Couns…" at bounding box center [810, 258] width 208 height 33
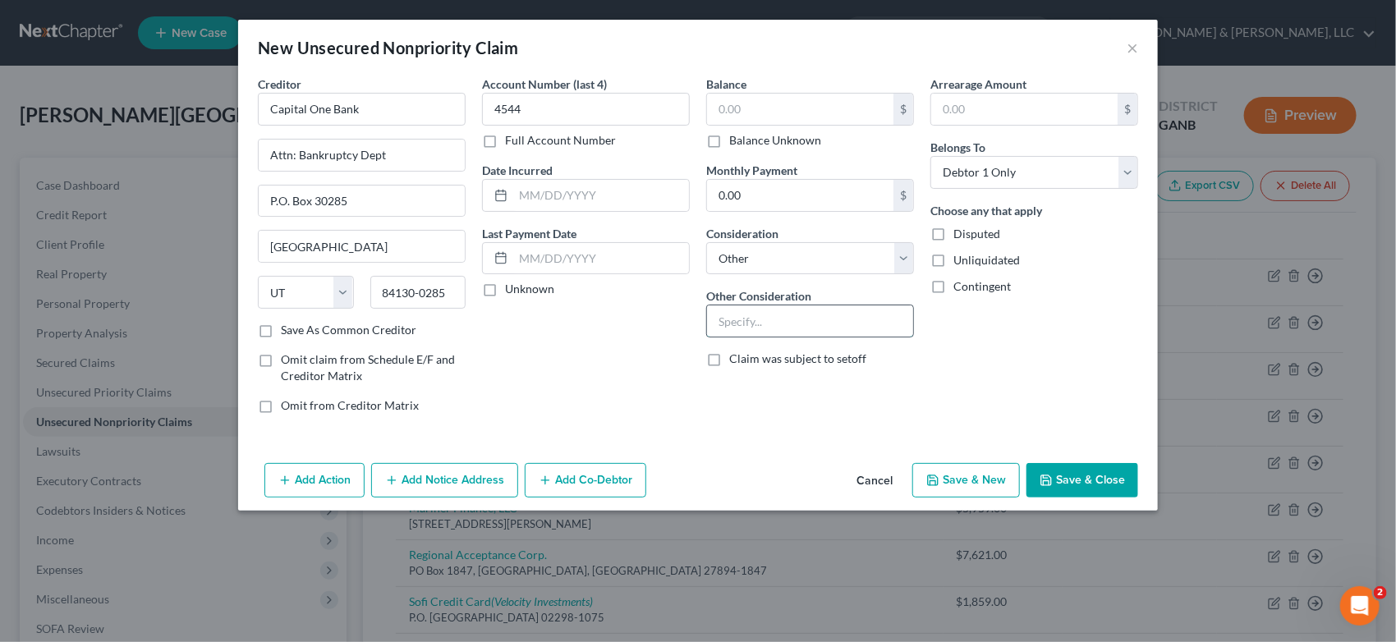
click at [749, 327] on input "text" at bounding box center [810, 321] width 206 height 31
type input "[PERSON_NAME] Credit card"
click at [969, 473] on button "Save & New" at bounding box center [967, 480] width 108 height 34
type input "0.00"
select select "0"
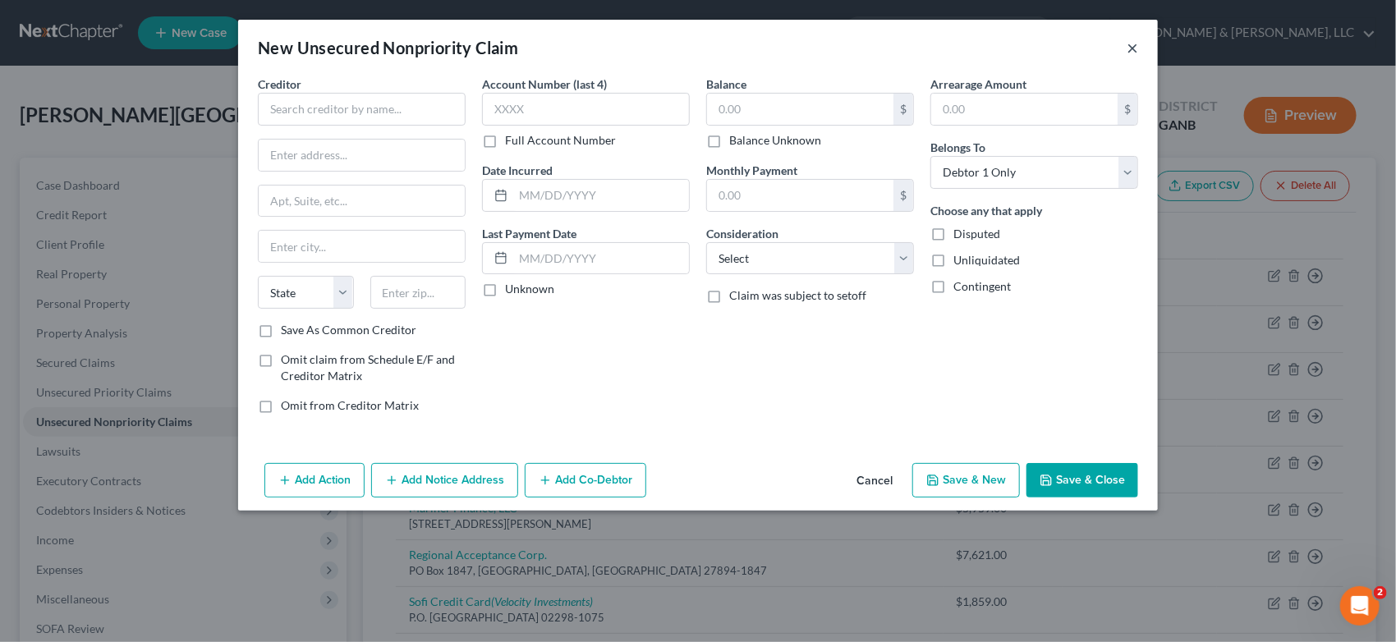
click at [1130, 47] on button "×" at bounding box center [1132, 48] width 11 height 20
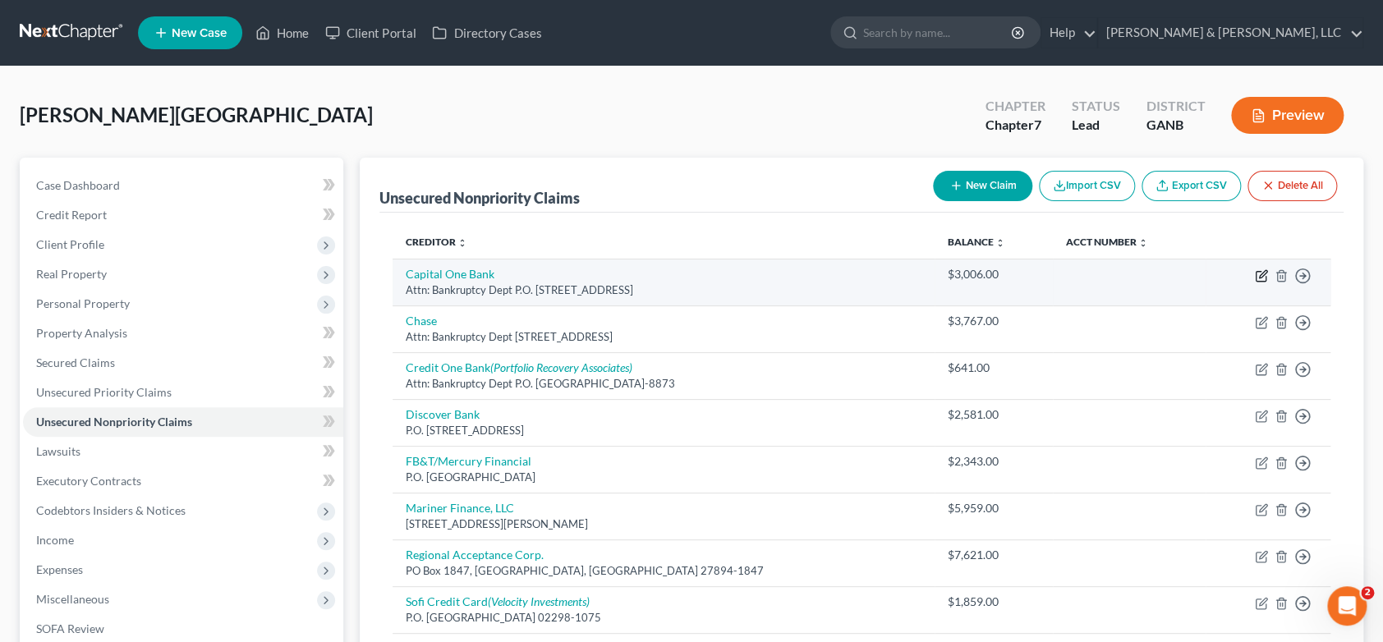
click at [1262, 274] on icon "button" at bounding box center [1261, 275] width 13 height 13
select select "46"
select select "2"
select select "0"
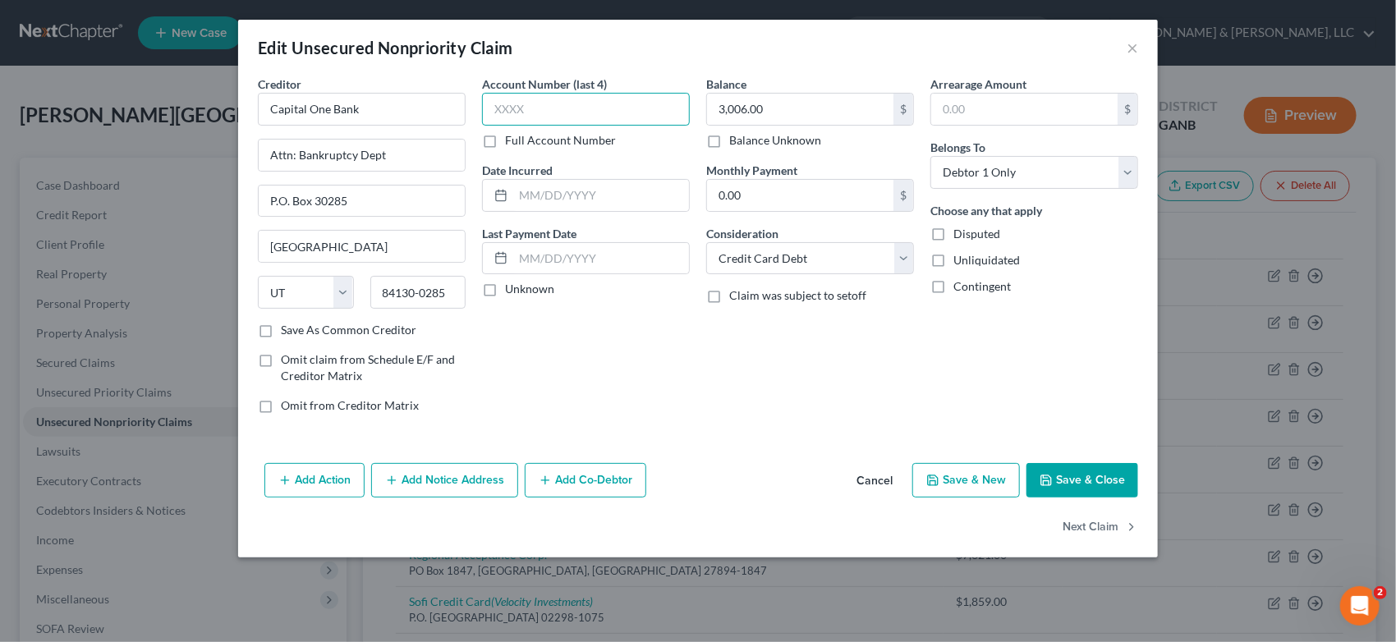
drag, startPoint x: 531, startPoint y: 107, endPoint x: 554, endPoint y: 90, distance: 28.1
click at [532, 104] on input "text" at bounding box center [586, 109] width 208 height 33
type input "4596"
click at [791, 113] on input "3,006.00" at bounding box center [800, 109] width 186 height 31
type input "2,906.00"
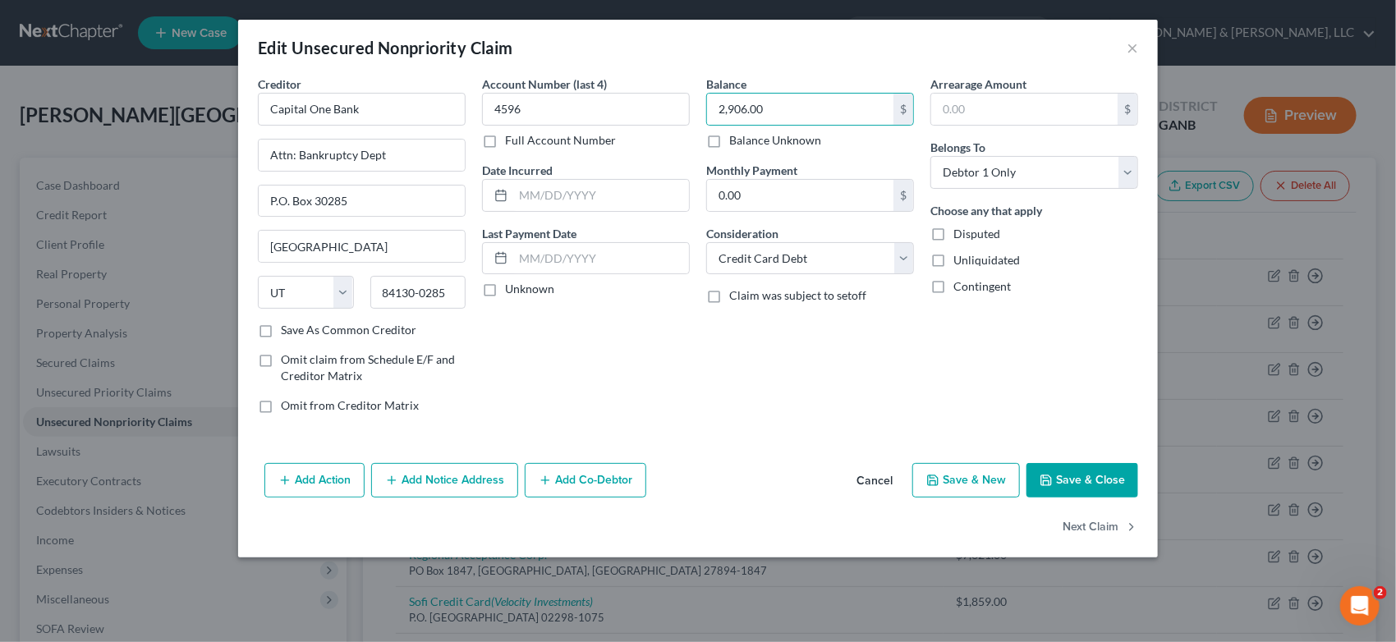
click at [988, 476] on button "Save & New" at bounding box center [967, 480] width 108 height 34
select select "0"
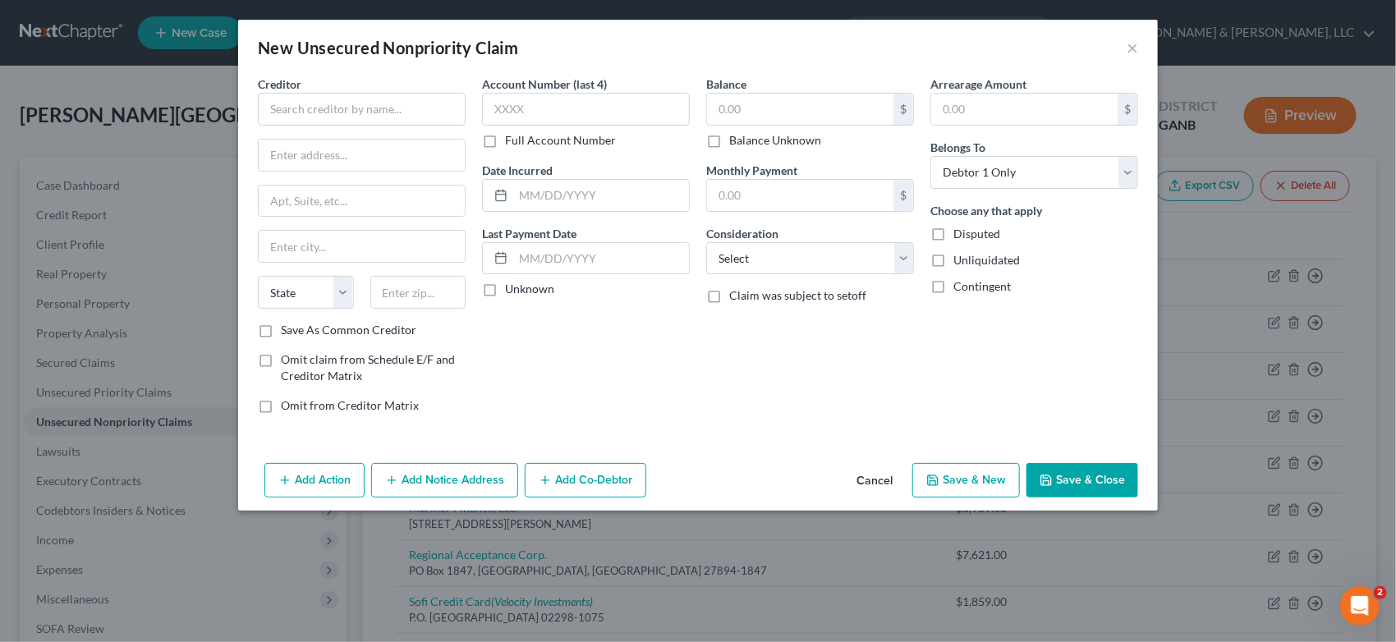
type input "0"
click at [297, 109] on input "text" at bounding box center [362, 109] width 208 height 33
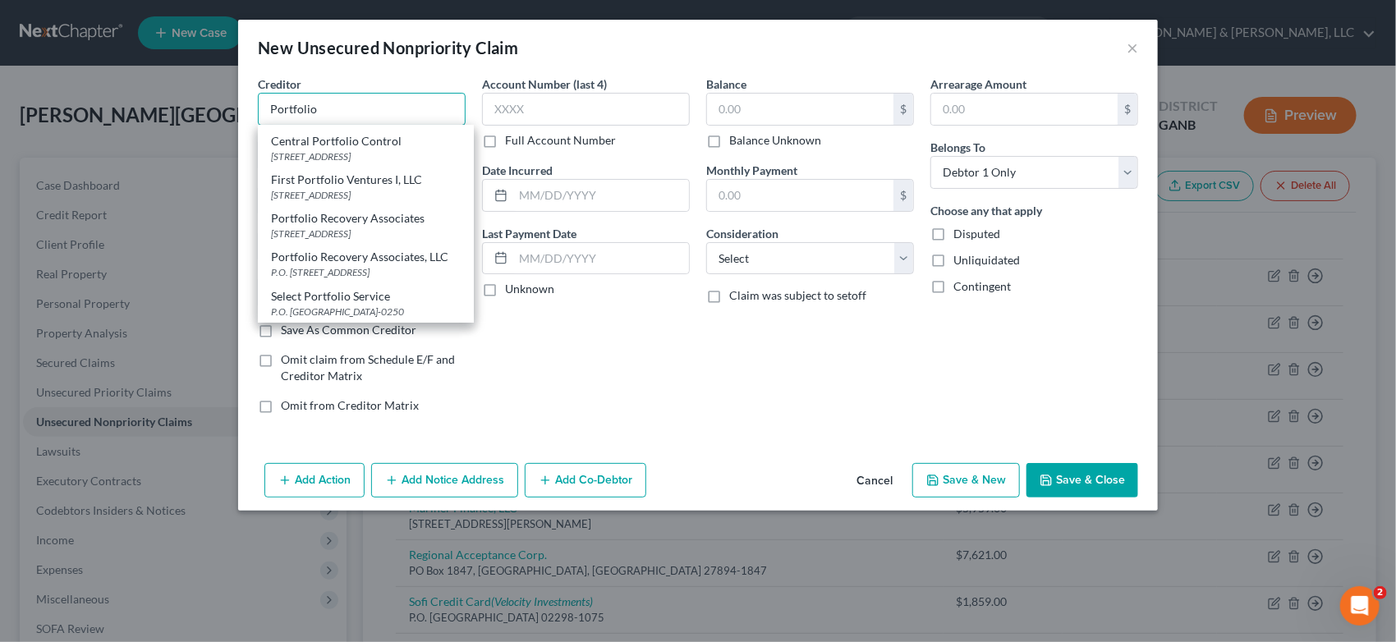
scroll to position [174, 0]
click at [325, 265] on div "P.O. [STREET_ADDRESS]" at bounding box center [366, 272] width 190 height 14
type input "Portfolio Recovery Associates, LLC"
type input "P.O. Box 41067"
type input "[GEOGRAPHIC_DATA]"
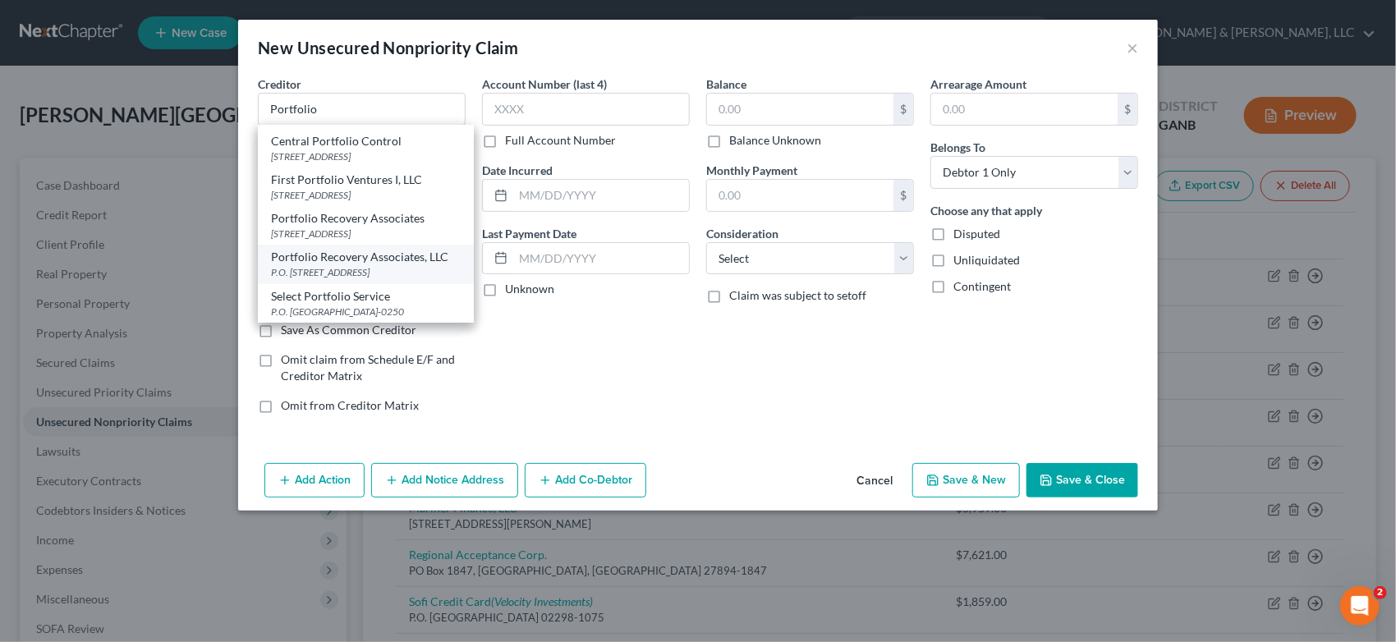
select select "48"
type input "23541"
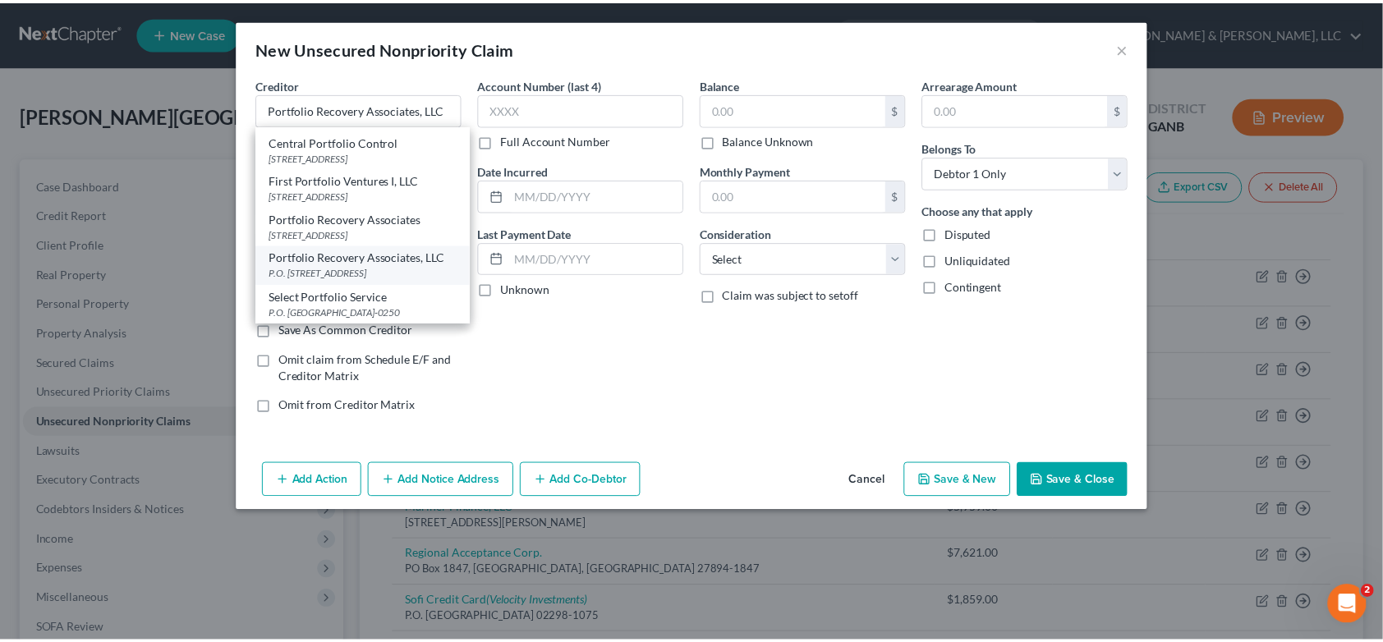
scroll to position [0, 0]
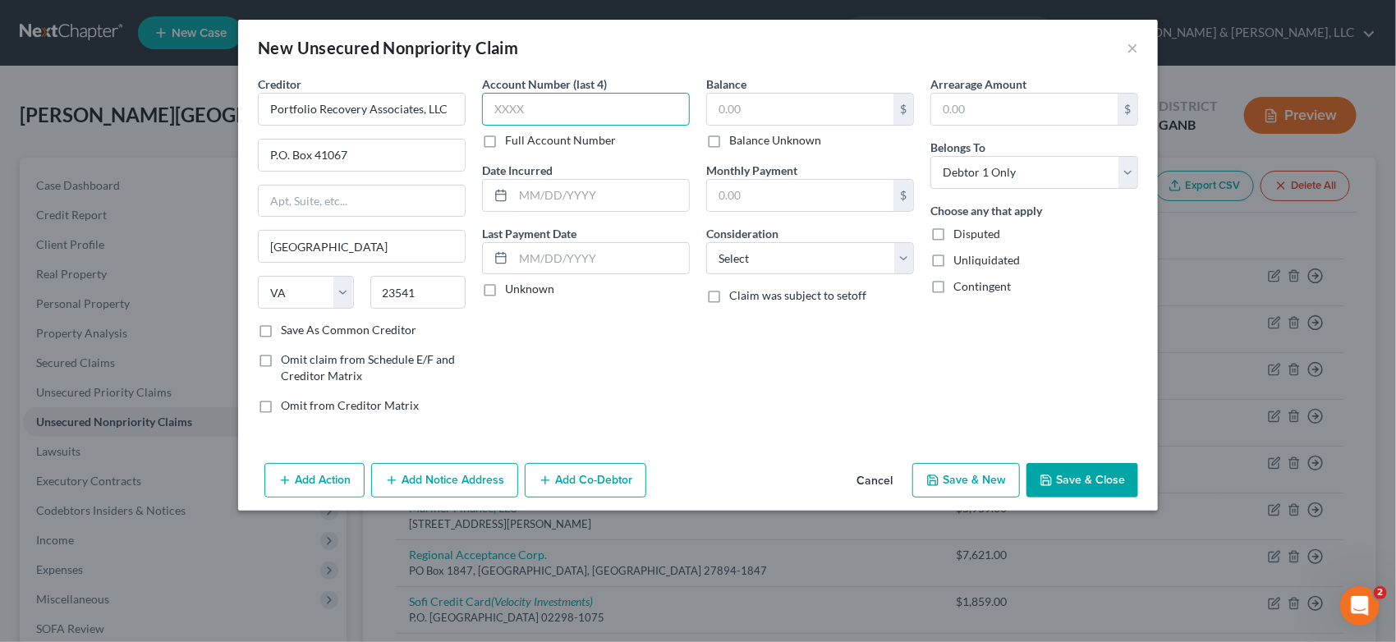
drag, startPoint x: 562, startPoint y: 115, endPoint x: 584, endPoint y: 115, distance: 22.2
click at [563, 115] on input "text" at bounding box center [586, 109] width 208 height 33
type input "0042"
click at [771, 112] on input "text" at bounding box center [800, 109] width 186 height 31
type input "641.00"
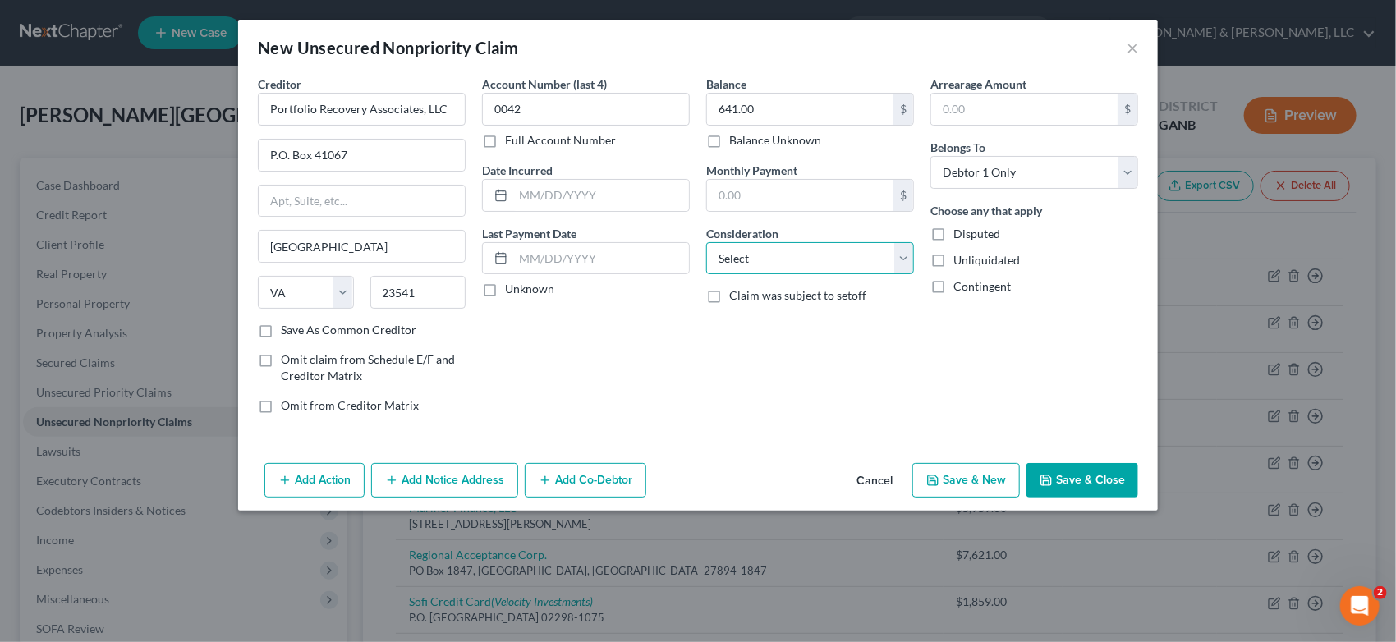
click at [901, 256] on select "Select Cable / Satellite Services Collection Agency Credit Card Debt Debt Couns…" at bounding box center [810, 258] width 208 height 33
select select "14"
click at [706, 242] on select "Select Cable / Satellite Services Collection Agency Credit Card Debt Debt Couns…" at bounding box center [810, 258] width 208 height 33
drag, startPoint x: 754, startPoint y: 325, endPoint x: 738, endPoint y: 325, distance: 15.6
click at [756, 328] on input "text" at bounding box center [810, 321] width 206 height 31
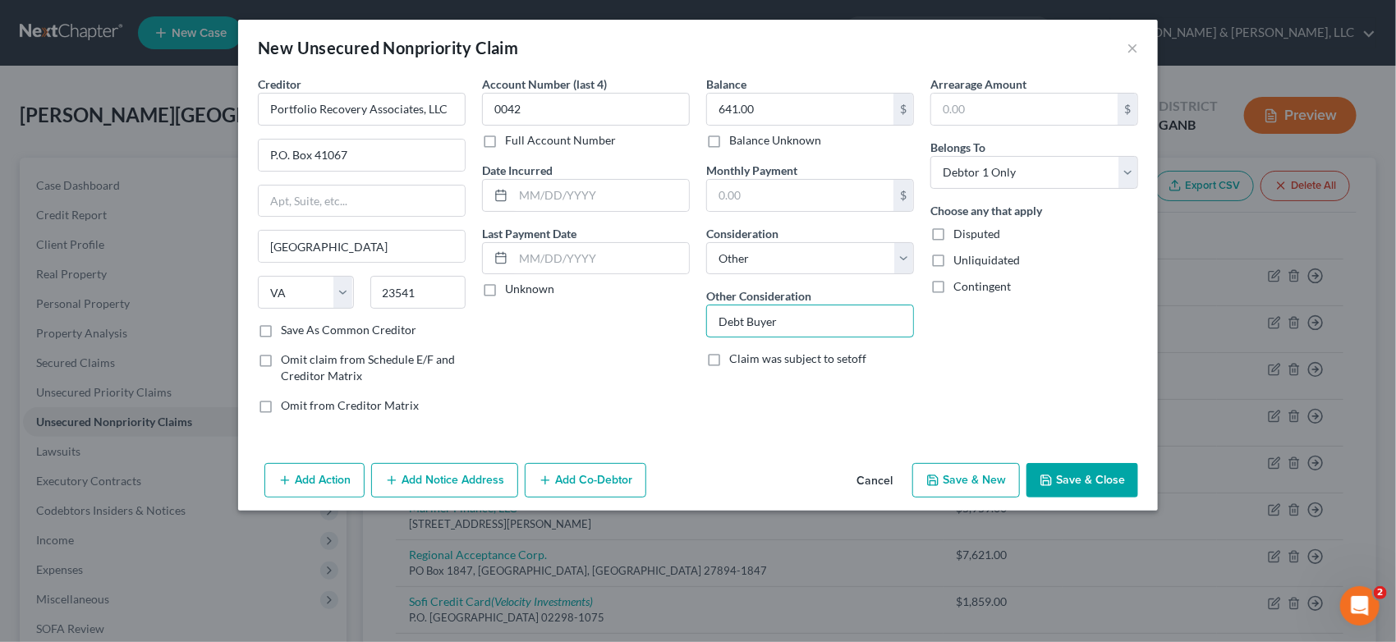
type input "Debt Buyer"
click at [1083, 483] on button "Save & Close" at bounding box center [1083, 480] width 112 height 34
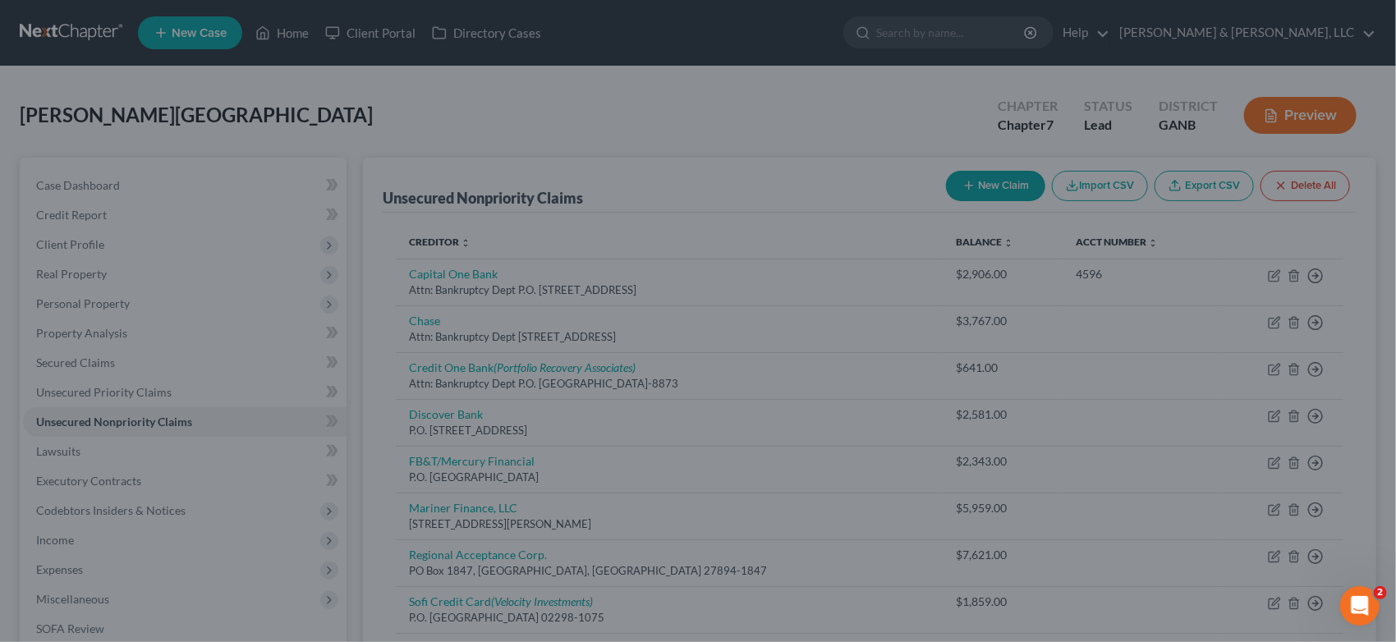
type input "0.00"
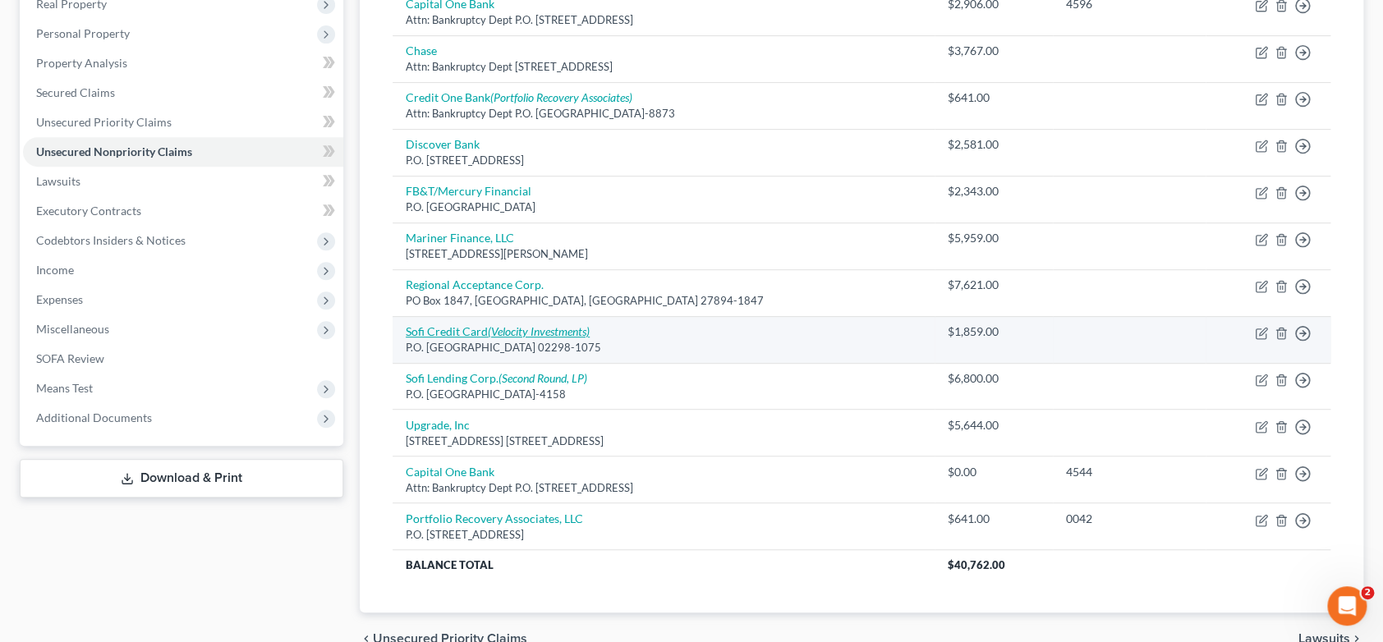
scroll to position [274, 0]
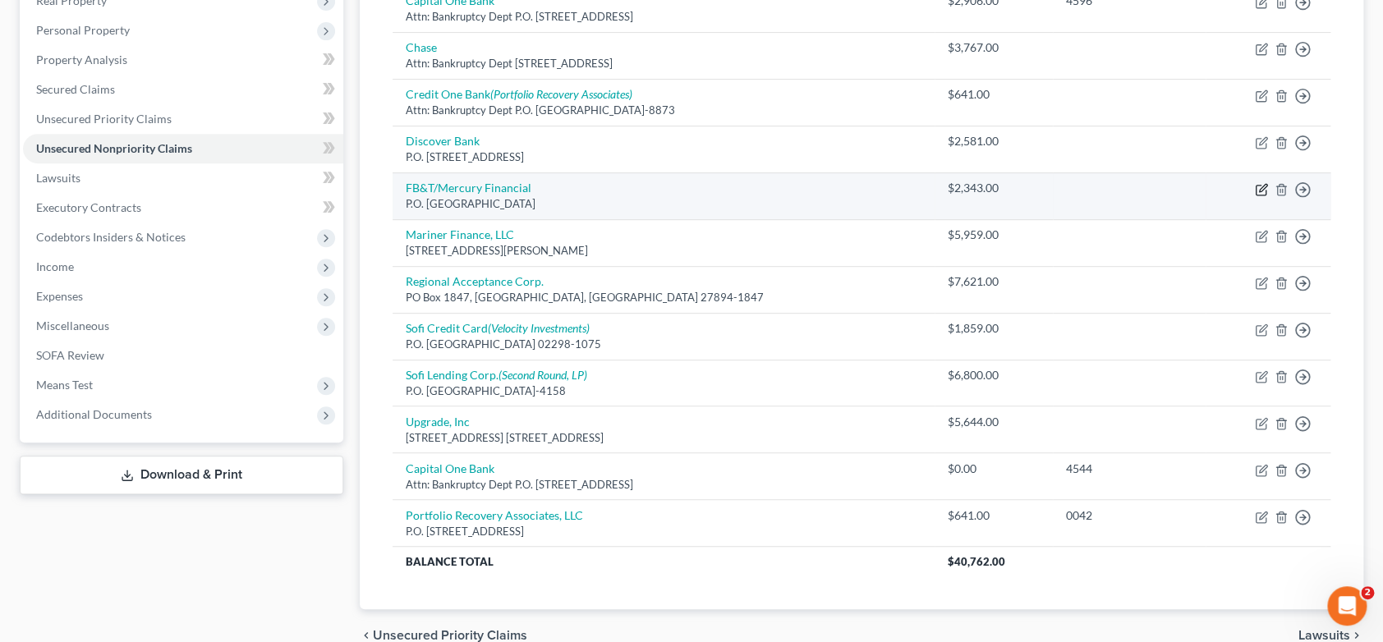
click at [1259, 186] on icon "button" at bounding box center [1261, 189] width 13 height 13
select select "10"
select select "2"
select select "0"
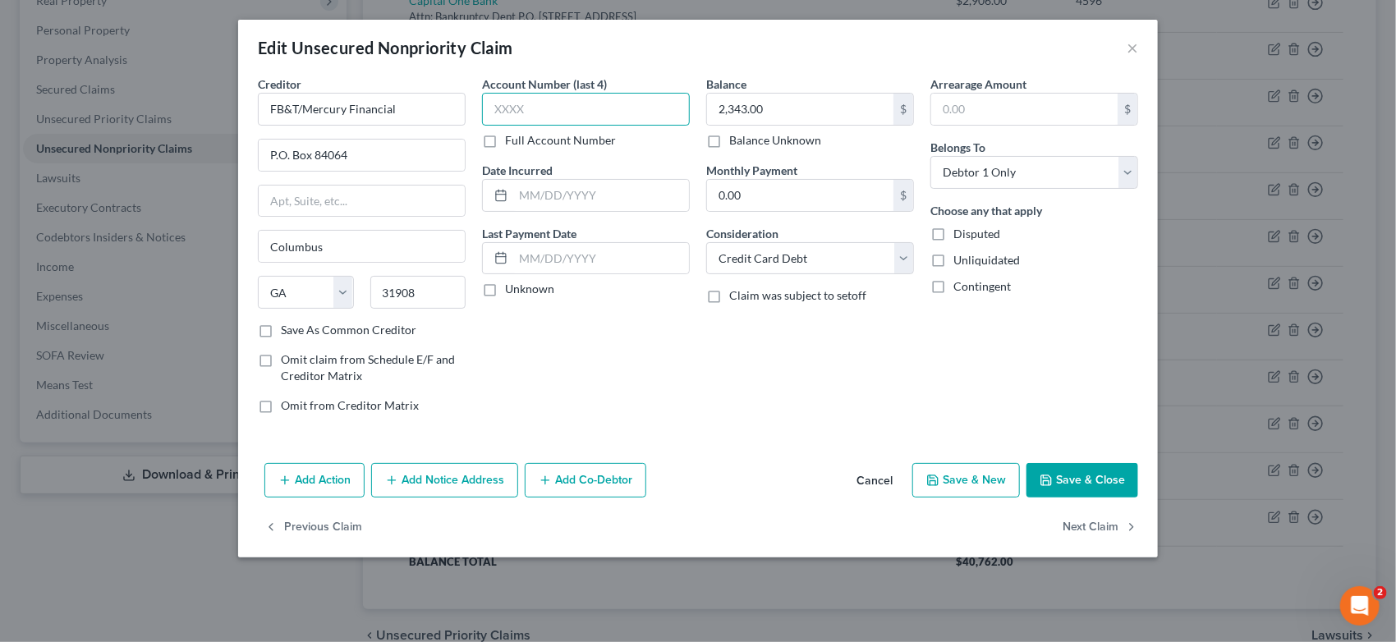
click at [543, 115] on input "text" at bounding box center [586, 109] width 208 height 33
type input "3717"
click at [963, 485] on button "Save & New" at bounding box center [967, 480] width 108 height 34
select select "0"
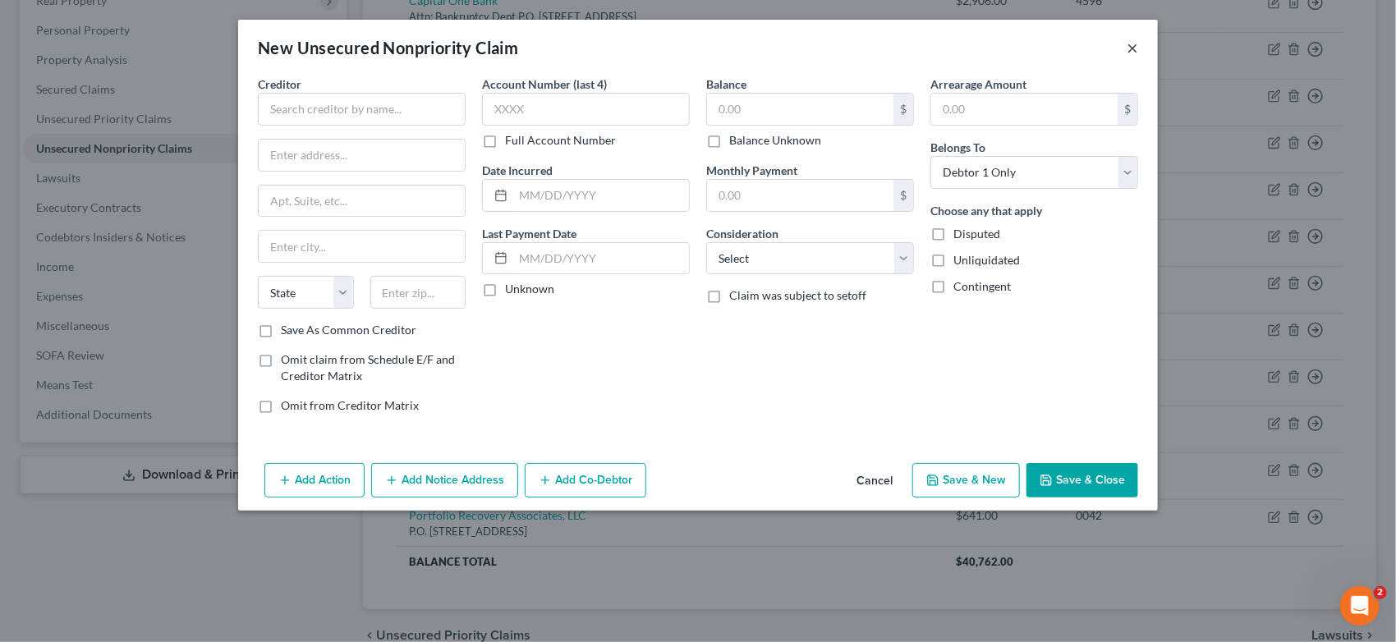
click at [1136, 42] on button "×" at bounding box center [1132, 48] width 11 height 20
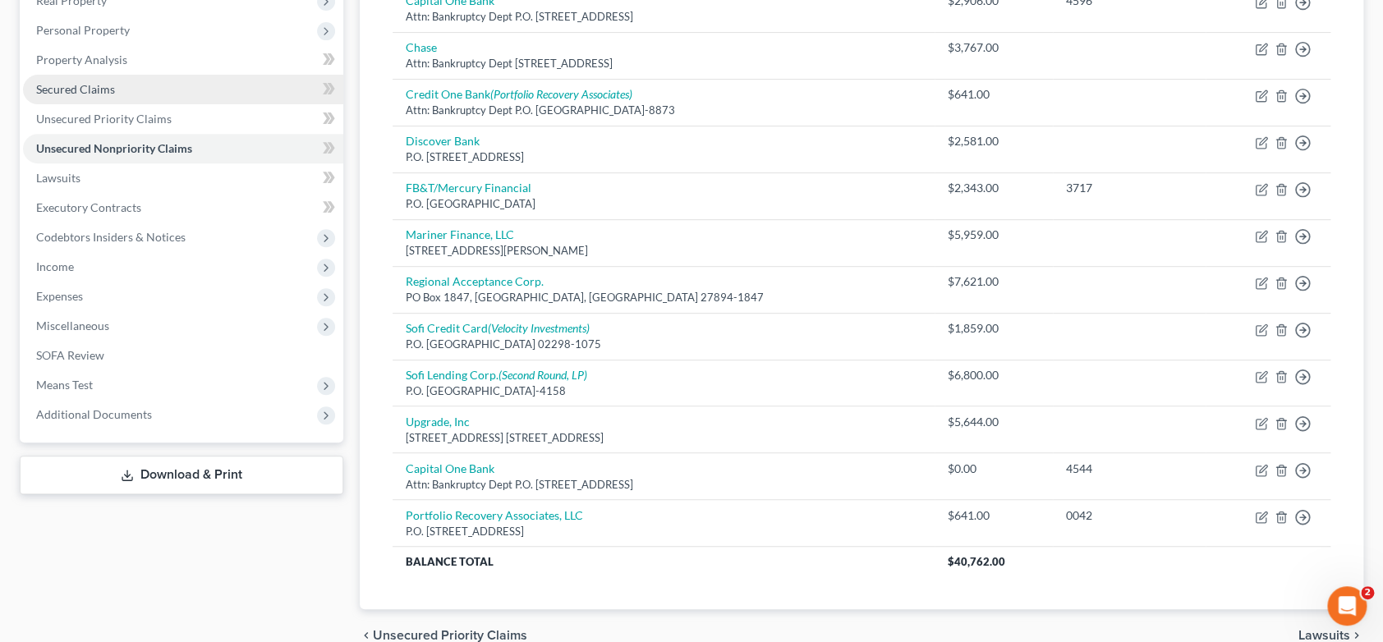
click at [94, 90] on span "Secured Claims" at bounding box center [75, 89] width 79 height 14
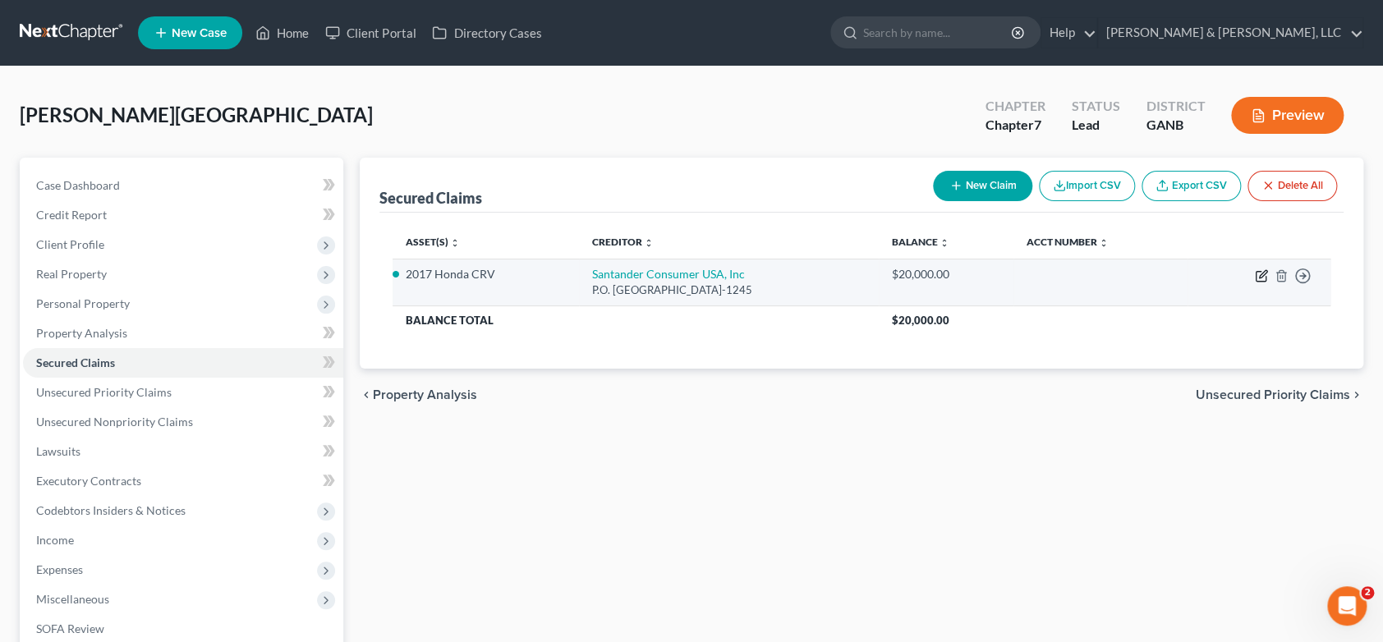
click at [1263, 274] on icon "button" at bounding box center [1261, 275] width 13 height 13
select select "45"
select select "2"
select select "0"
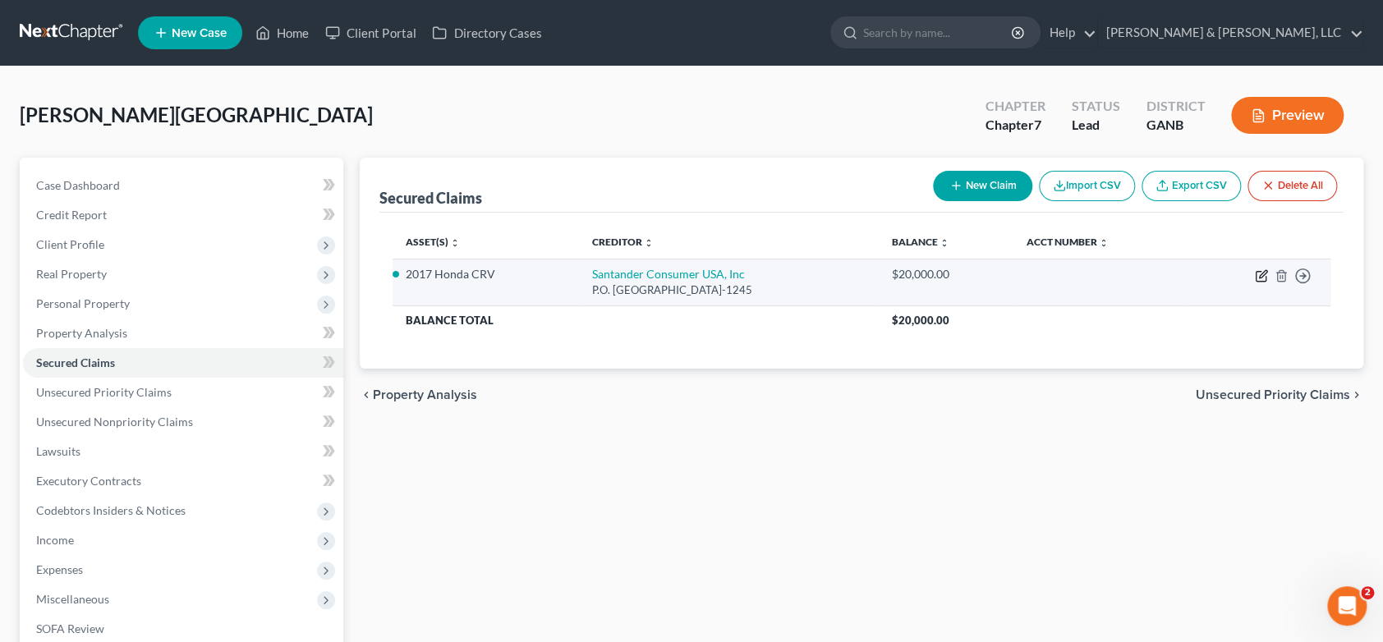
select select "0"
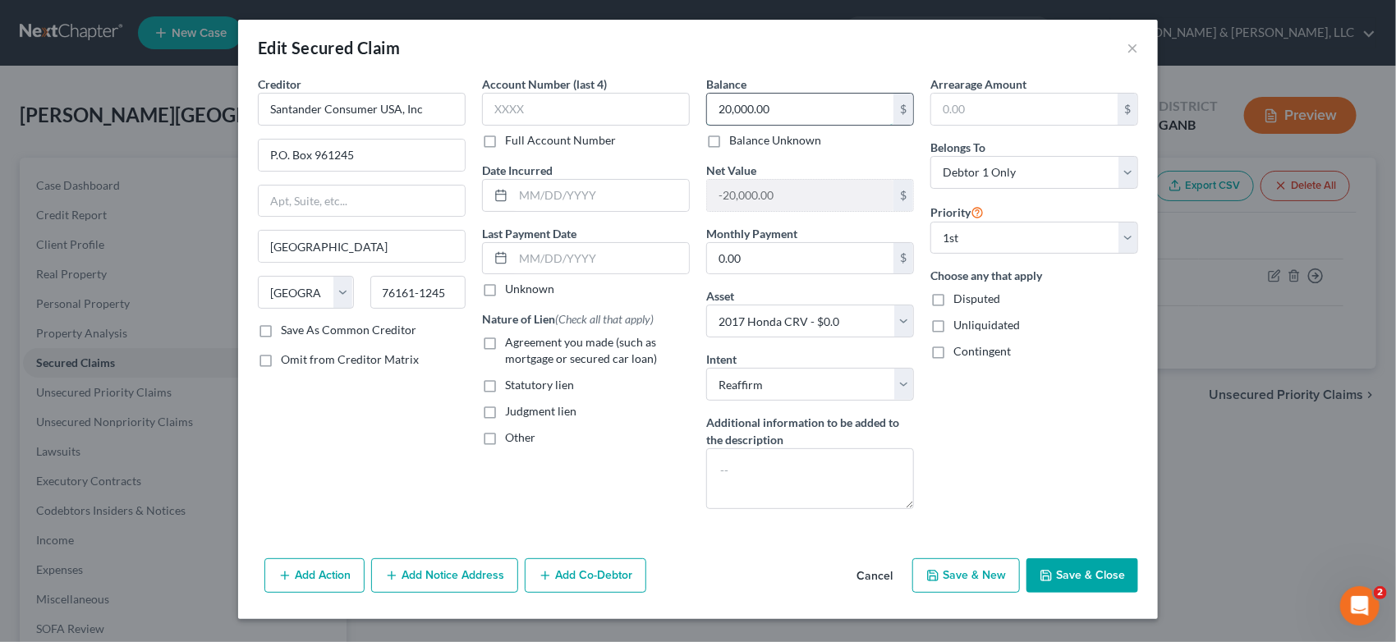
click at [778, 106] on input "20,000.00" at bounding box center [800, 109] width 186 height 31
type input "20,488.00"
click at [567, 114] on input "text" at bounding box center [586, 109] width 208 height 33
type input "1000"
click at [991, 577] on button "Save & New" at bounding box center [967, 576] width 108 height 34
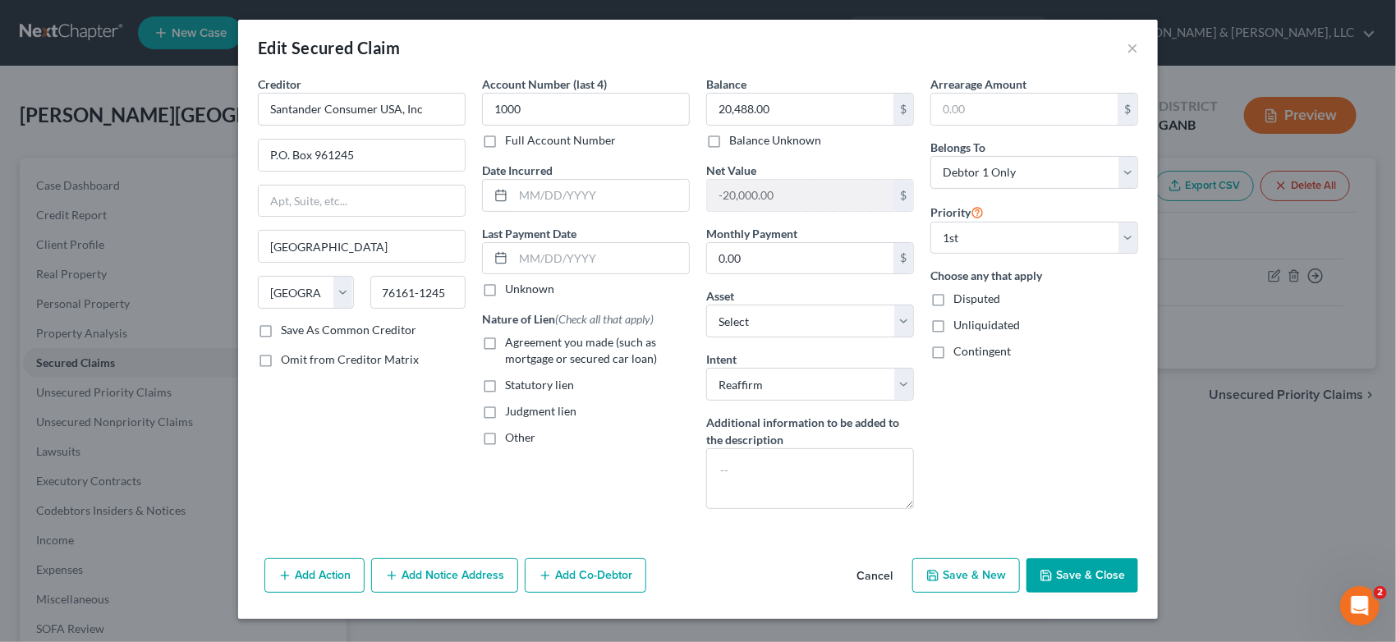
select select "0"
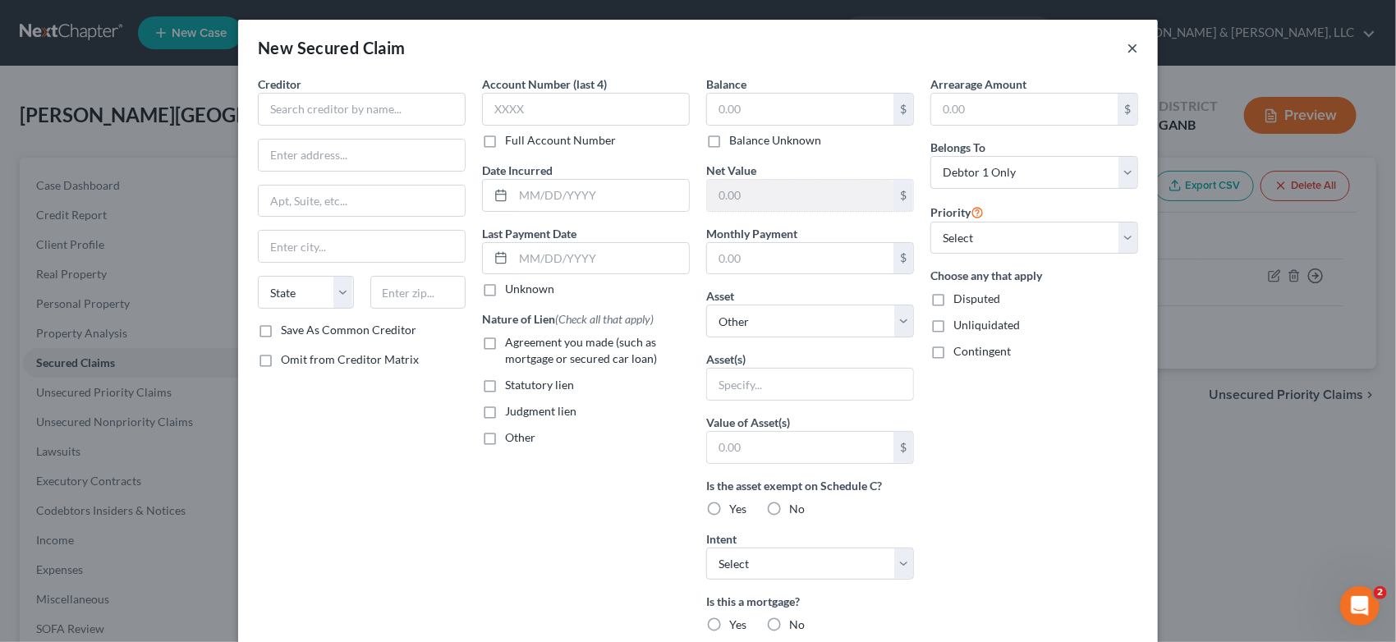
click at [1127, 48] on button "×" at bounding box center [1132, 48] width 11 height 20
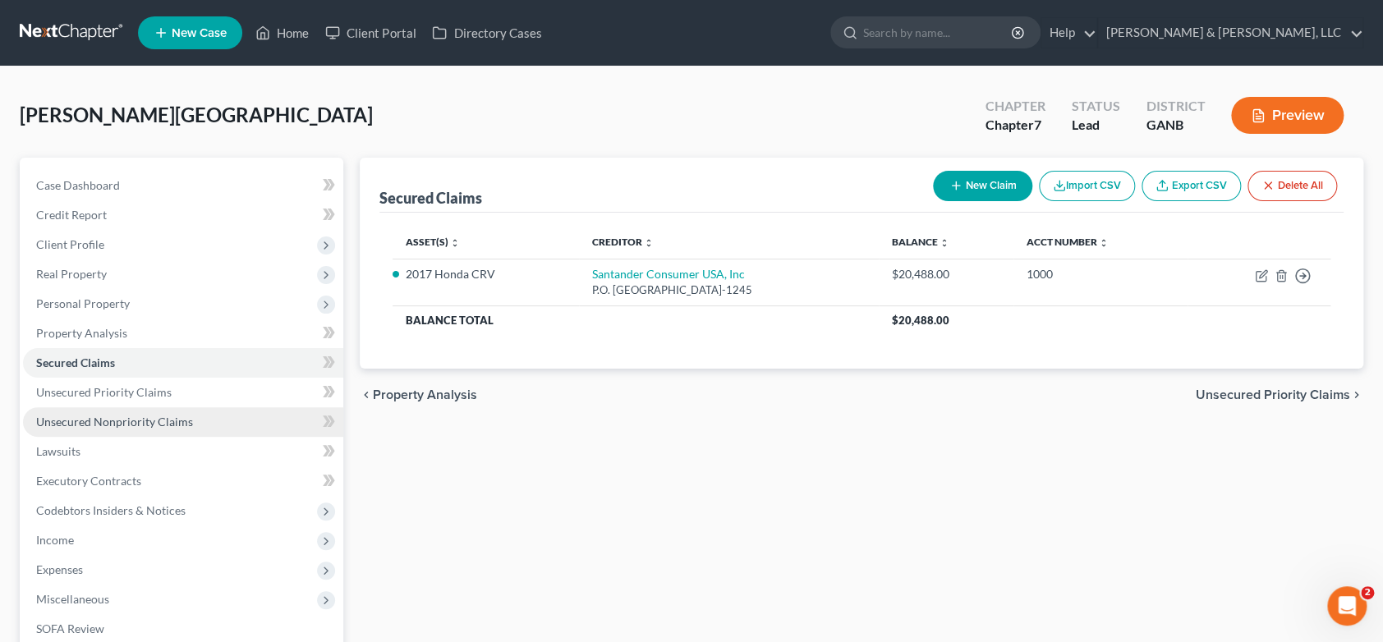
click at [71, 416] on span "Unsecured Nonpriority Claims" at bounding box center [114, 422] width 157 height 14
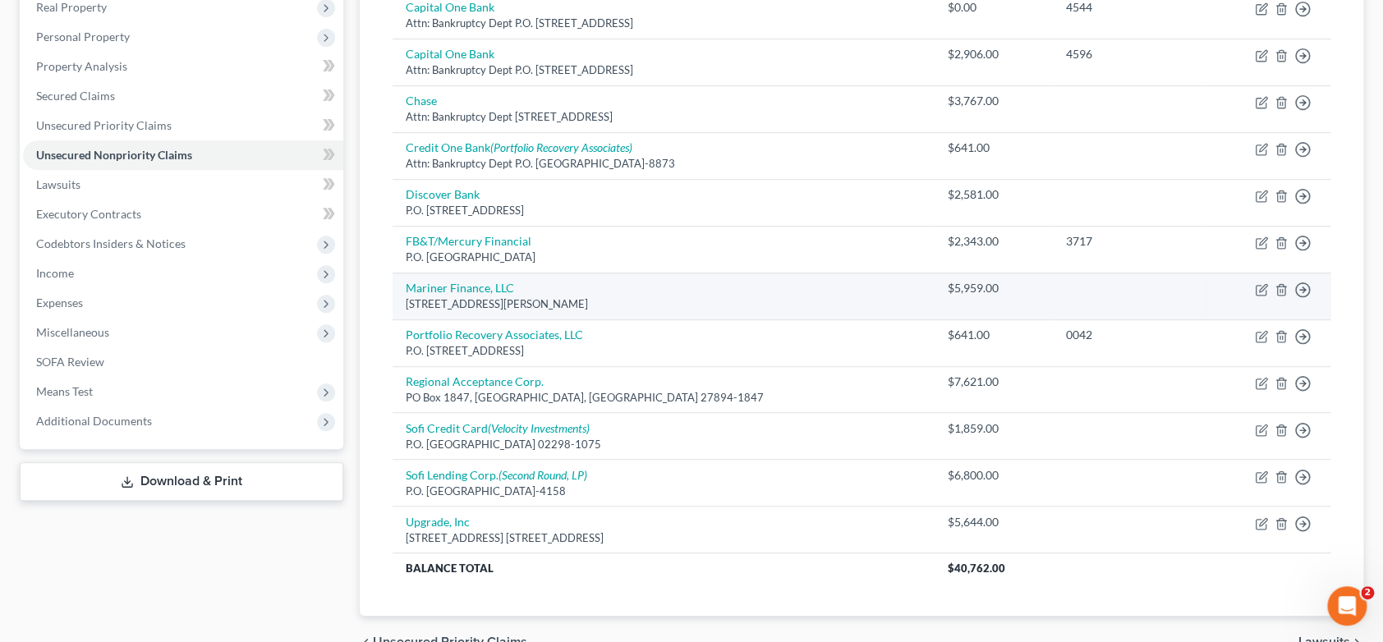
scroll to position [274, 0]
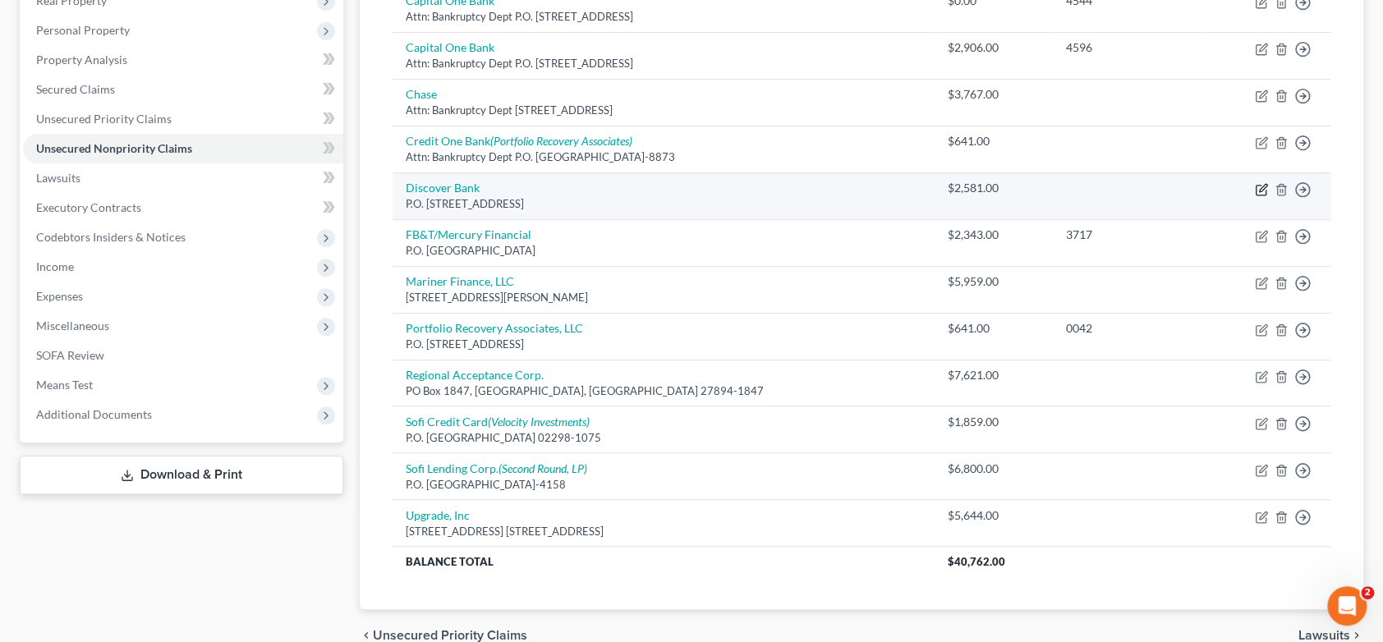
click at [1260, 185] on icon "button" at bounding box center [1261, 189] width 13 height 13
select select "46"
select select "2"
select select "0"
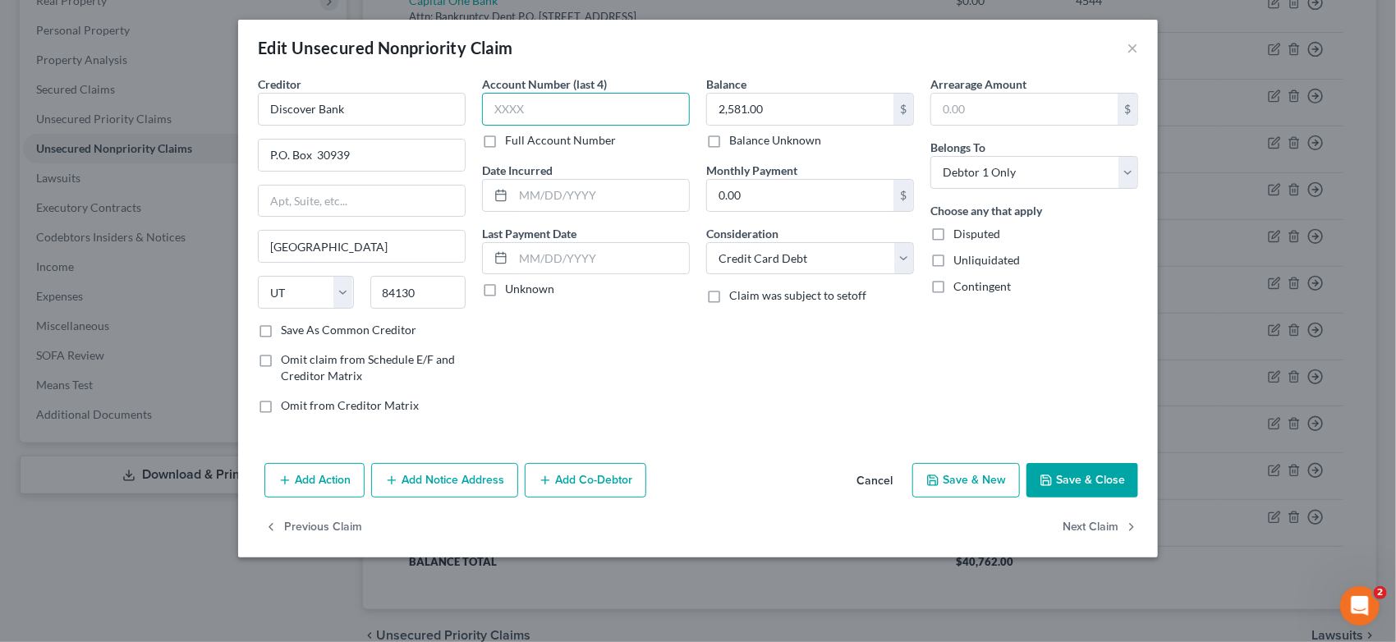
click at [536, 104] on input "text" at bounding box center [586, 109] width 208 height 33
type input "1512"
click at [1084, 483] on button "Save & Close" at bounding box center [1083, 480] width 112 height 34
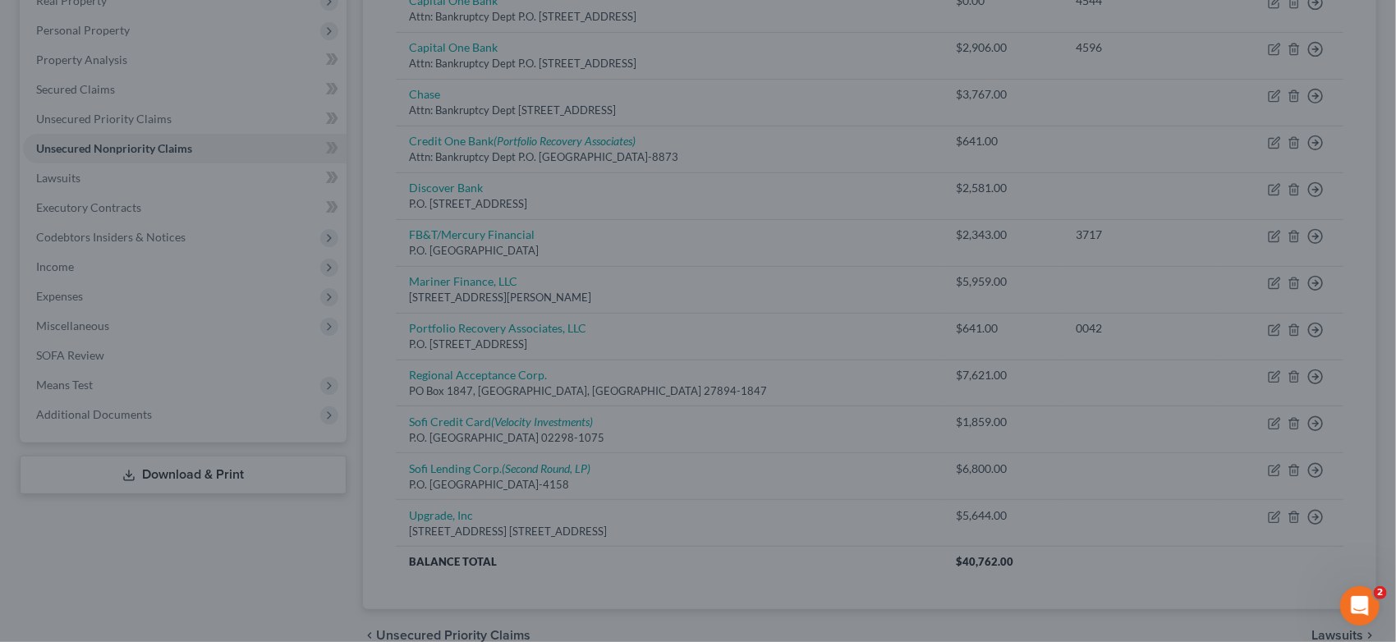
type input "0"
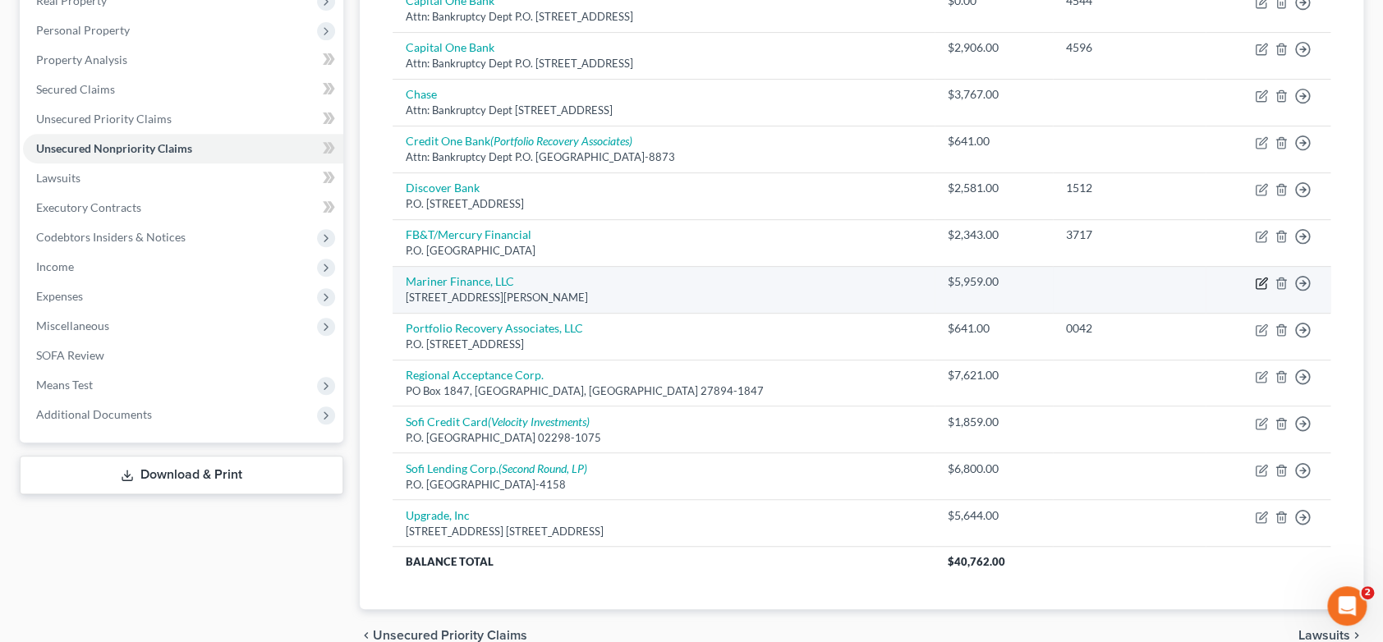
click at [1263, 281] on icon "button" at bounding box center [1262, 281] width 7 height 7
select select "21"
select select "10"
select select "0"
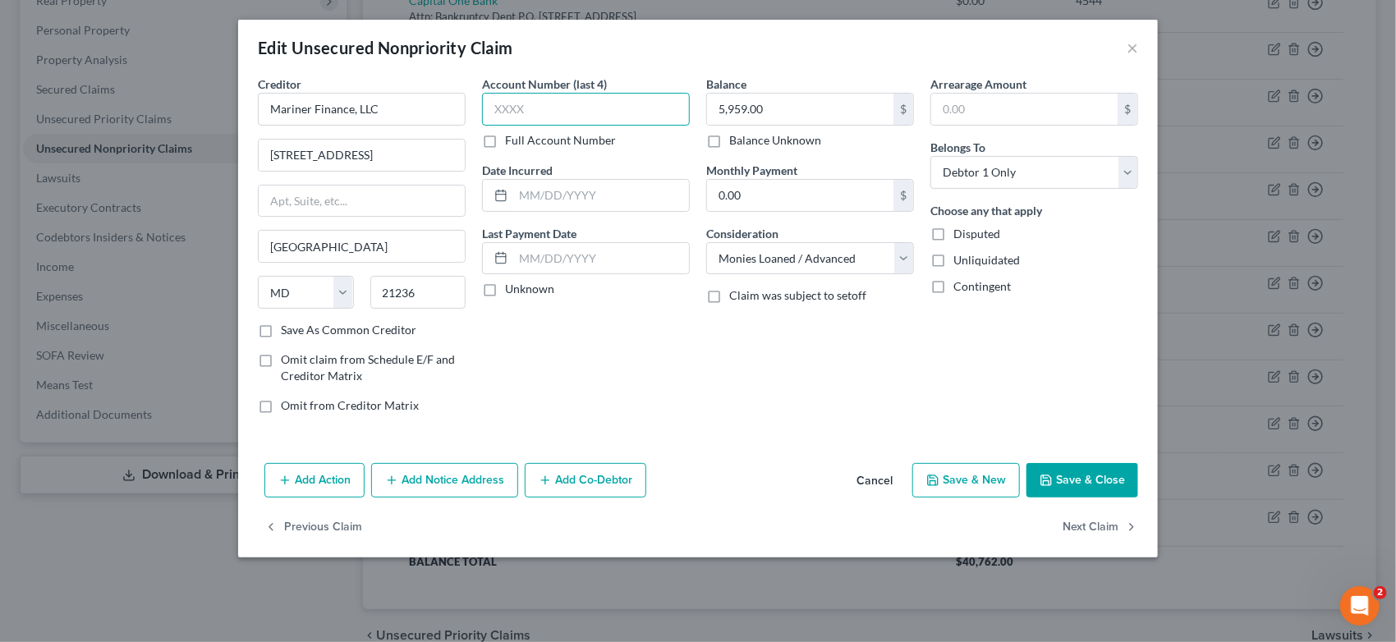
click at [526, 108] on input "text" at bounding box center [586, 109] width 208 height 33
type input "4714"
click at [1121, 481] on button "Save & Close" at bounding box center [1083, 480] width 112 height 34
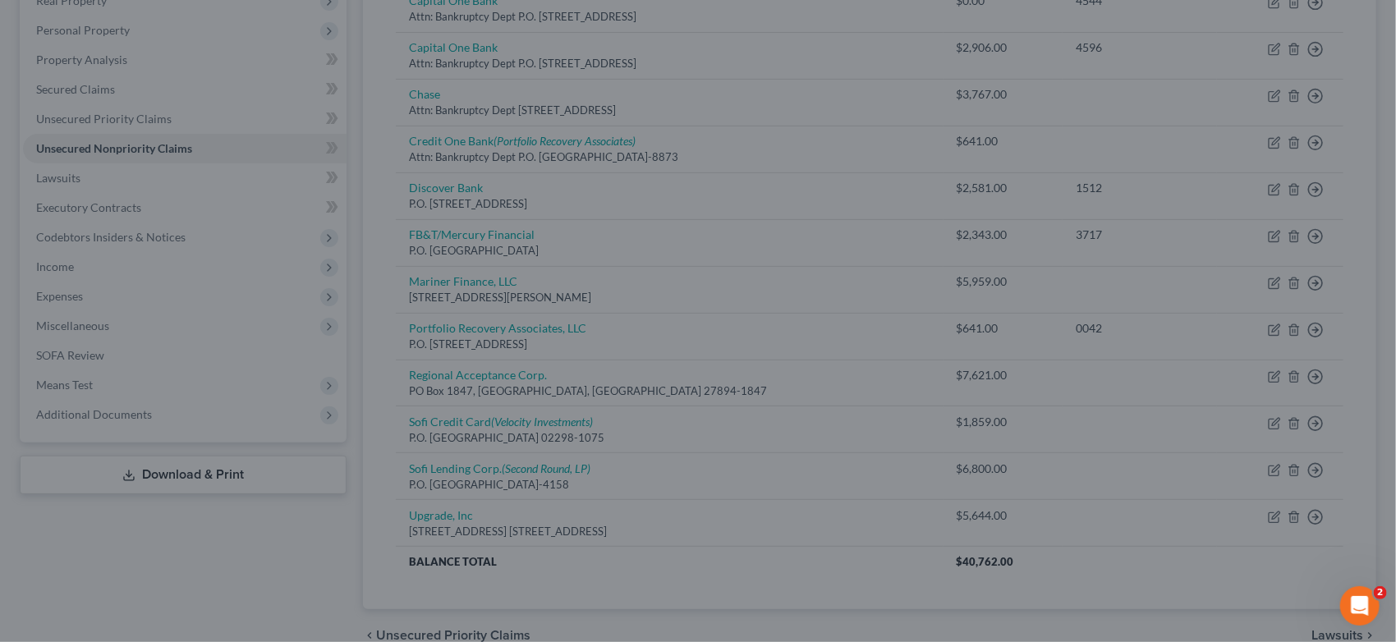
type input "0"
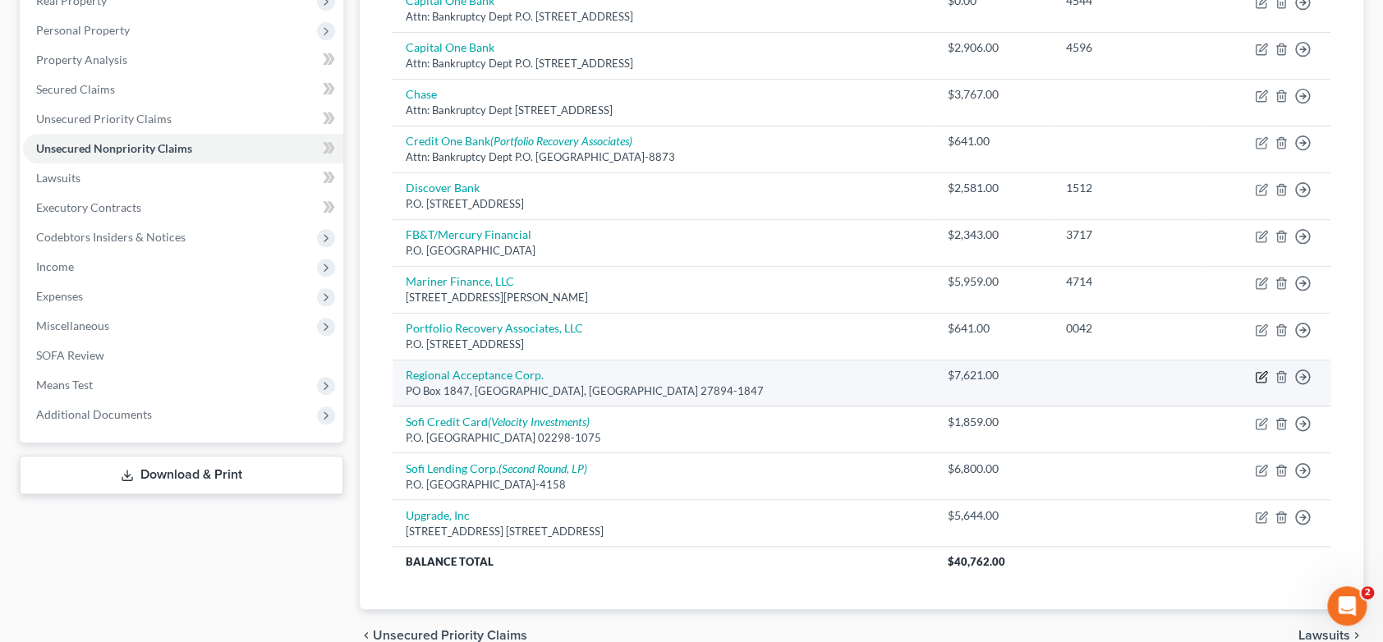
click at [1262, 370] on icon "button" at bounding box center [1261, 376] width 13 height 13
select select "28"
select select "4"
select select "0"
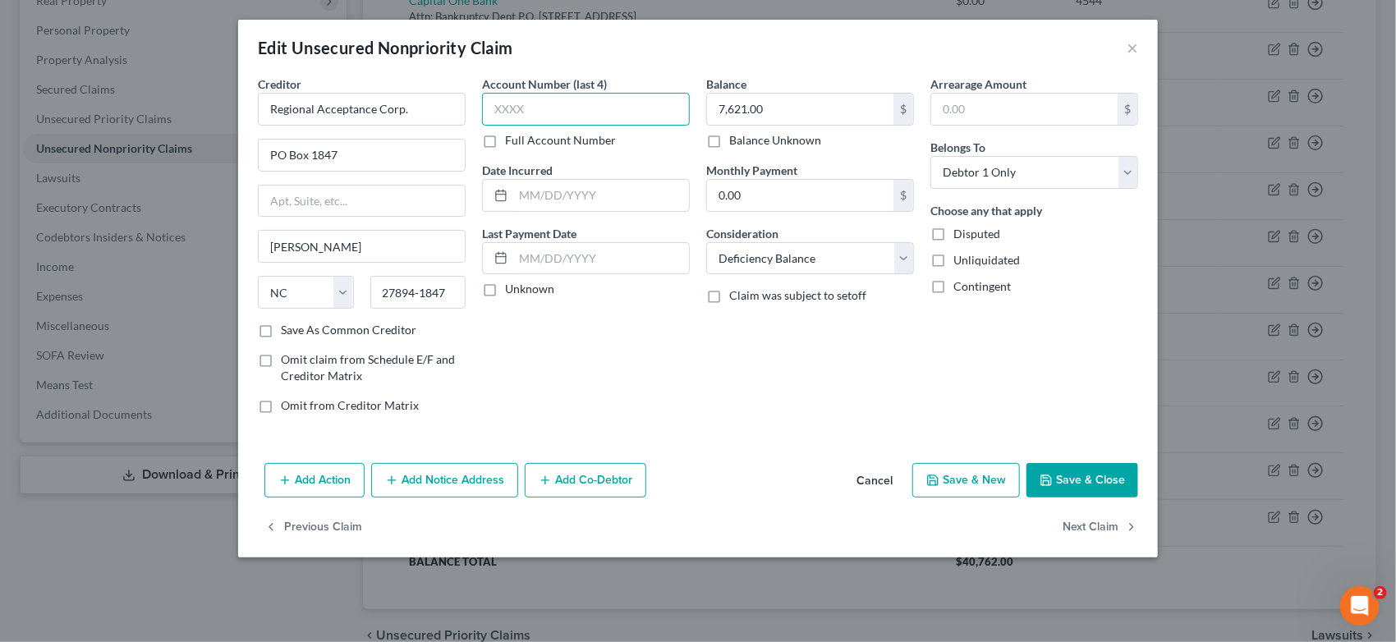
click at [540, 104] on input "text" at bounding box center [586, 109] width 208 height 33
type input "1232"
click at [1074, 483] on button "Save & Close" at bounding box center [1083, 480] width 112 height 34
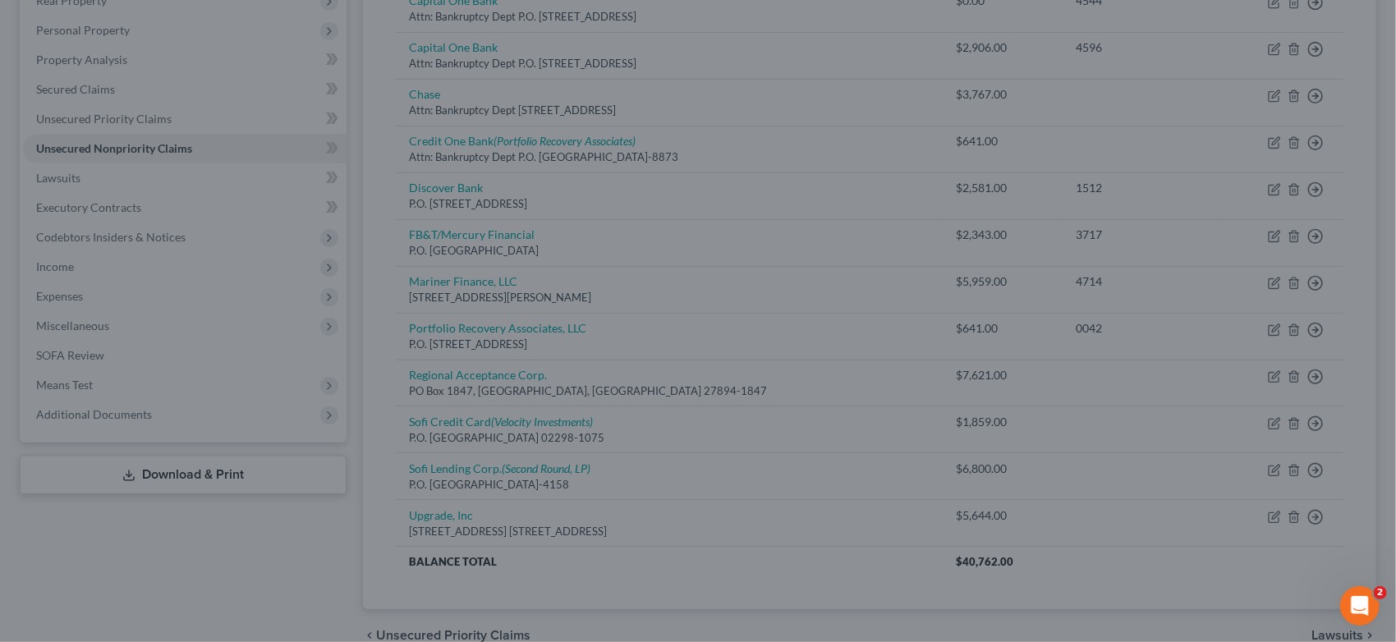
type input "0"
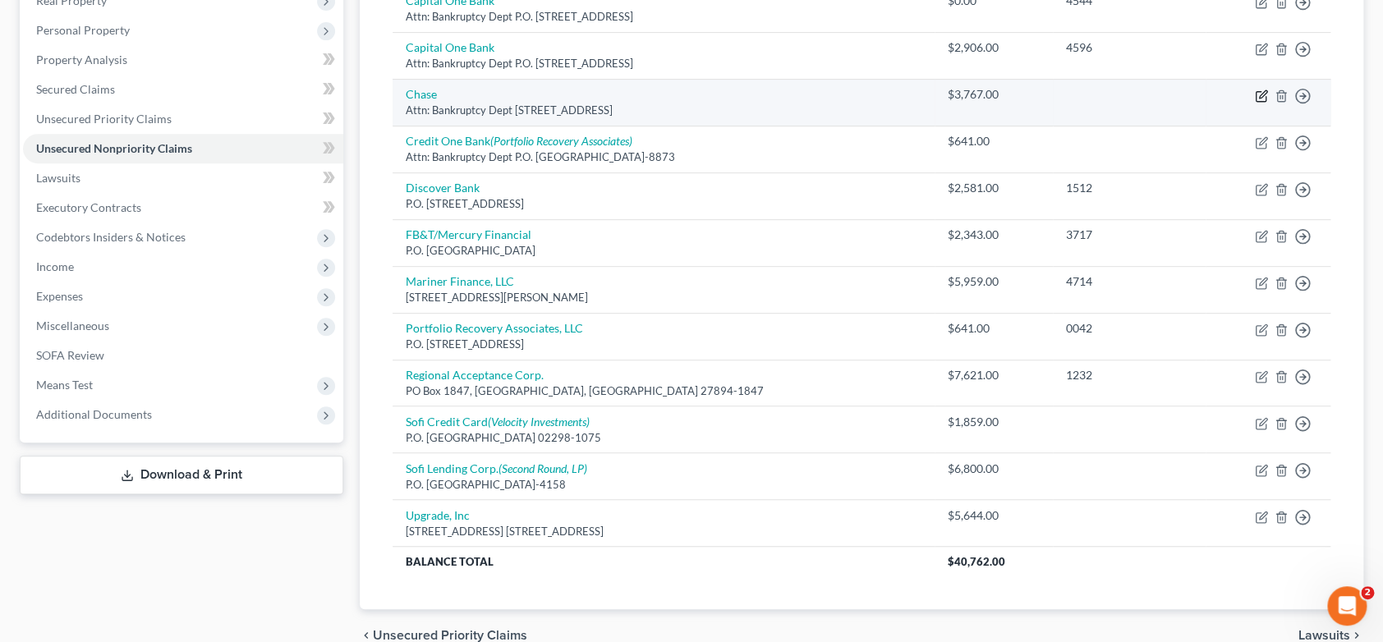
click at [1263, 90] on icon "button" at bounding box center [1261, 96] width 13 height 13
select select "7"
select select "2"
select select "0"
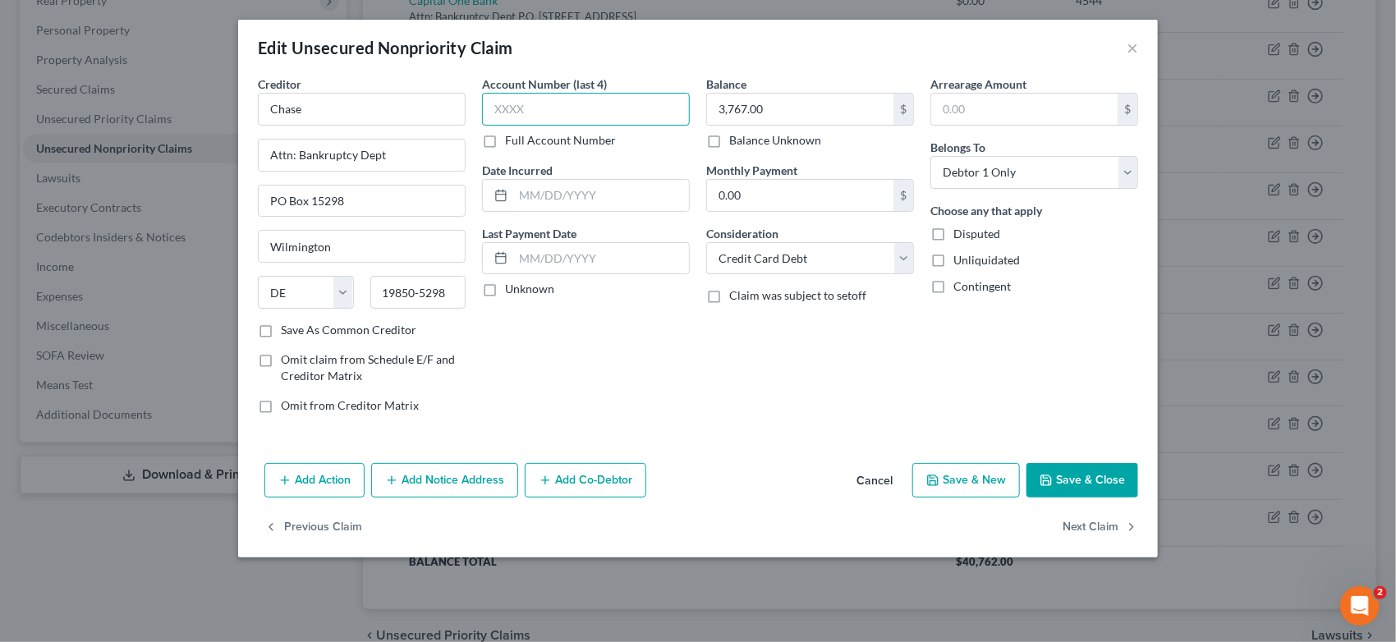
click at [543, 109] on input "text" at bounding box center [586, 109] width 208 height 33
type input "4906"
click at [1079, 485] on button "Save & Close" at bounding box center [1083, 480] width 112 height 34
type input "0"
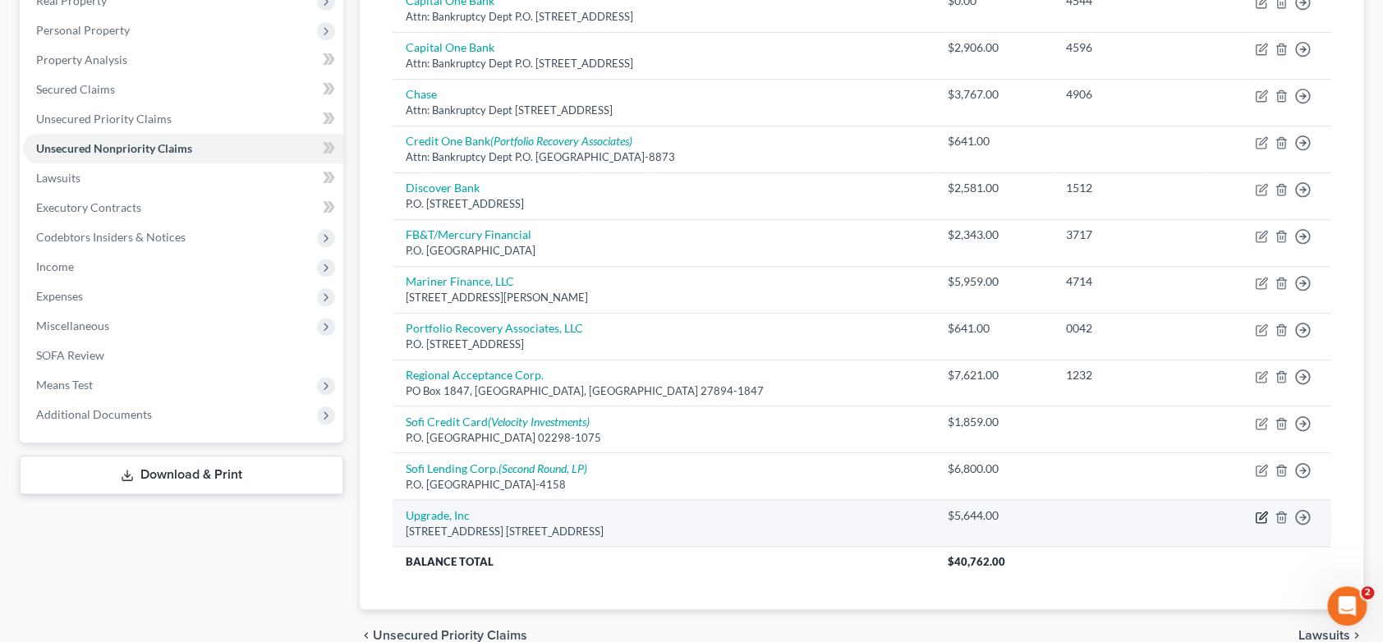
click at [1259, 515] on icon "button" at bounding box center [1262, 515] width 7 height 7
select select "3"
select select "10"
select select "0"
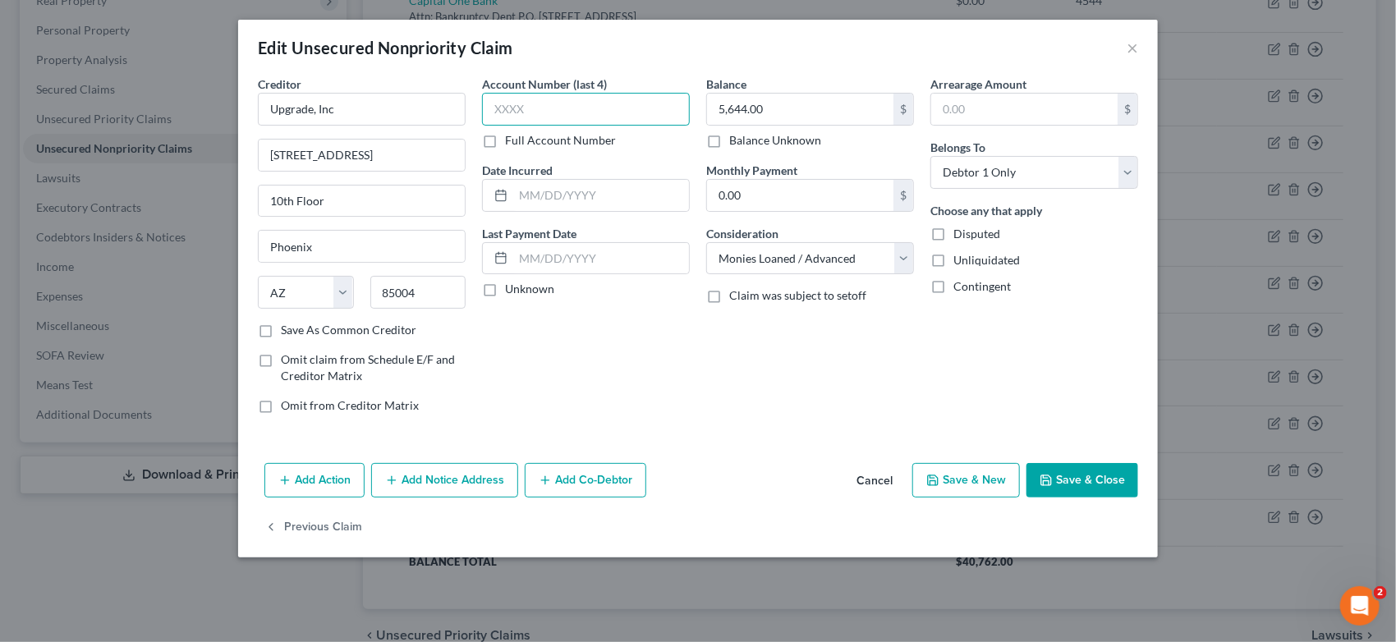
click at [561, 103] on input "text" at bounding box center [586, 109] width 208 height 33
type input "2716"
click at [1075, 476] on button "Save & Close" at bounding box center [1083, 480] width 112 height 34
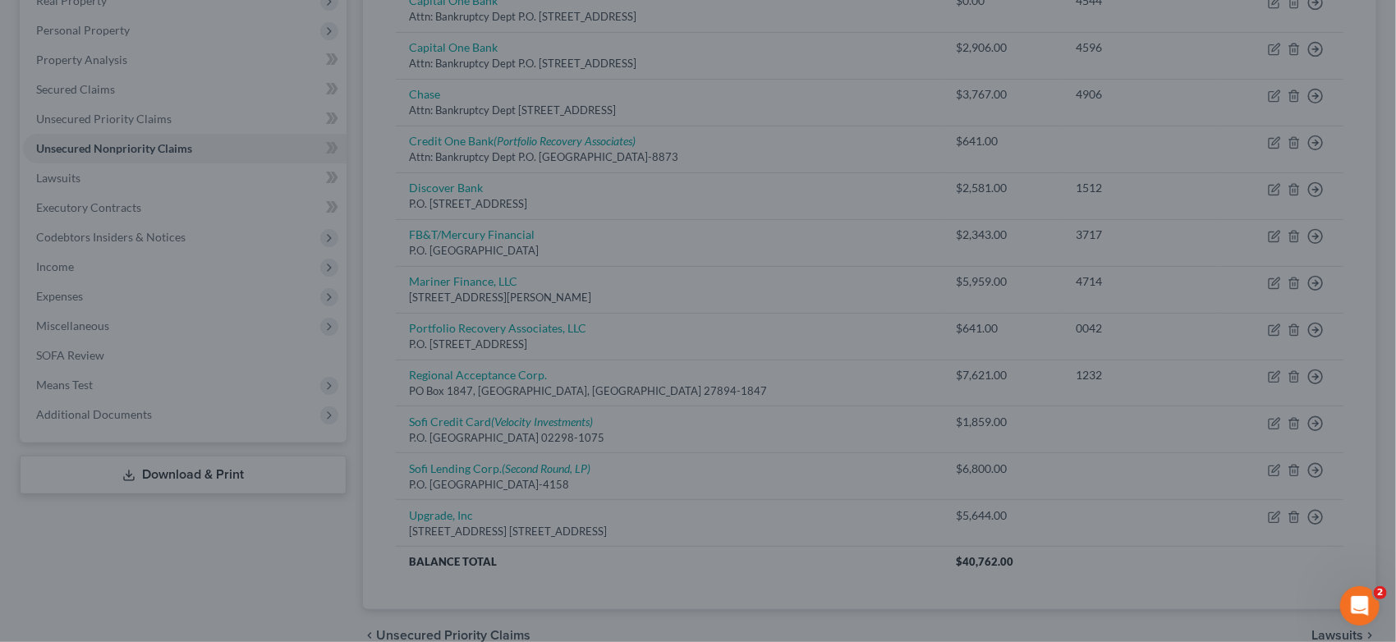
type input "0"
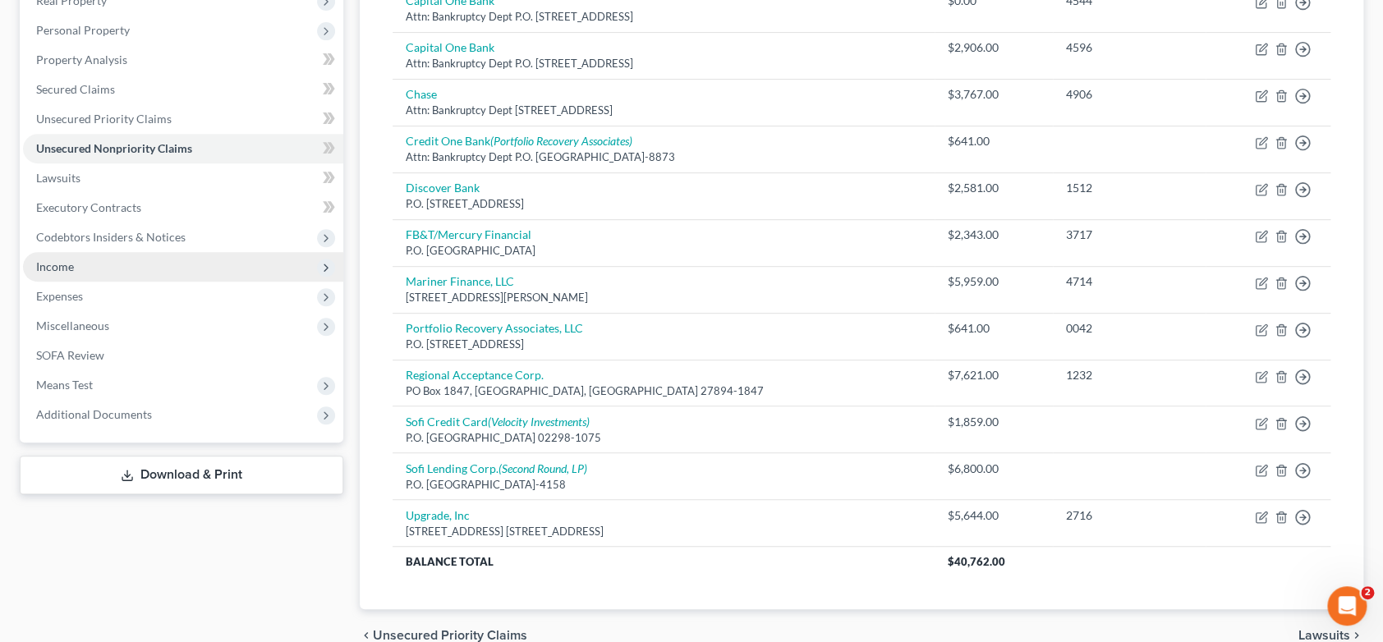
click at [69, 265] on span "Income" at bounding box center [55, 267] width 38 height 14
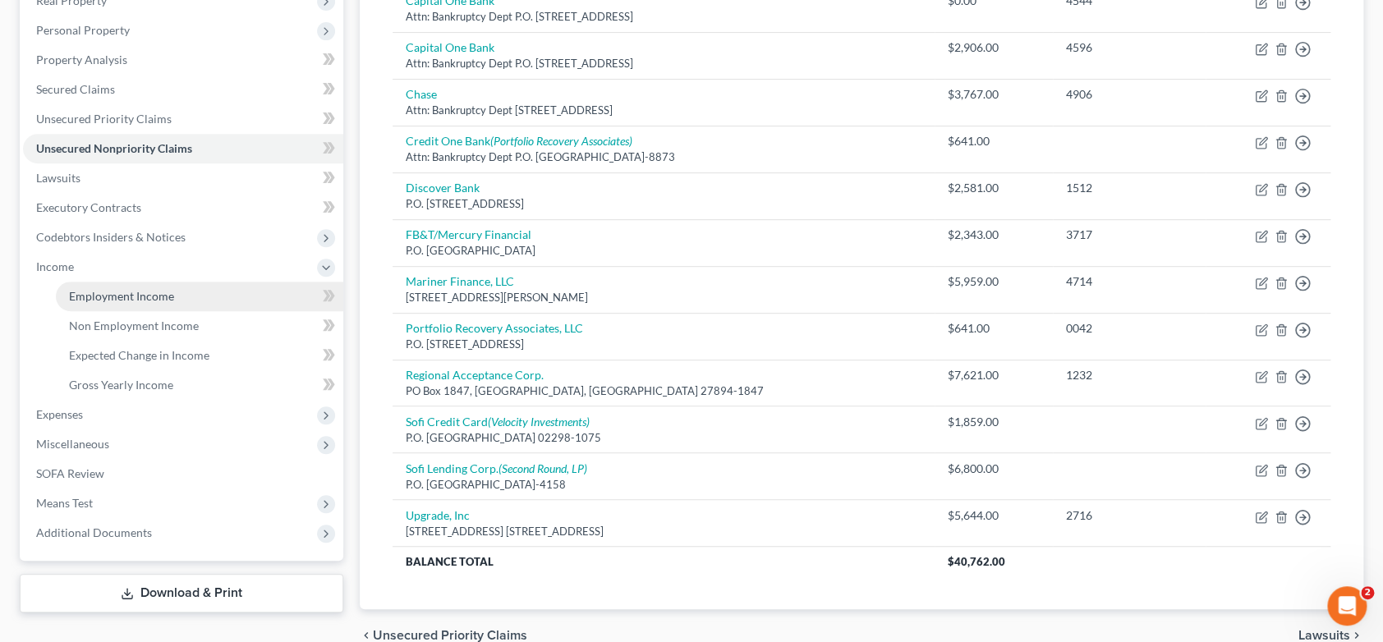
click at [163, 292] on span "Employment Income" at bounding box center [121, 296] width 105 height 14
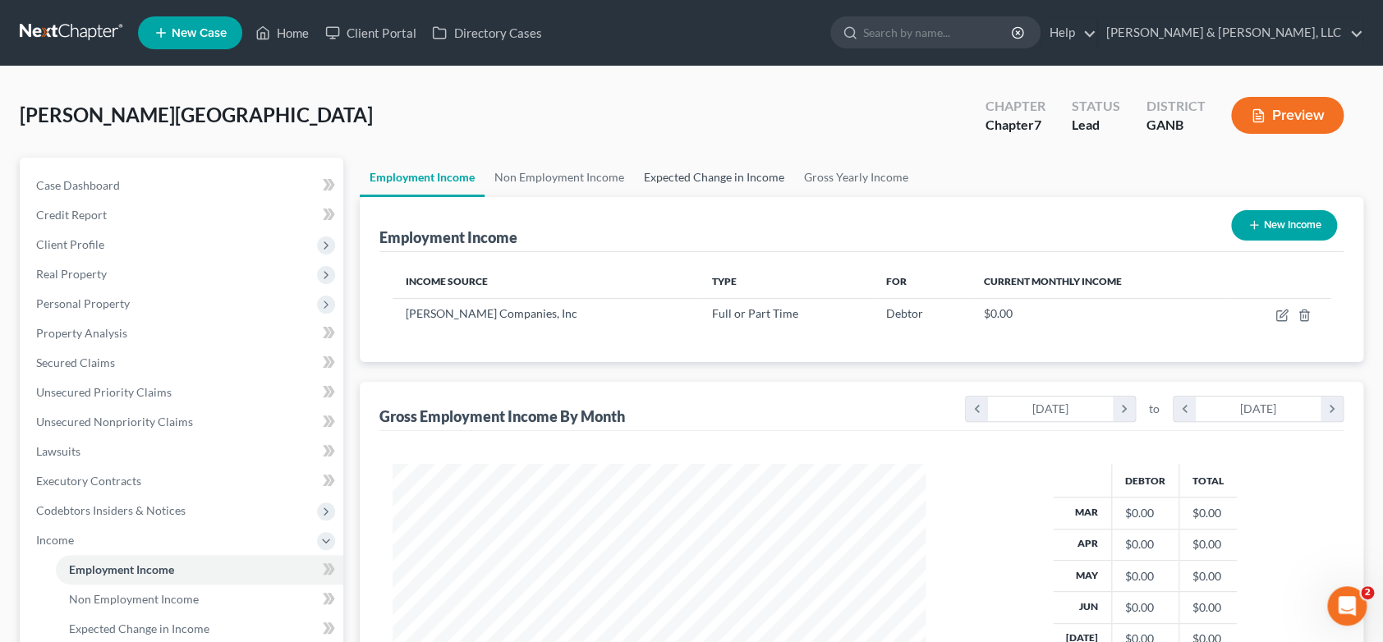
scroll to position [293, 566]
click at [290, 34] on link "Home" at bounding box center [282, 33] width 70 height 30
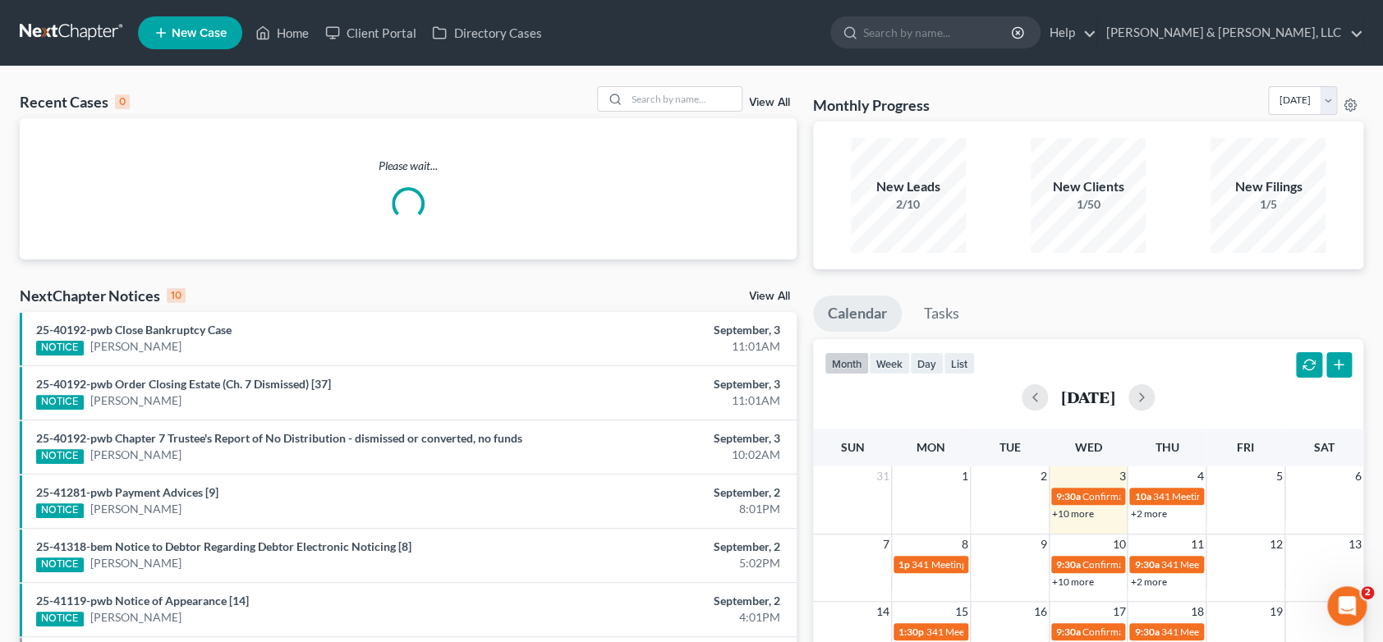
click at [211, 23] on link "New Case" at bounding box center [190, 32] width 104 height 33
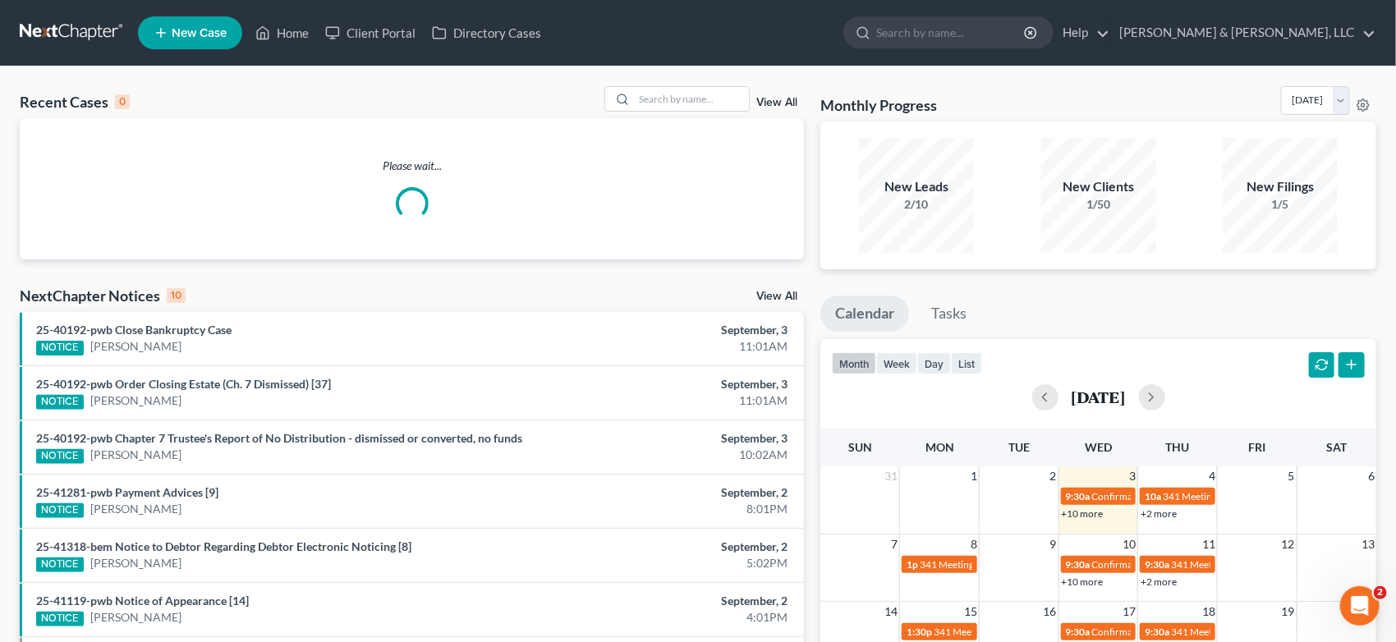
select select "19"
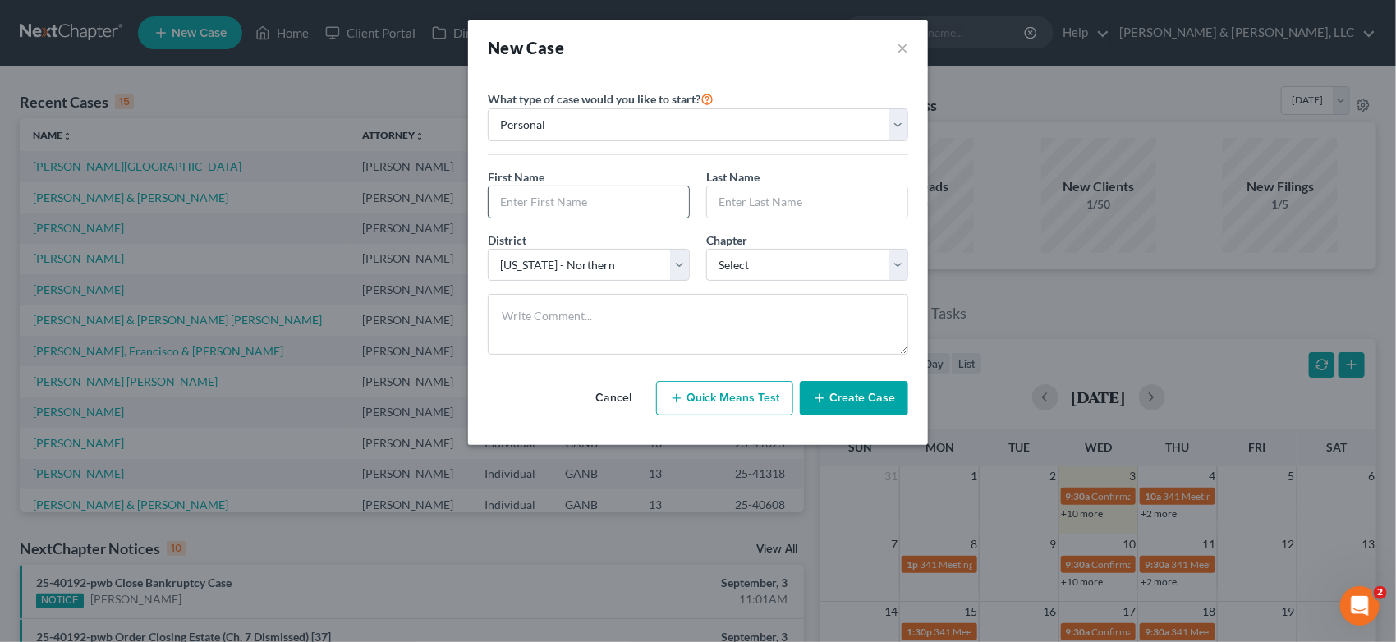
click at [582, 196] on input "text" at bounding box center [589, 201] width 200 height 31
type input "[PERSON_NAME]"
click at [899, 47] on button "×" at bounding box center [902, 47] width 11 height 23
